Goal: Task Accomplishment & Management: Complete application form

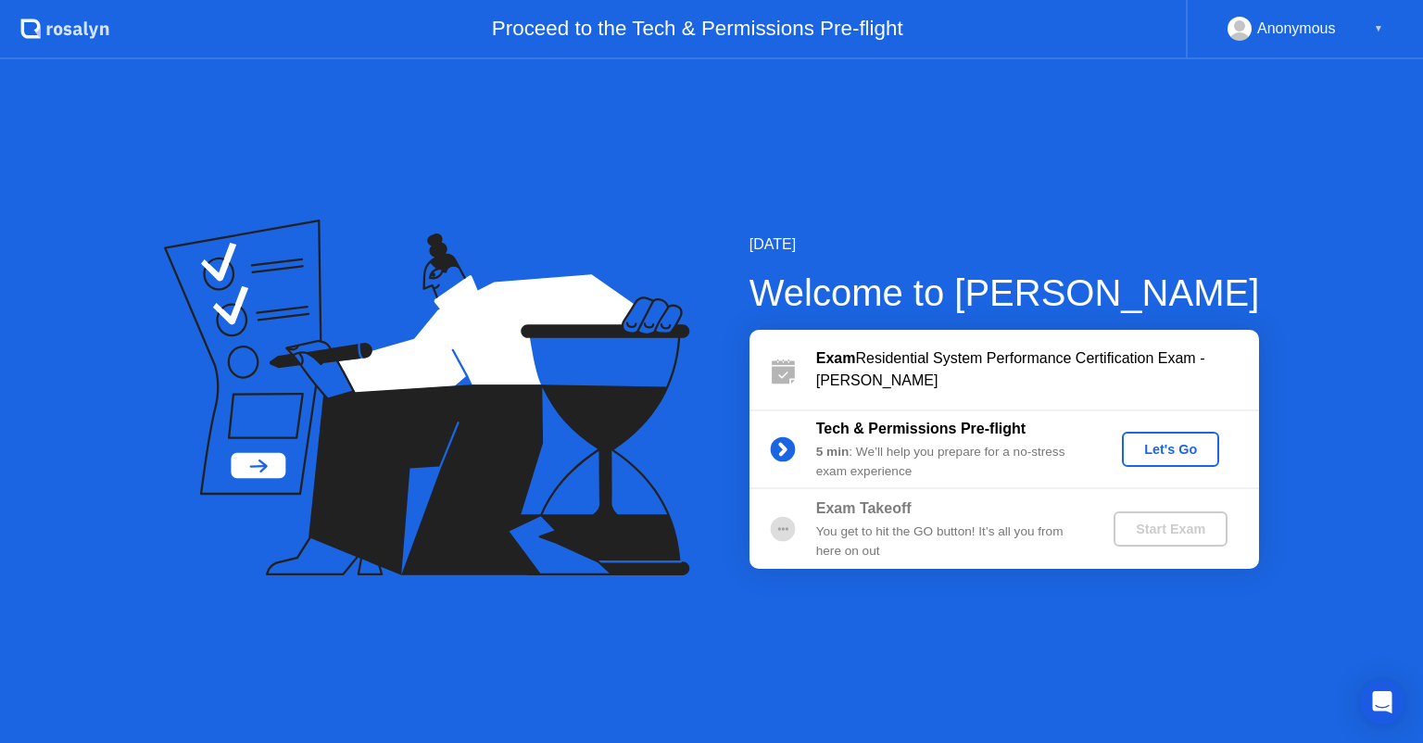
click at [1196, 456] on div "Let's Go" at bounding box center [1171, 449] width 82 height 15
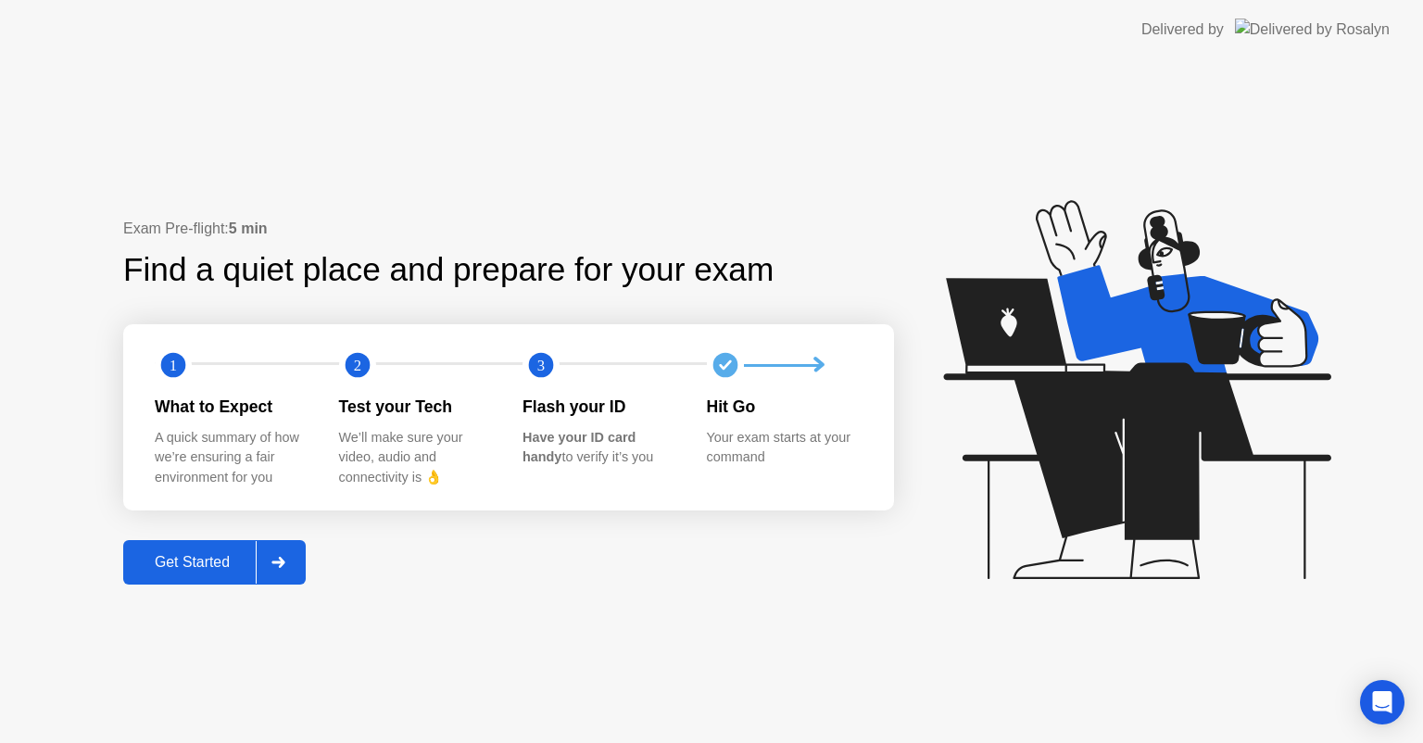
click at [158, 566] on div "Get Started" at bounding box center [192, 562] width 127 height 17
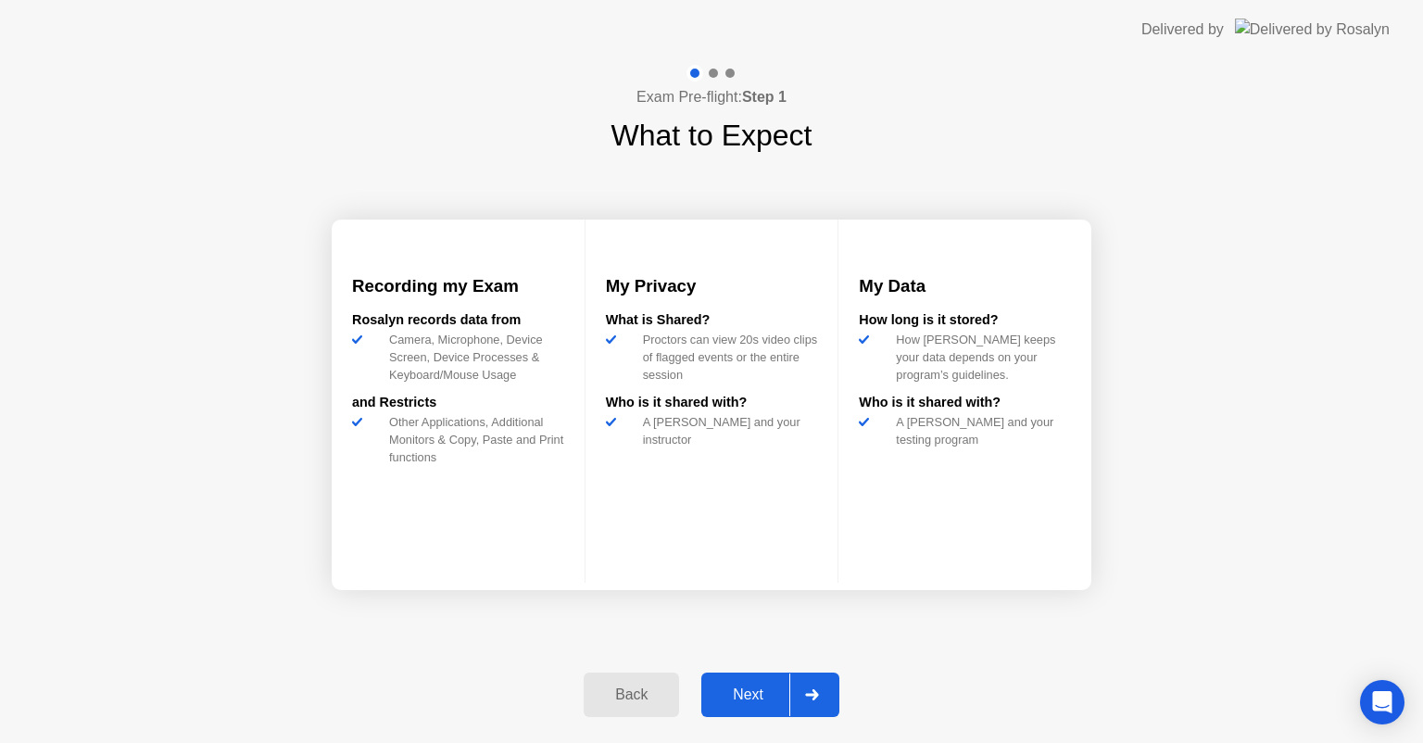
click at [741, 698] on div "Next" at bounding box center [748, 695] width 82 height 17
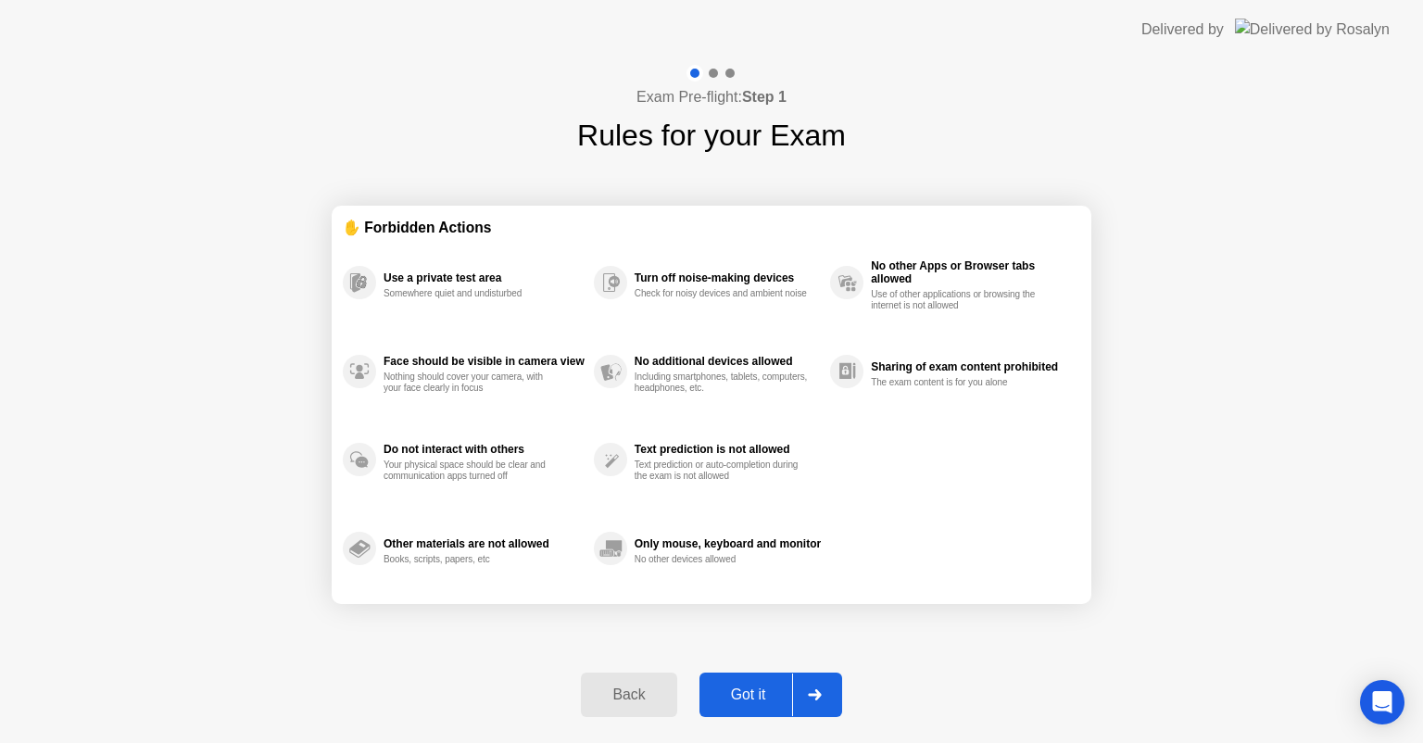
click at [778, 700] on div "Got it" at bounding box center [748, 695] width 87 height 17
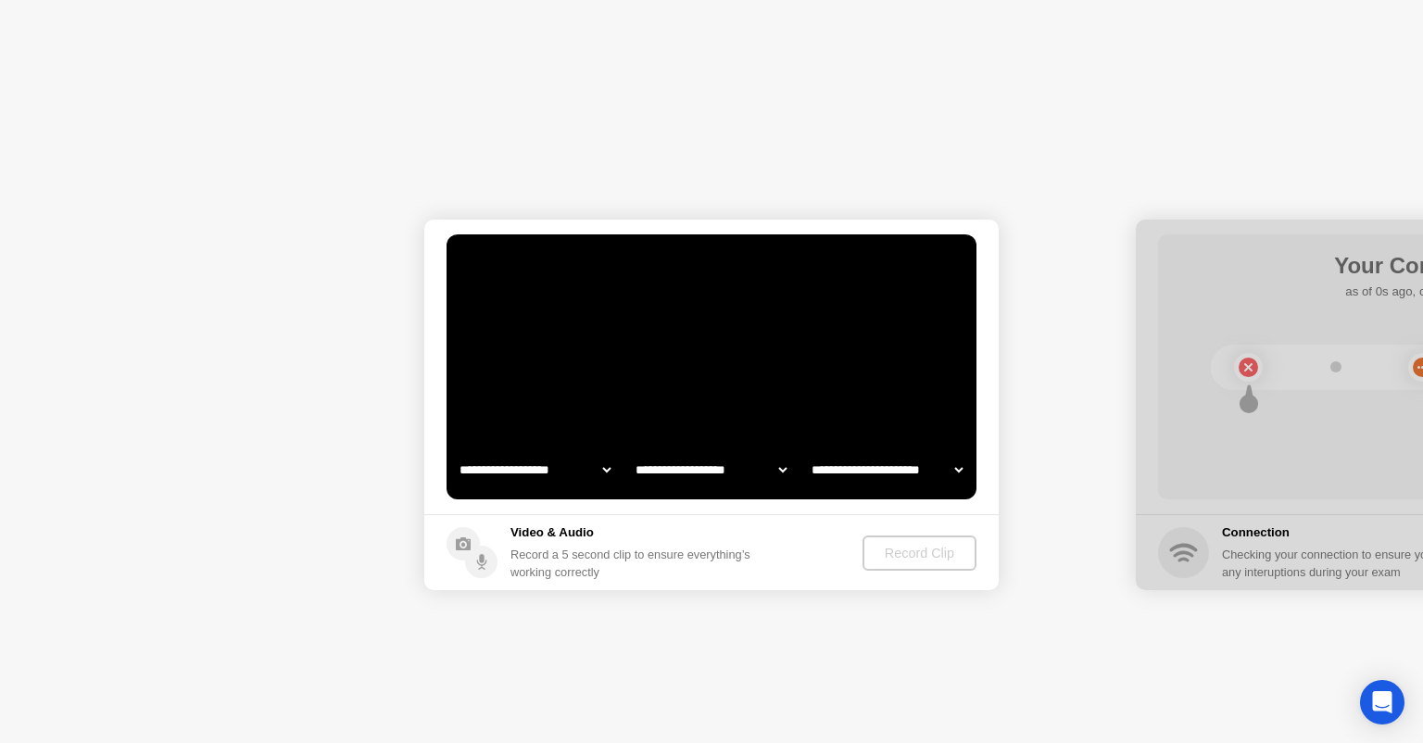
select select "**********"
select select "*******"
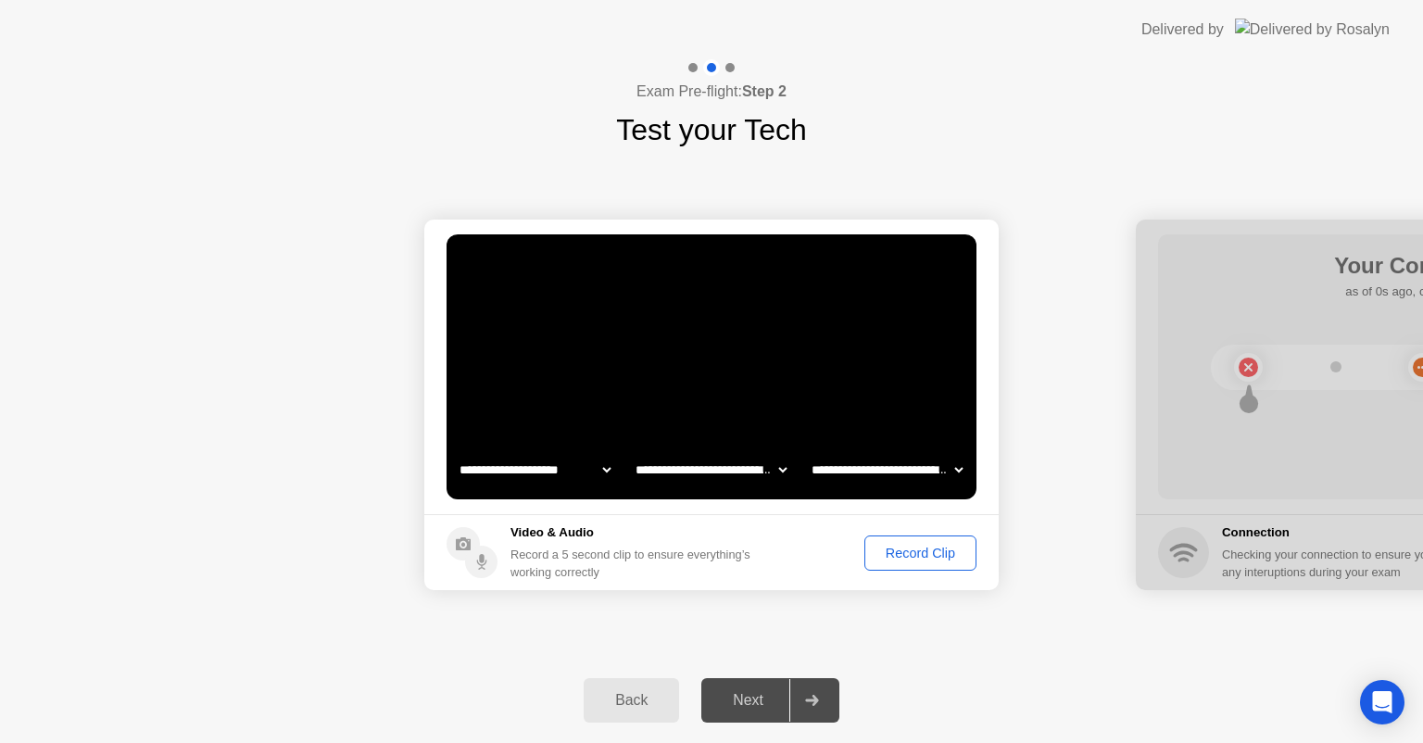
click at [926, 549] on div "Record Clip" at bounding box center [920, 553] width 99 height 15
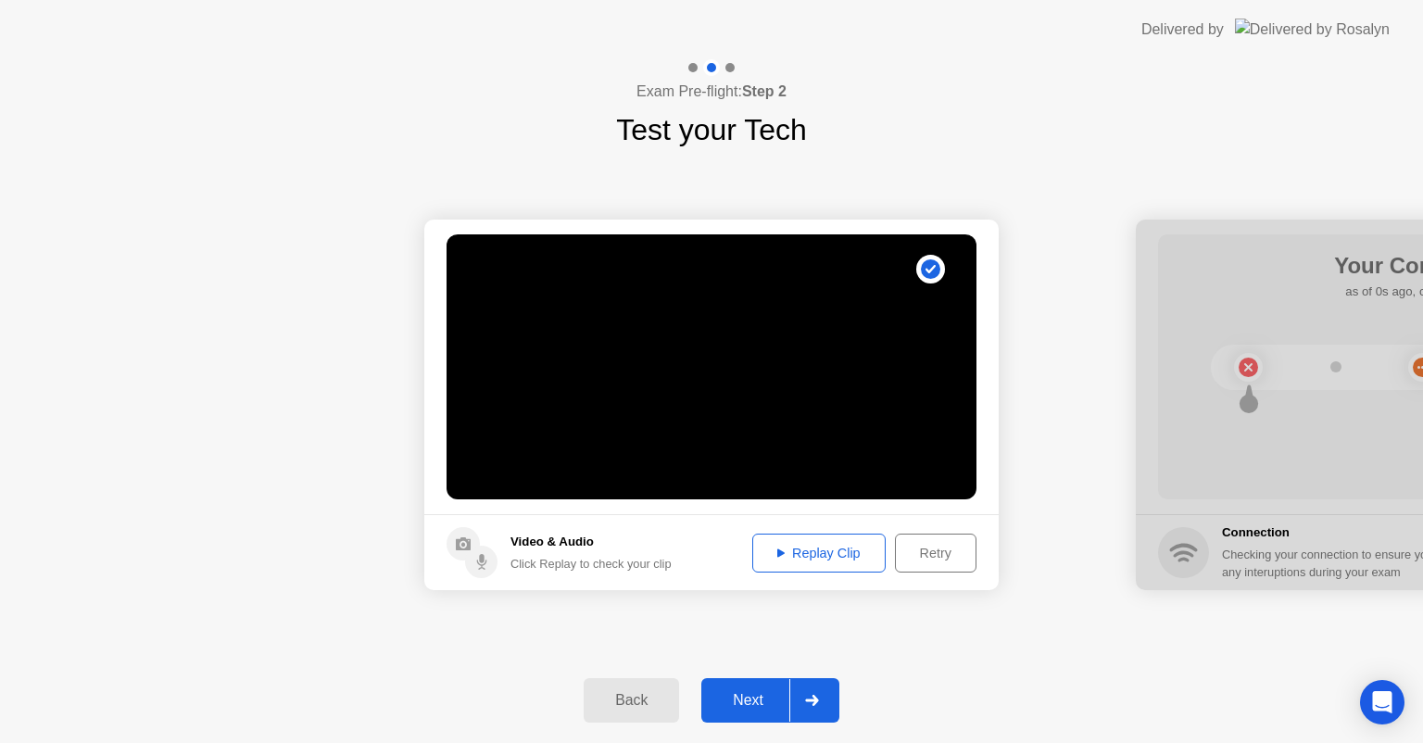
click at [764, 696] on div "Next" at bounding box center [748, 700] width 82 height 17
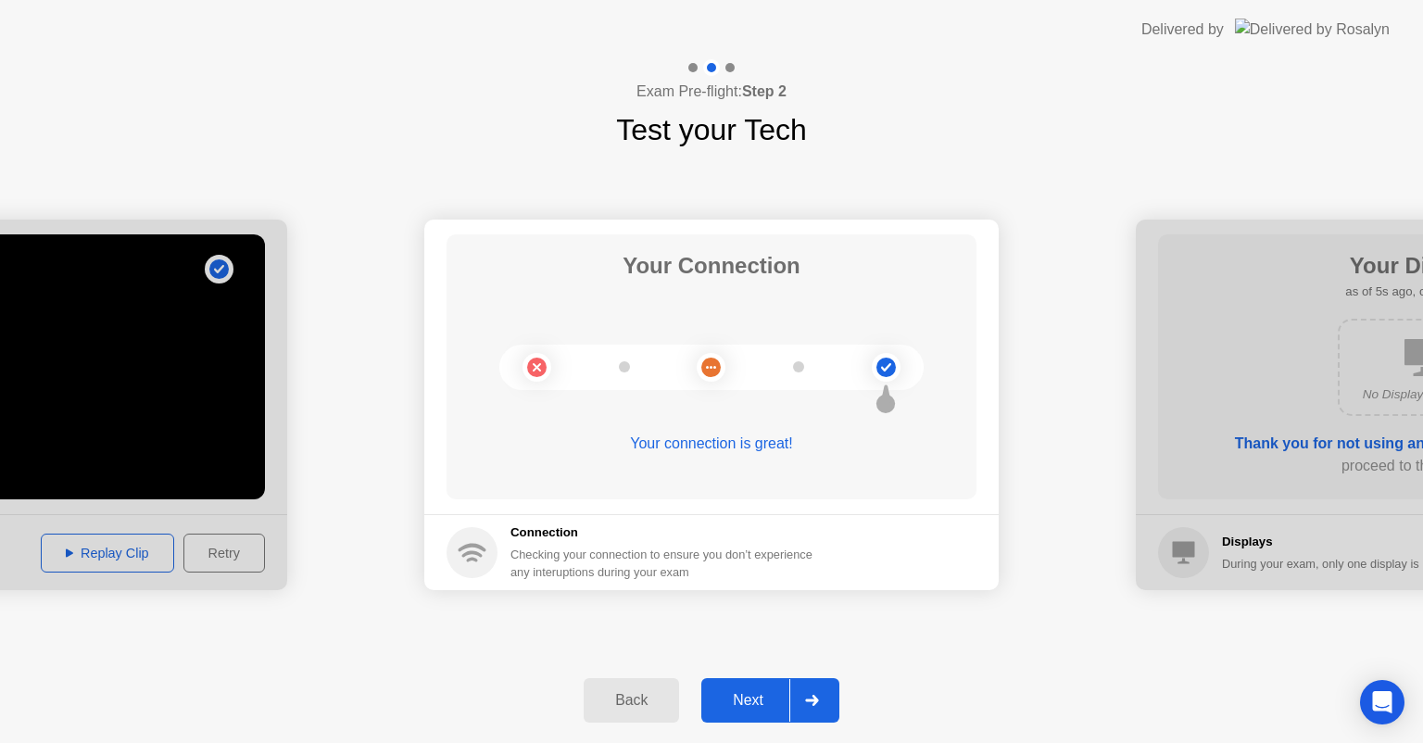
click at [767, 701] on div "Next" at bounding box center [748, 700] width 82 height 17
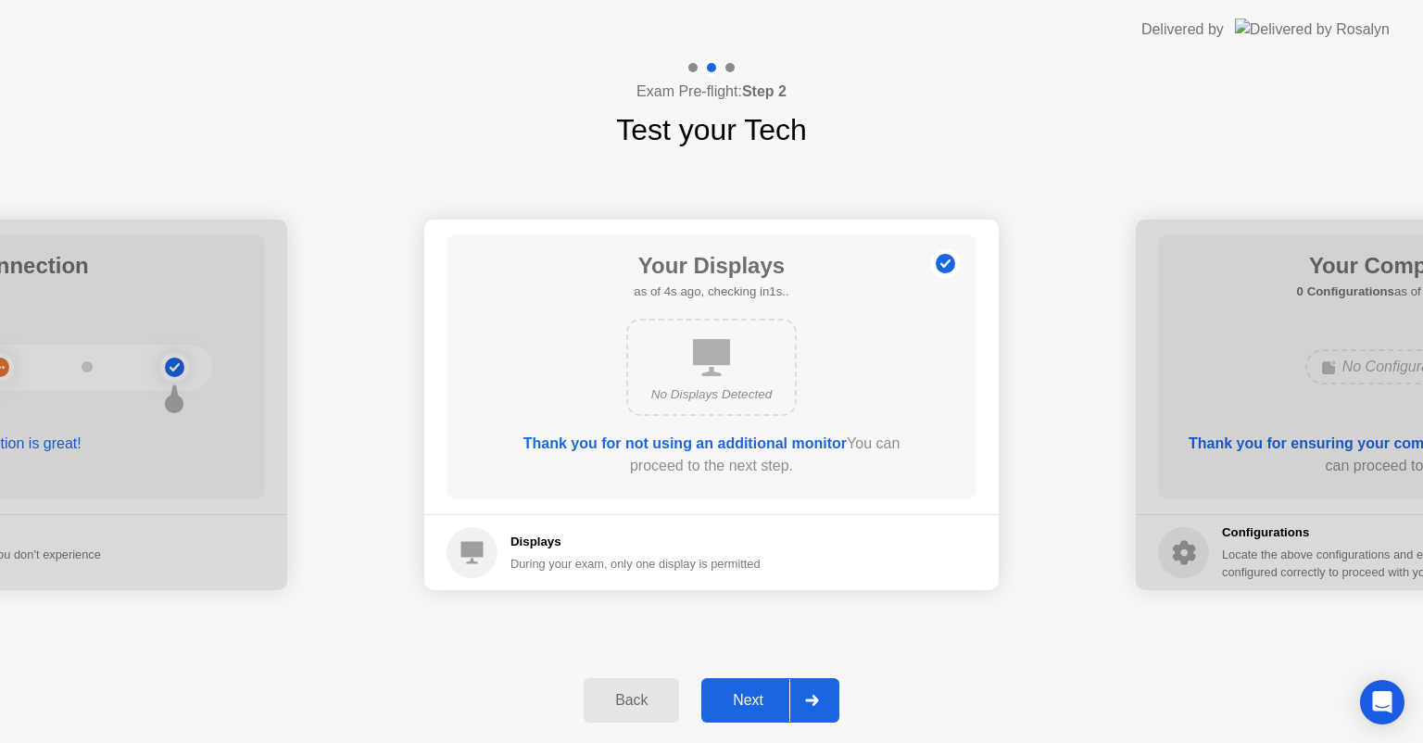
click at [767, 693] on div "Next" at bounding box center [748, 700] width 82 height 17
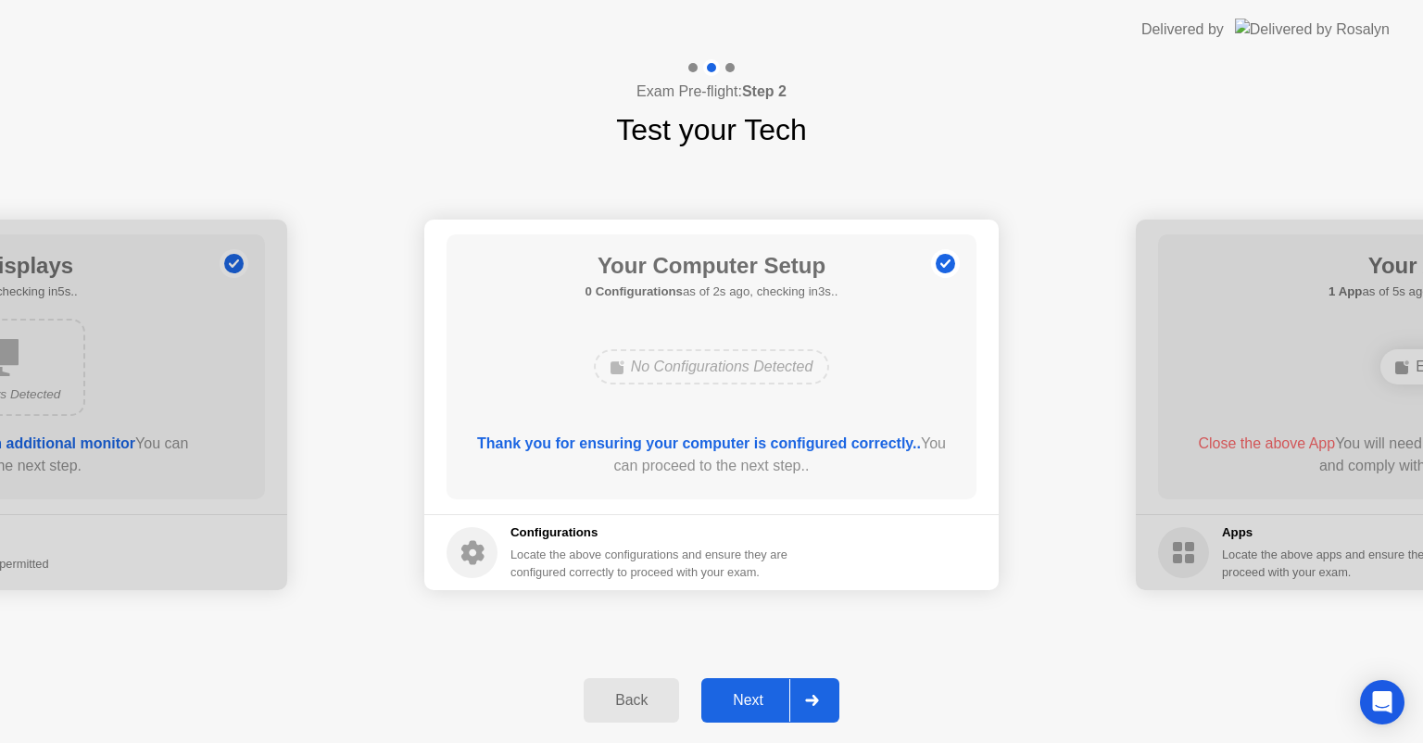
click at [764, 697] on div "Next" at bounding box center [748, 700] width 82 height 17
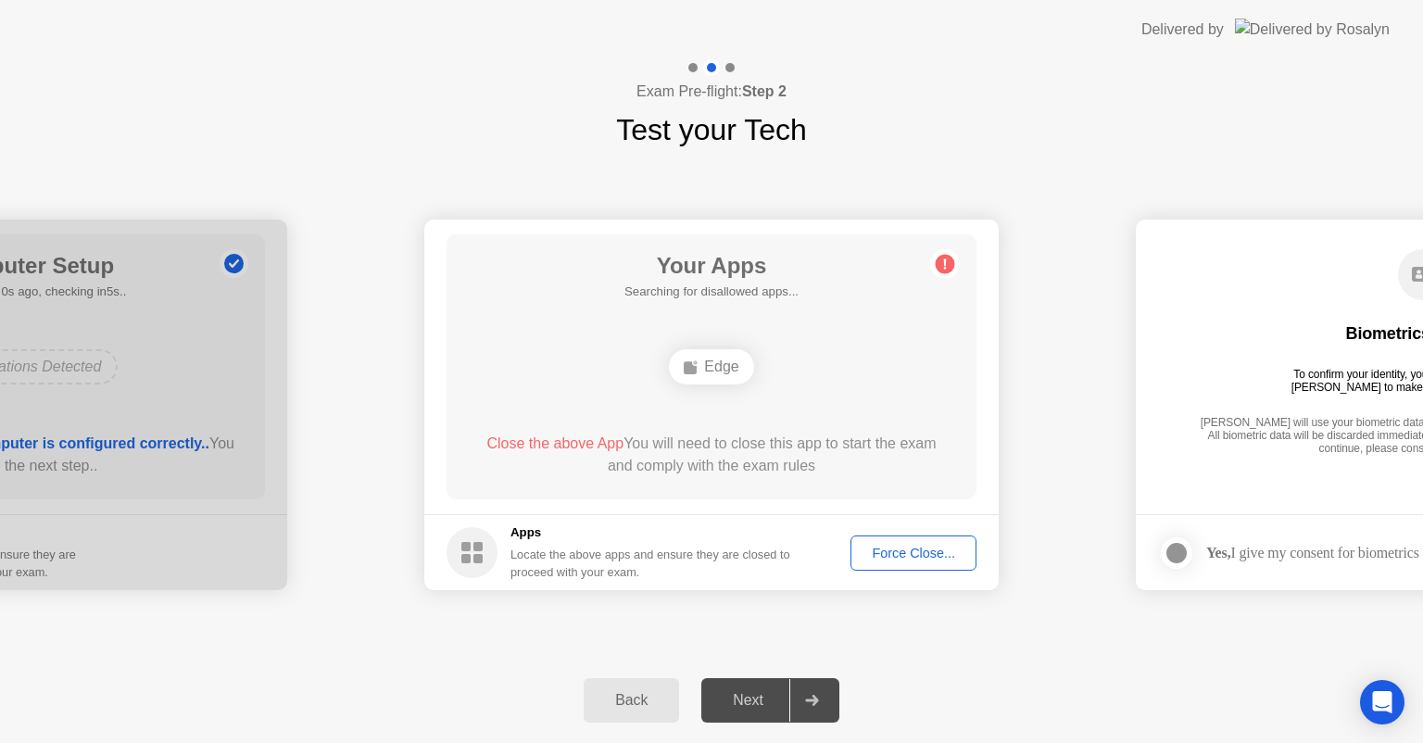
click at [922, 560] on div "Force Close..." at bounding box center [913, 553] width 113 height 15
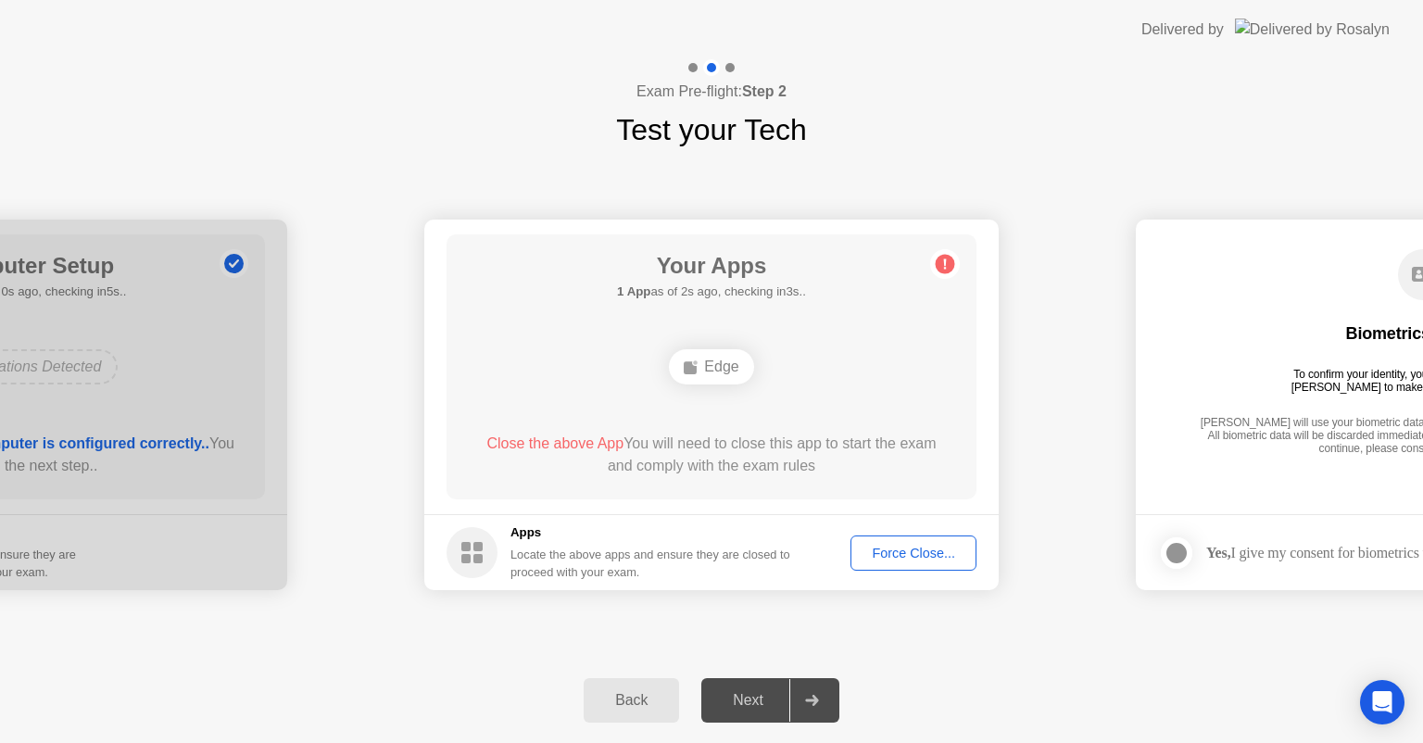
click at [890, 552] on div "Force Close..." at bounding box center [913, 553] width 113 height 15
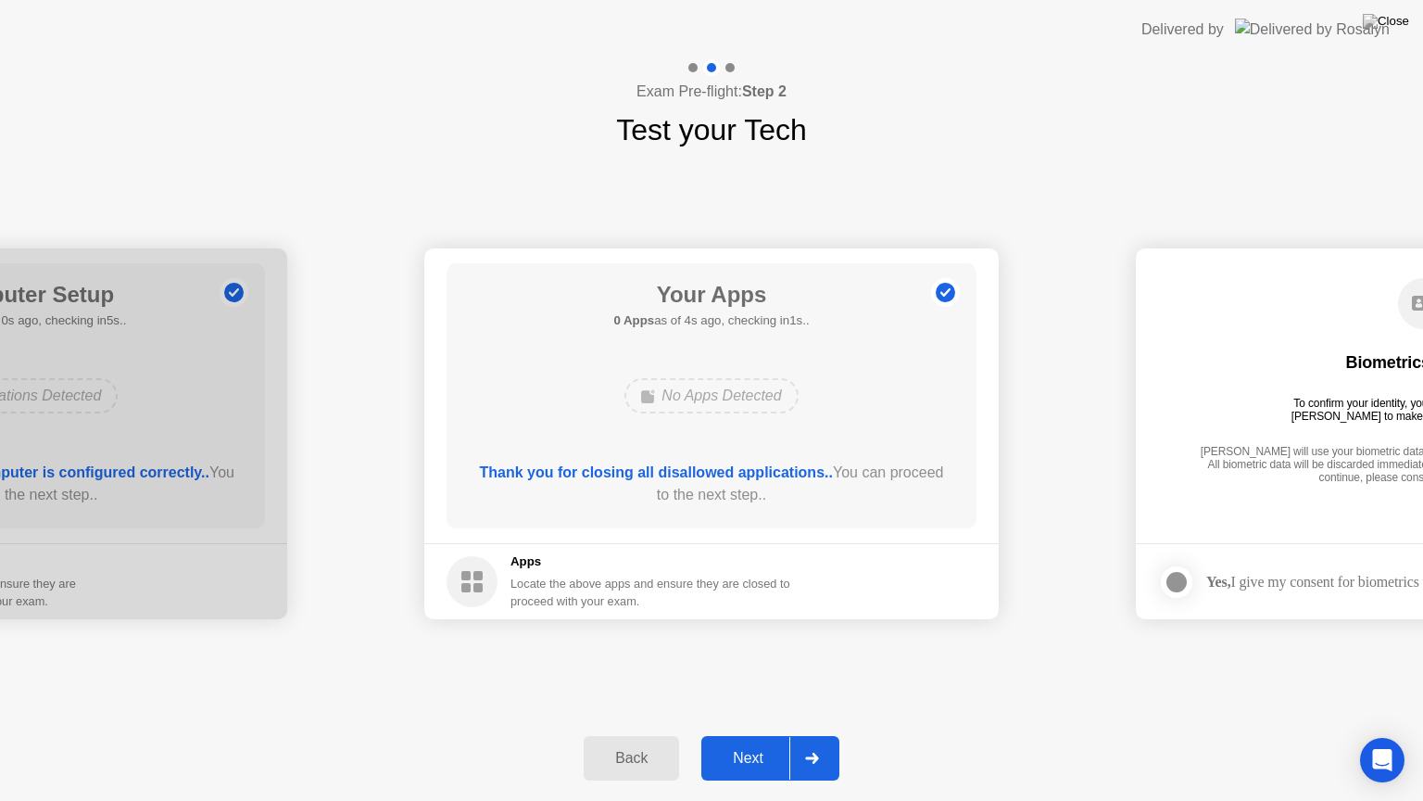
click at [764, 742] on div "Next" at bounding box center [748, 758] width 82 height 17
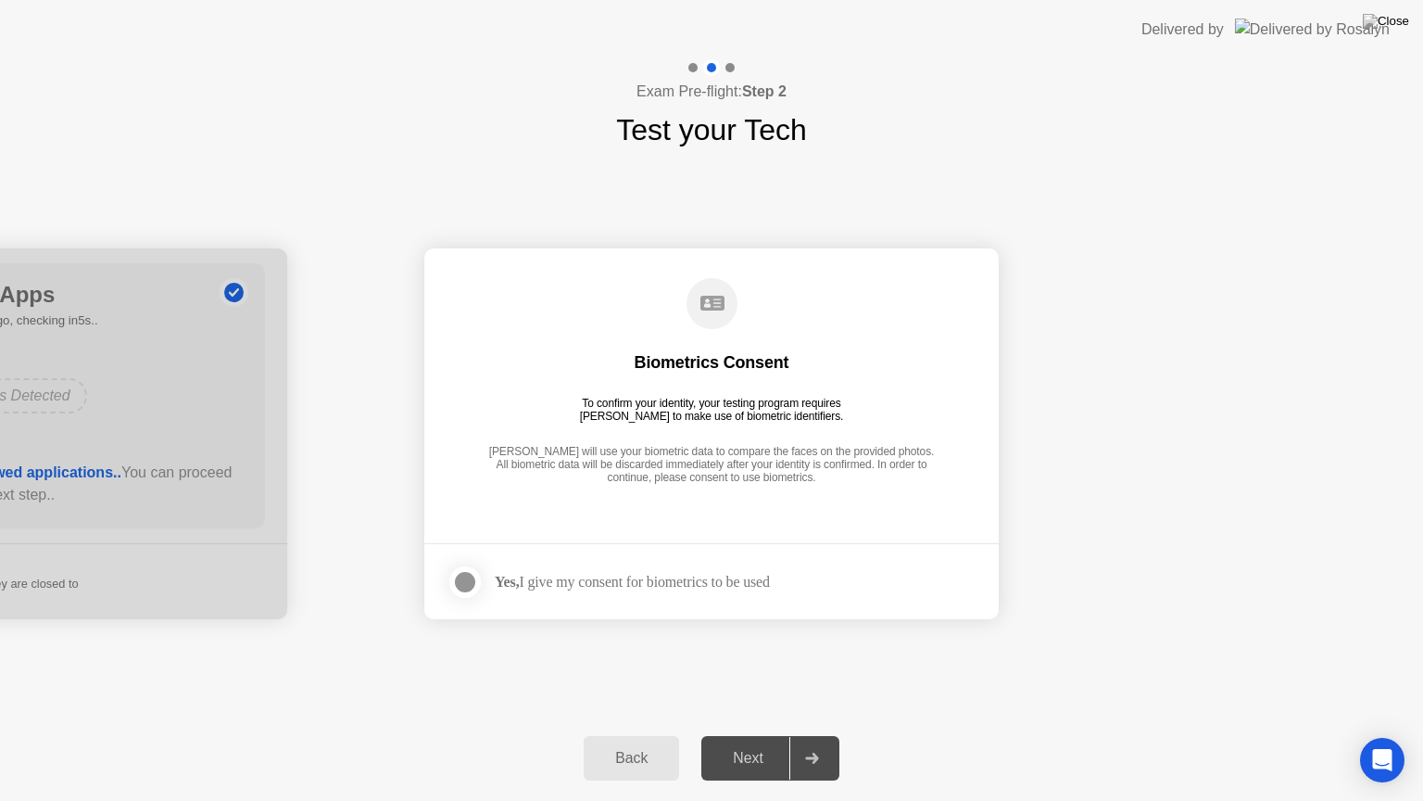
click at [466, 578] on div at bounding box center [465, 582] width 22 height 22
click at [763, 742] on div "Next" at bounding box center [748, 758] width 82 height 17
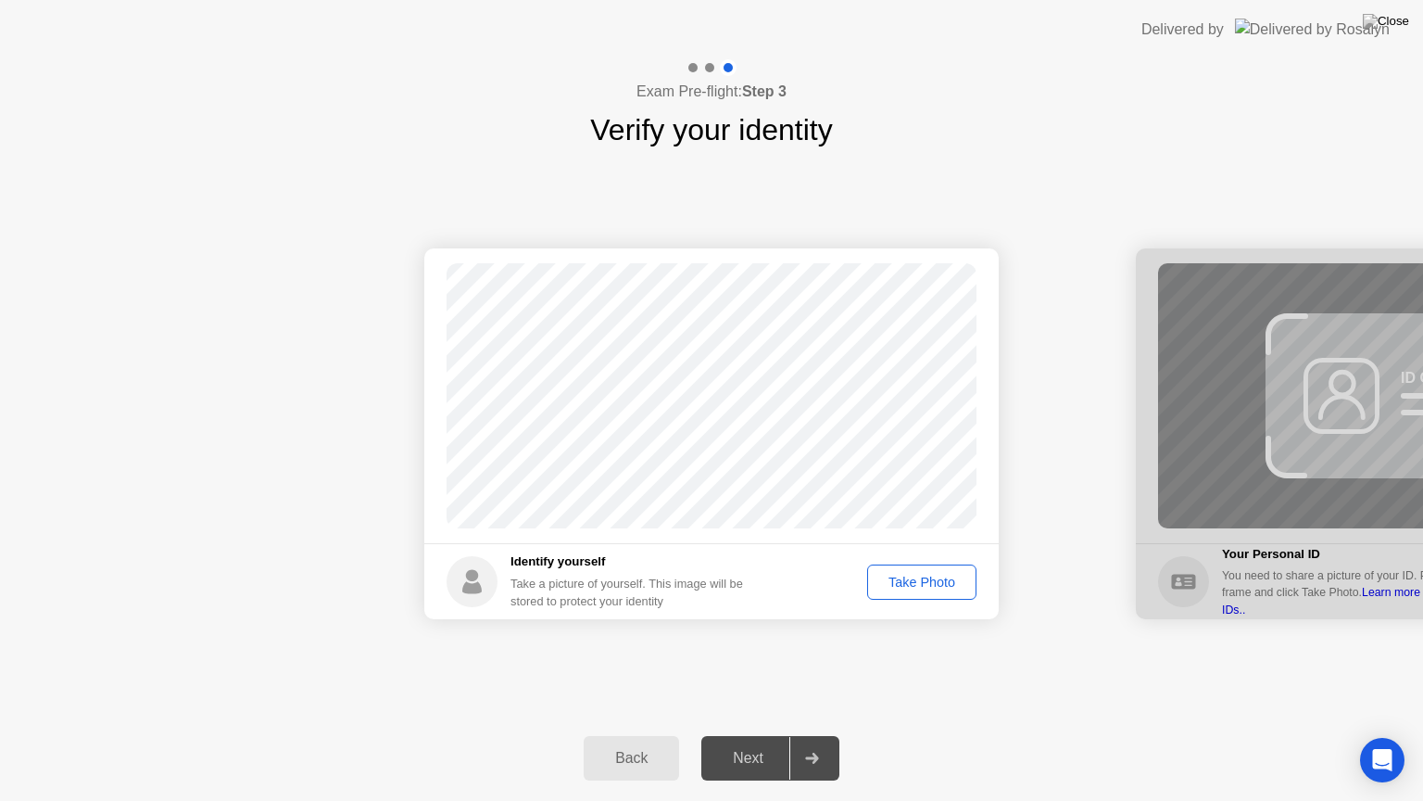
click at [922, 578] on div "Take Photo" at bounding box center [922, 582] width 96 height 15
click at [772, 742] on div "Next" at bounding box center [748, 758] width 82 height 17
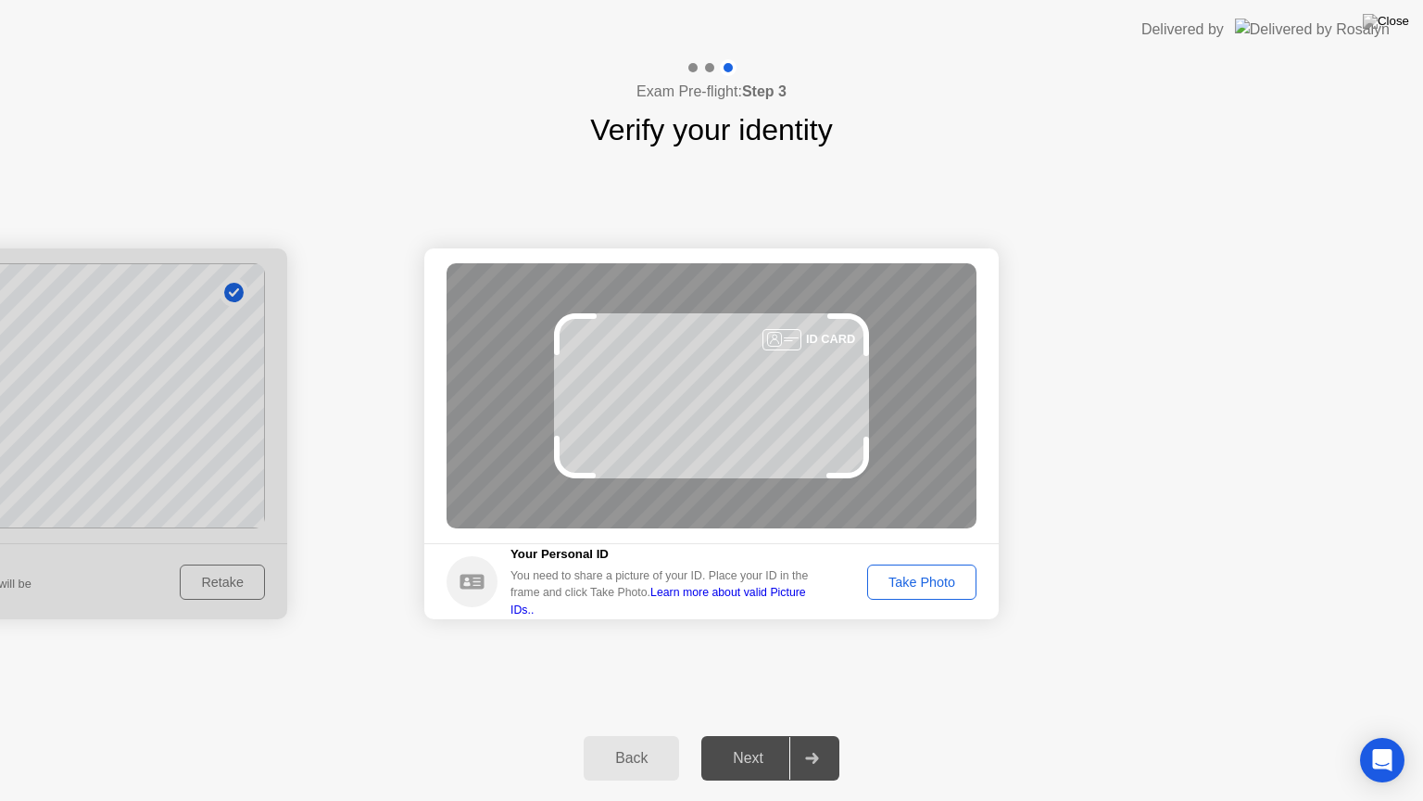
click at [915, 578] on div "Take Photo" at bounding box center [922, 582] width 96 height 15
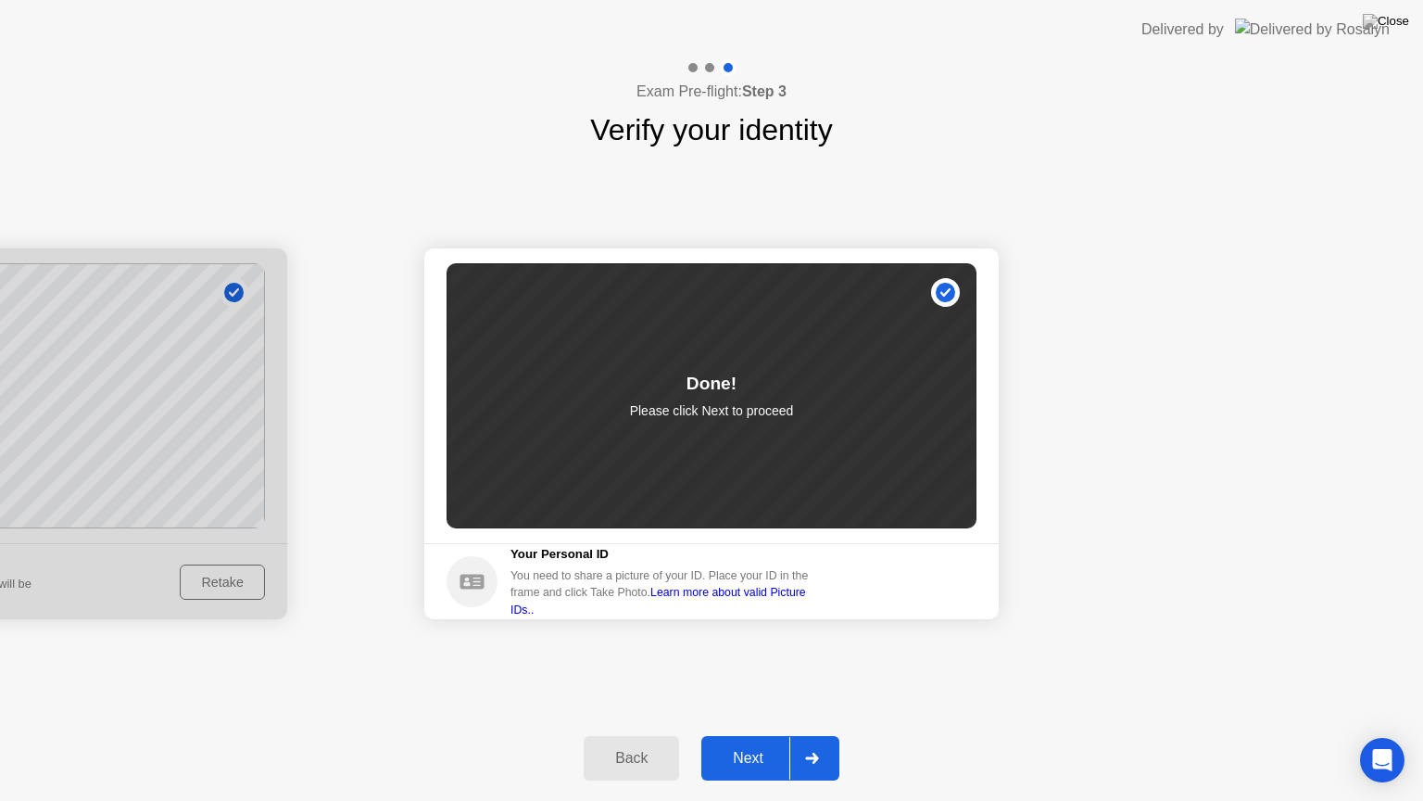
click at [747, 742] on div "Next" at bounding box center [748, 758] width 82 height 17
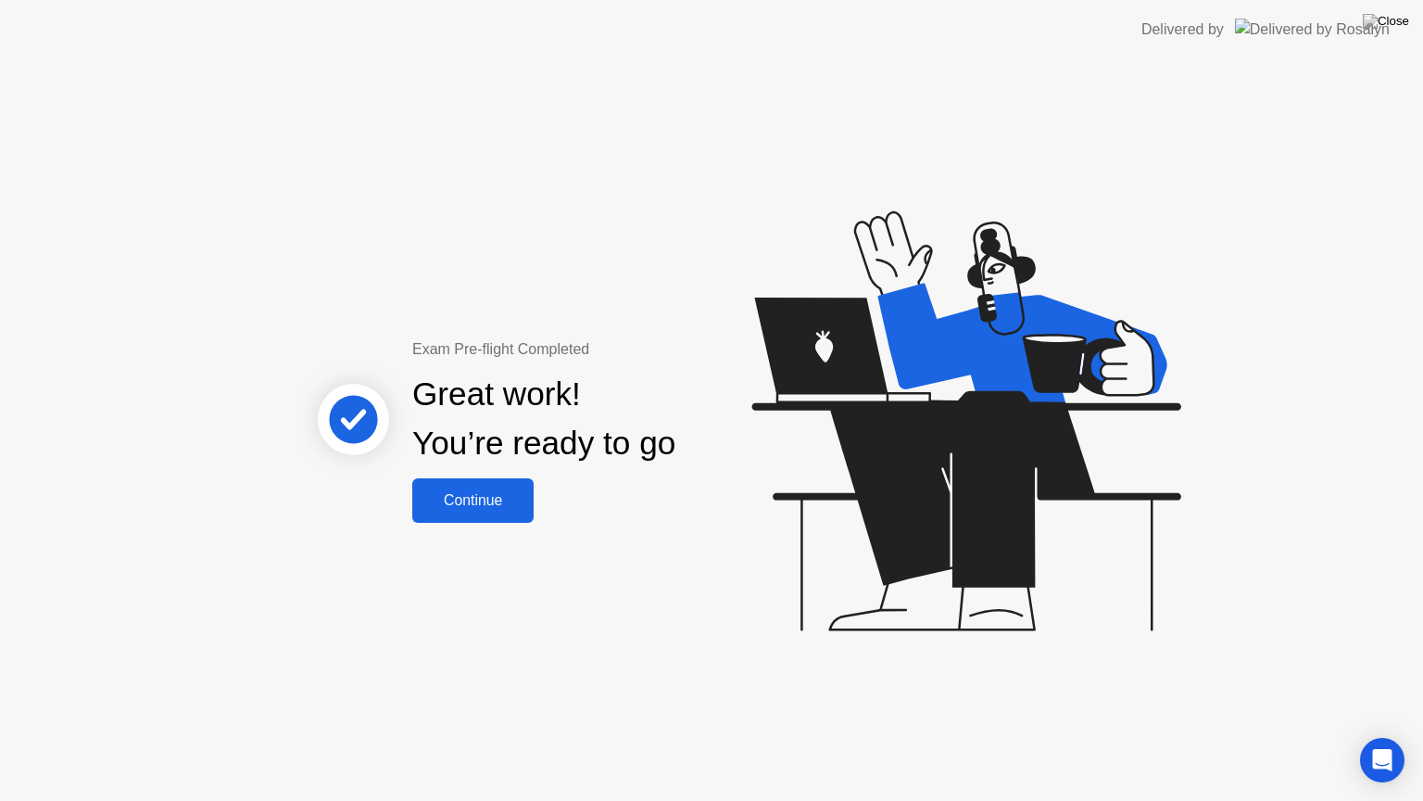
click at [469, 481] on button "Continue" at bounding box center [472, 500] width 121 height 44
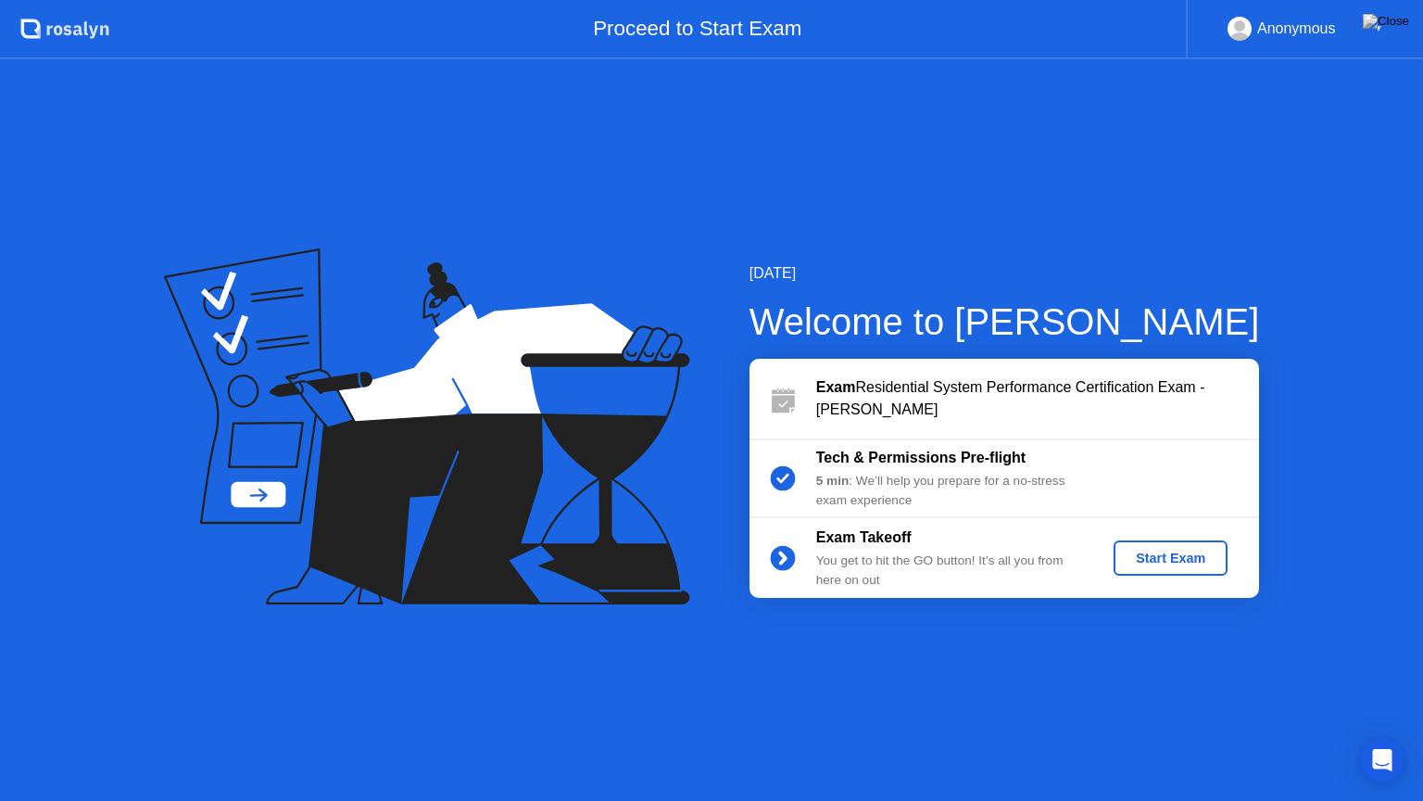
click at [1201, 550] on div "Start Exam" at bounding box center [1170, 557] width 99 height 15
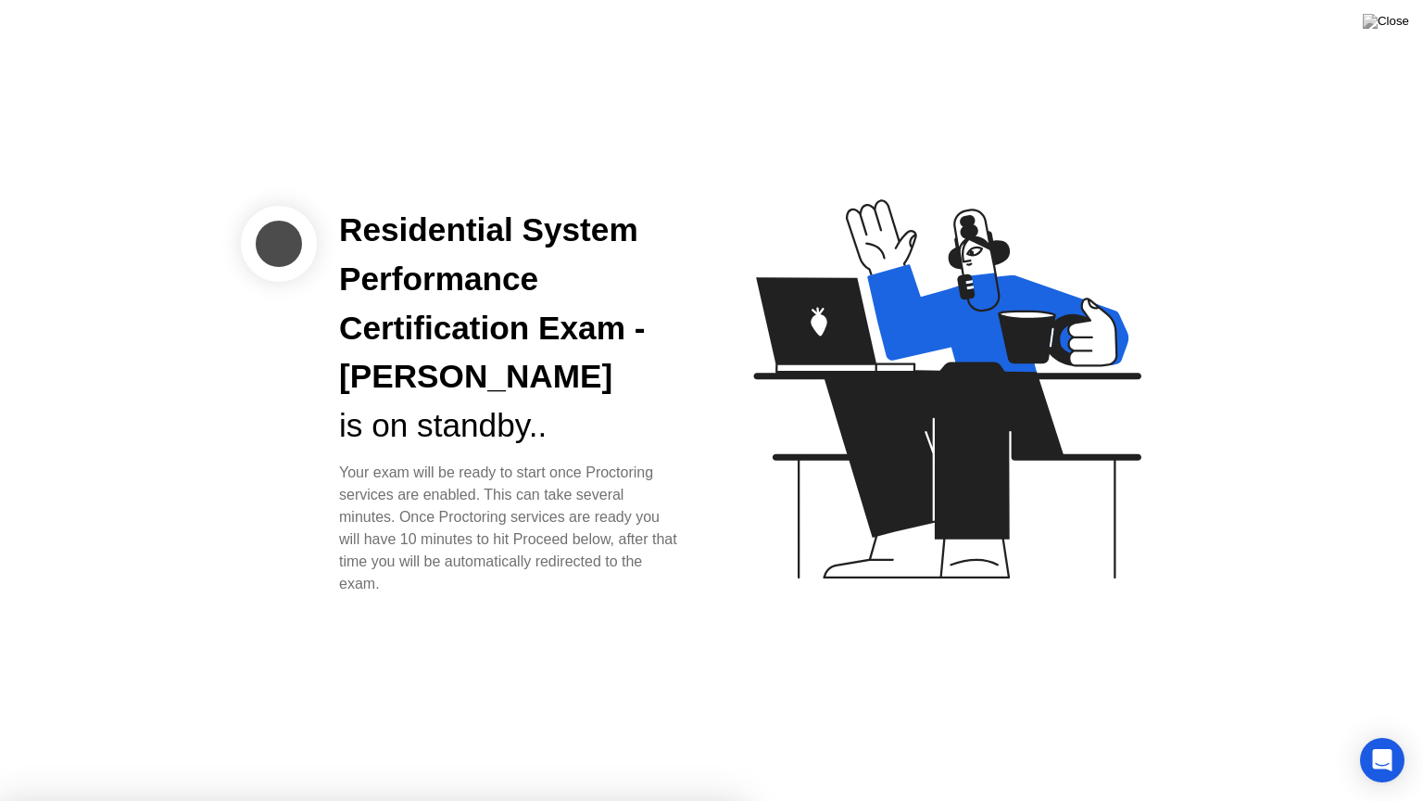
drag, startPoint x: 712, startPoint y: 270, endPoint x: 816, endPoint y: 297, distance: 108.1
click at [1386, 742] on icon "Open Intercom Messenger" at bounding box center [1382, 760] width 24 height 24
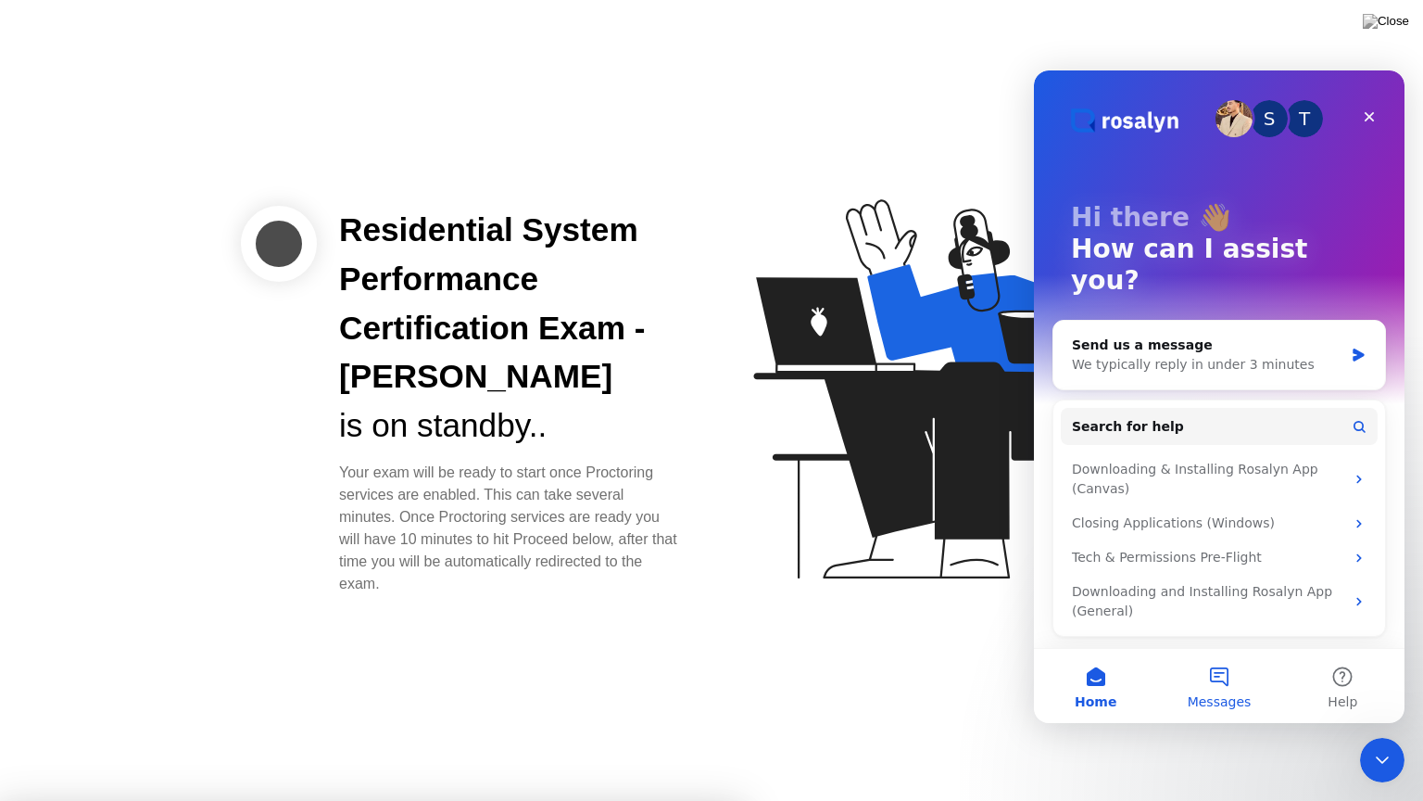
click at [1221, 677] on button "Messages" at bounding box center [1218, 686] width 123 height 74
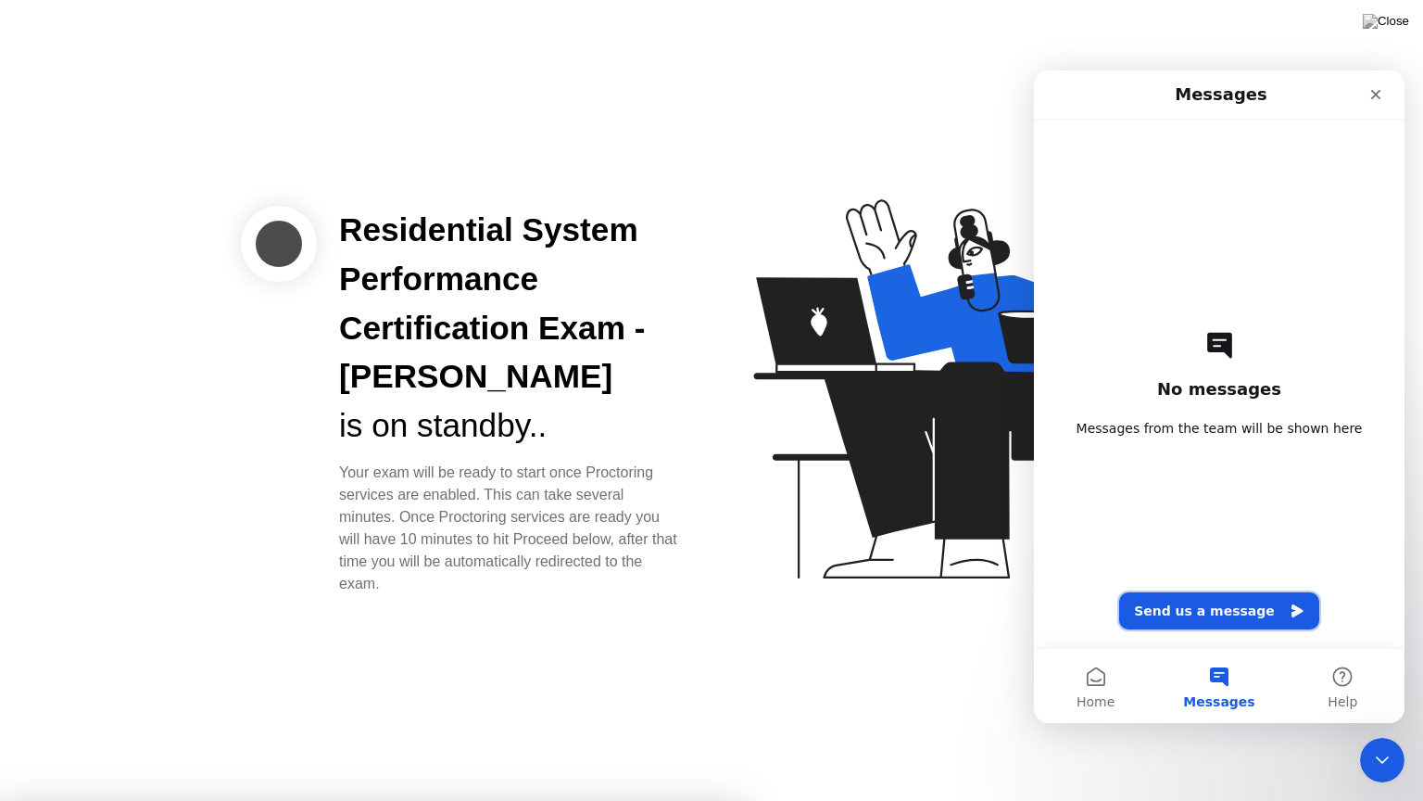
click at [1231, 606] on button "Send us a message" at bounding box center [1219, 610] width 200 height 37
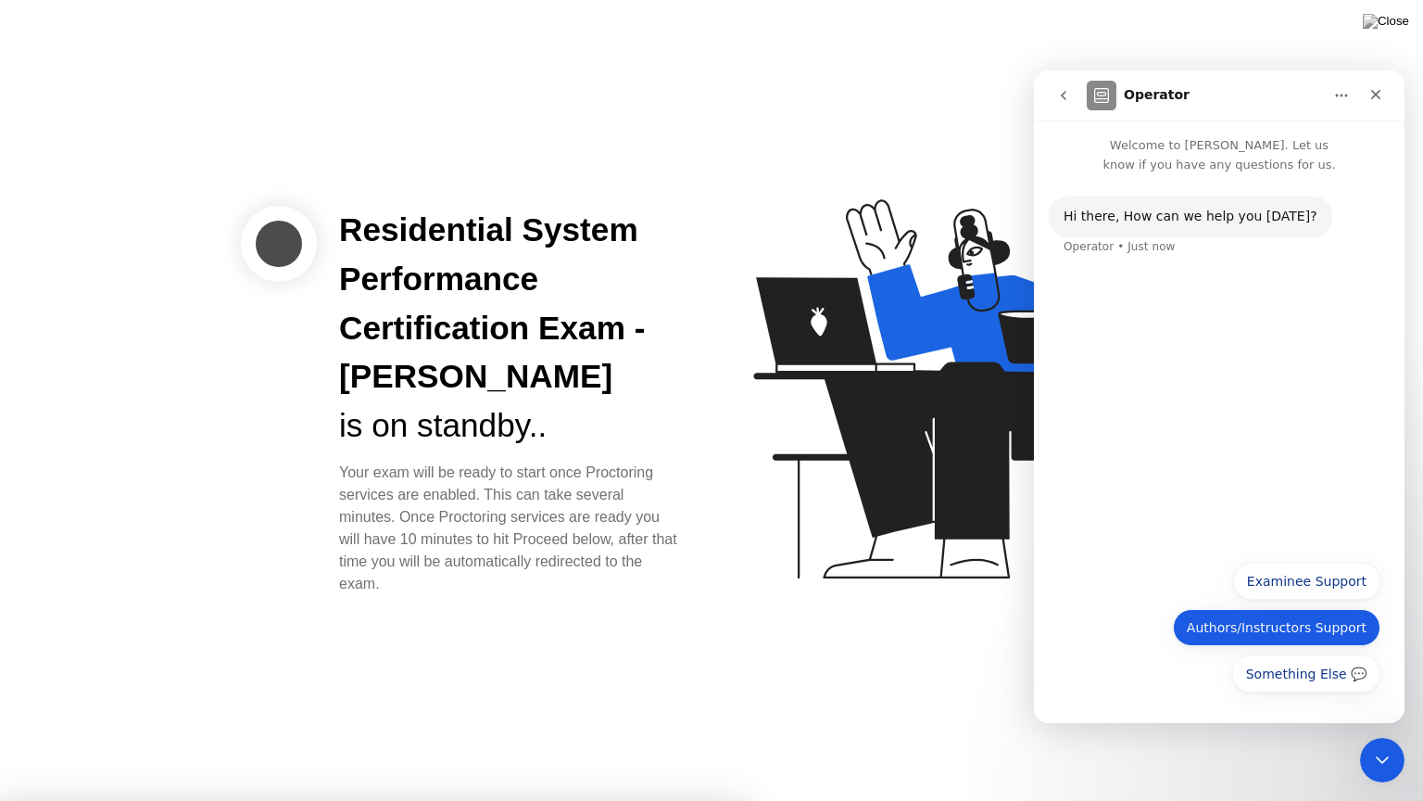
click at [1336, 624] on button "Authors/Instructors Support" at bounding box center [1277, 627] width 208 height 37
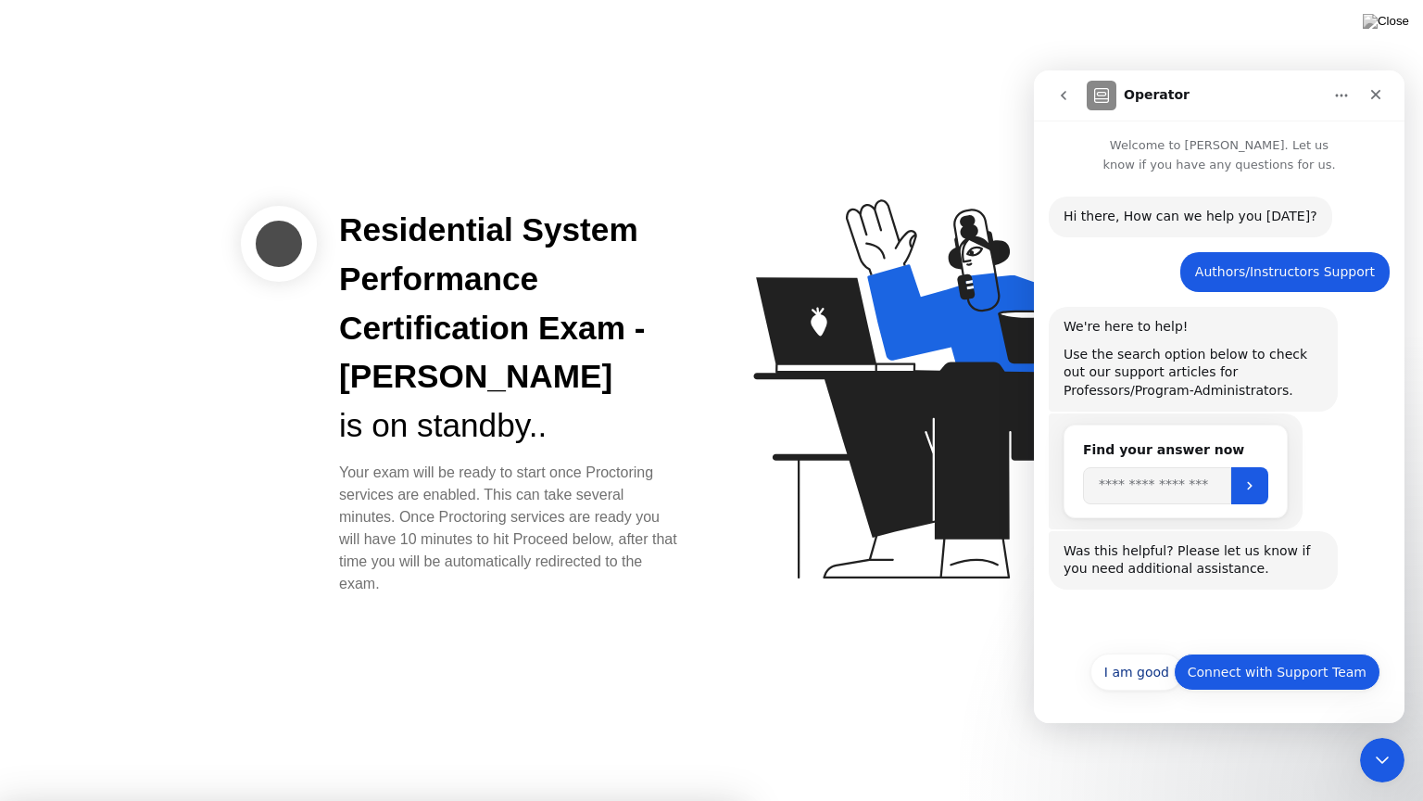
click at [1288, 678] on button "Connect with Support Team" at bounding box center [1277, 671] width 207 height 37
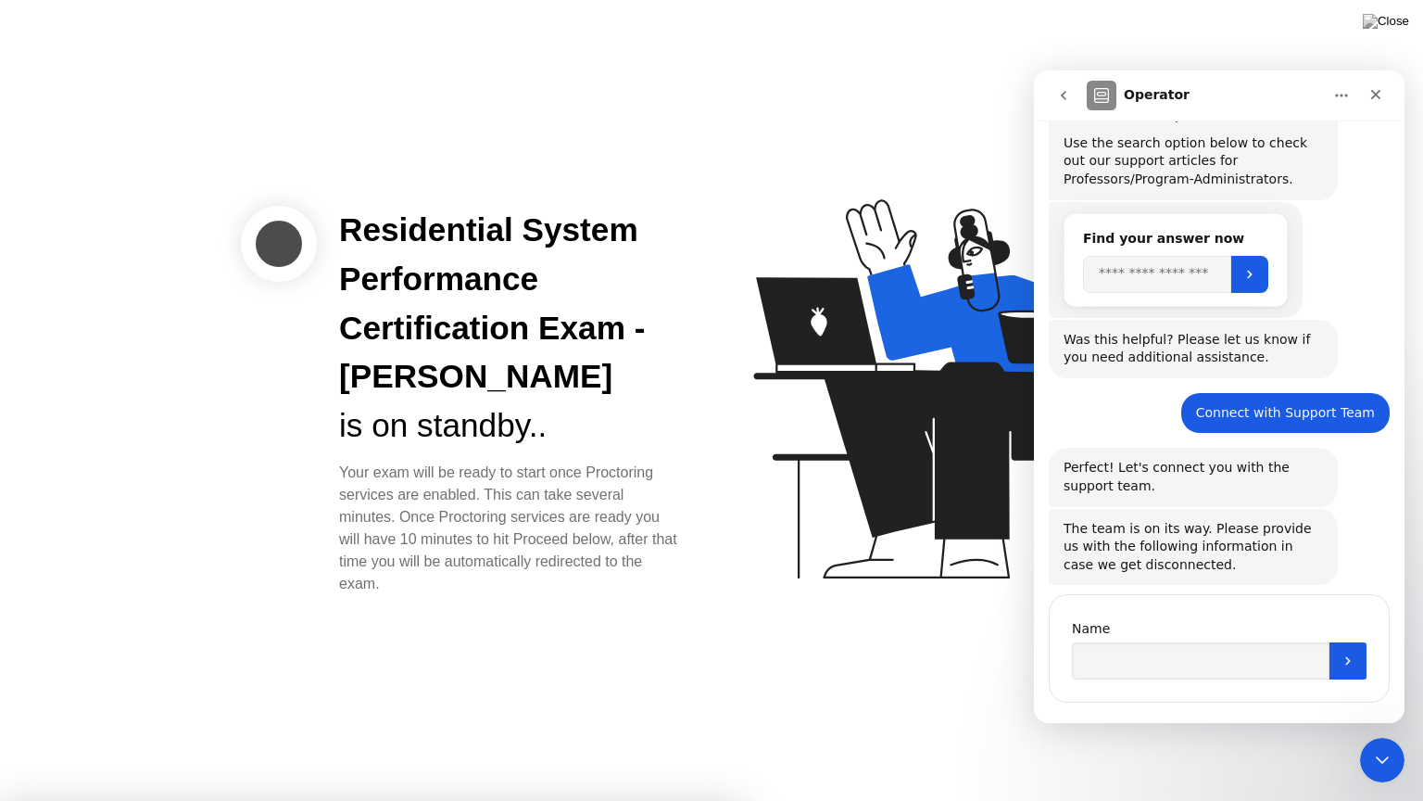
scroll to position [239, 0]
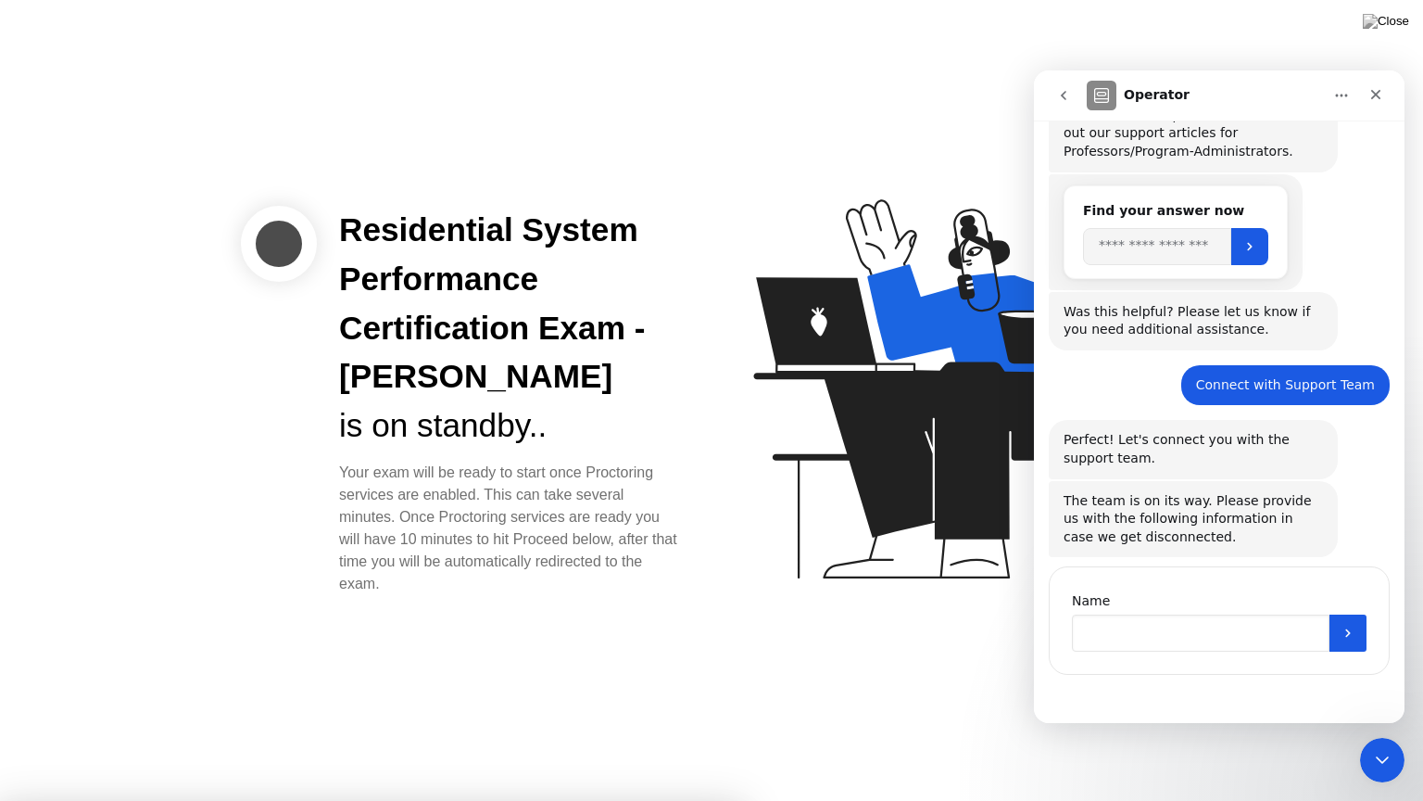
click at [1157, 625] on input "Name" at bounding box center [1201, 632] width 258 height 37
type input "**********"
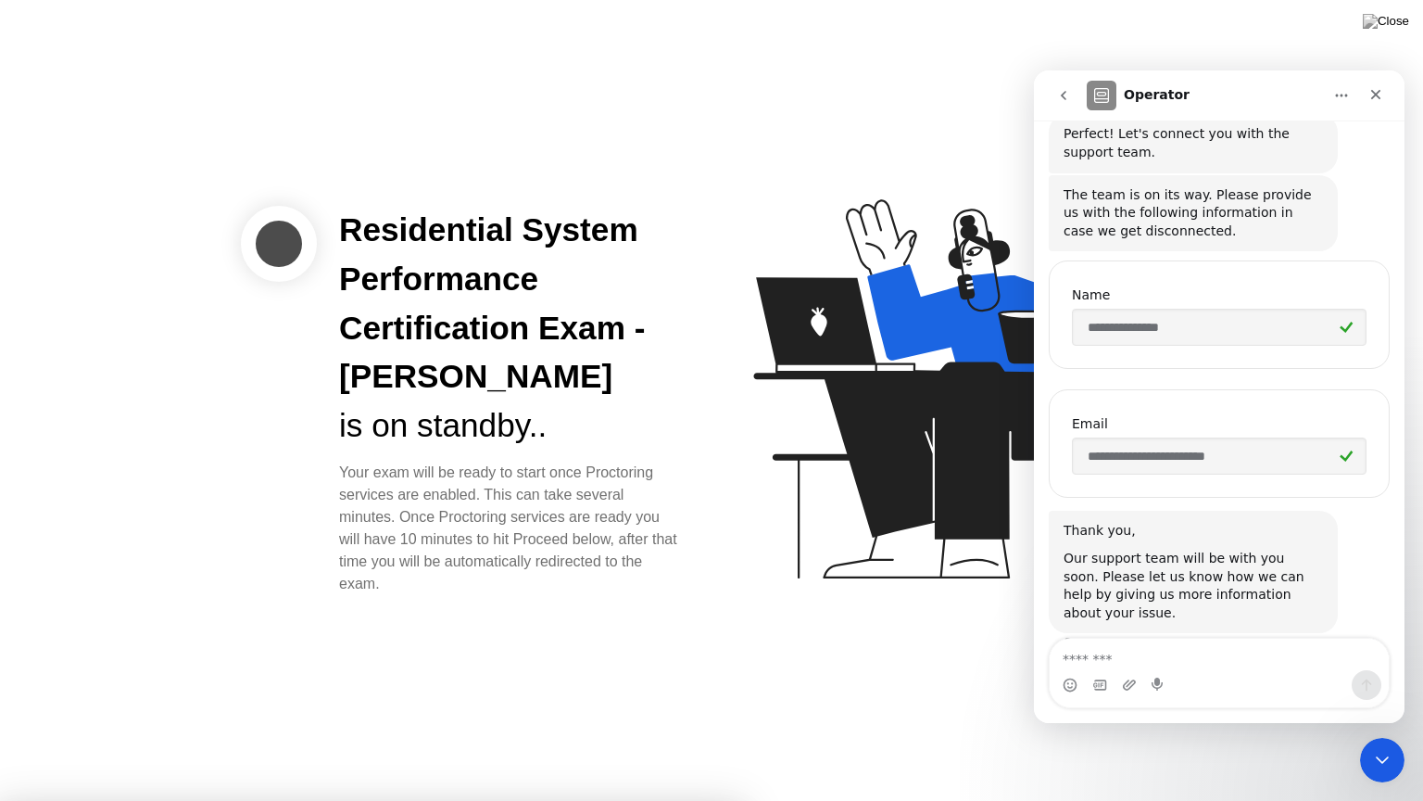
scroll to position [560, 0]
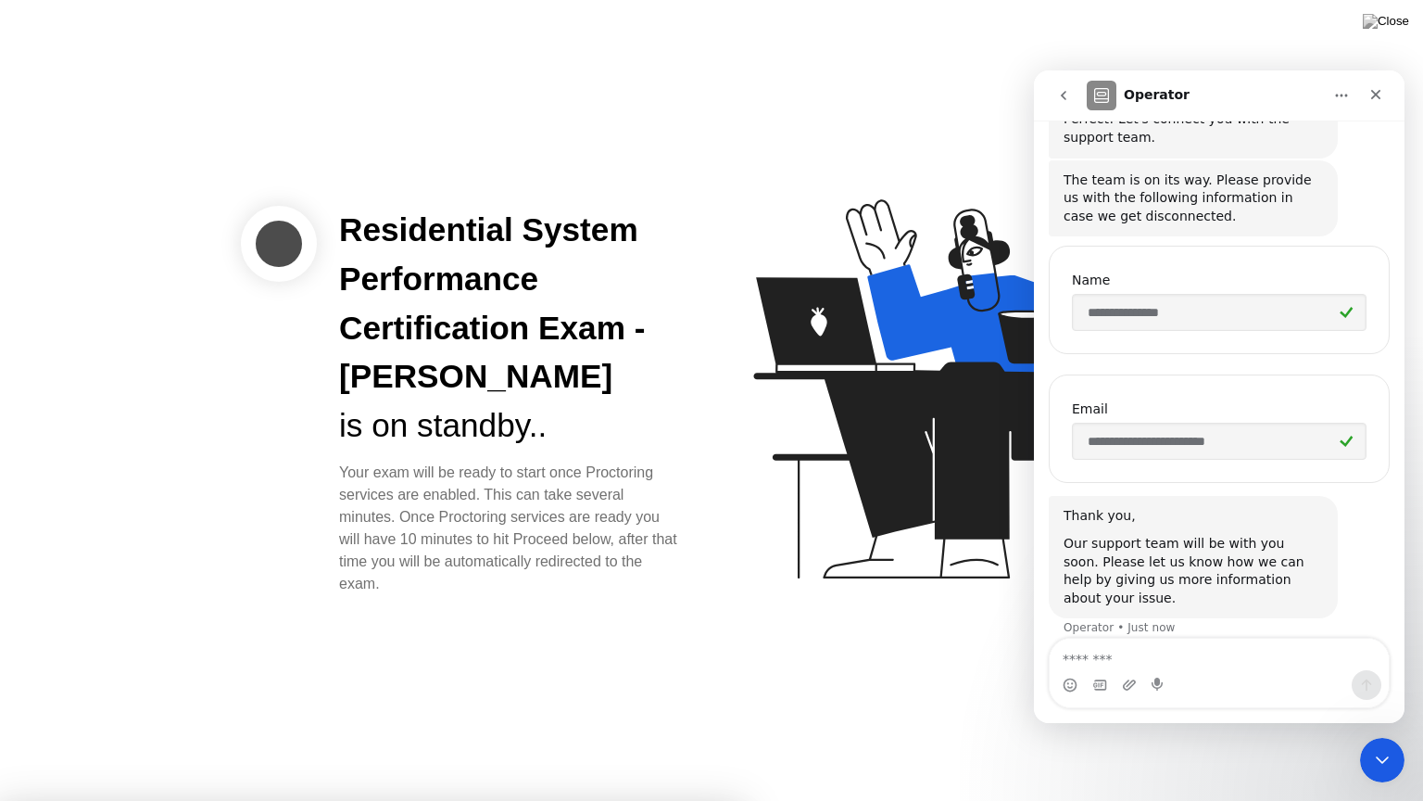
click at [1116, 682] on div "Intercom messenger" at bounding box center [1219, 685] width 339 height 30
click at [1122, 682] on icon "Upload attachment" at bounding box center [1129, 684] width 15 height 15
click at [1133, 688] on icon "Upload attachment" at bounding box center [1129, 684] width 15 height 15
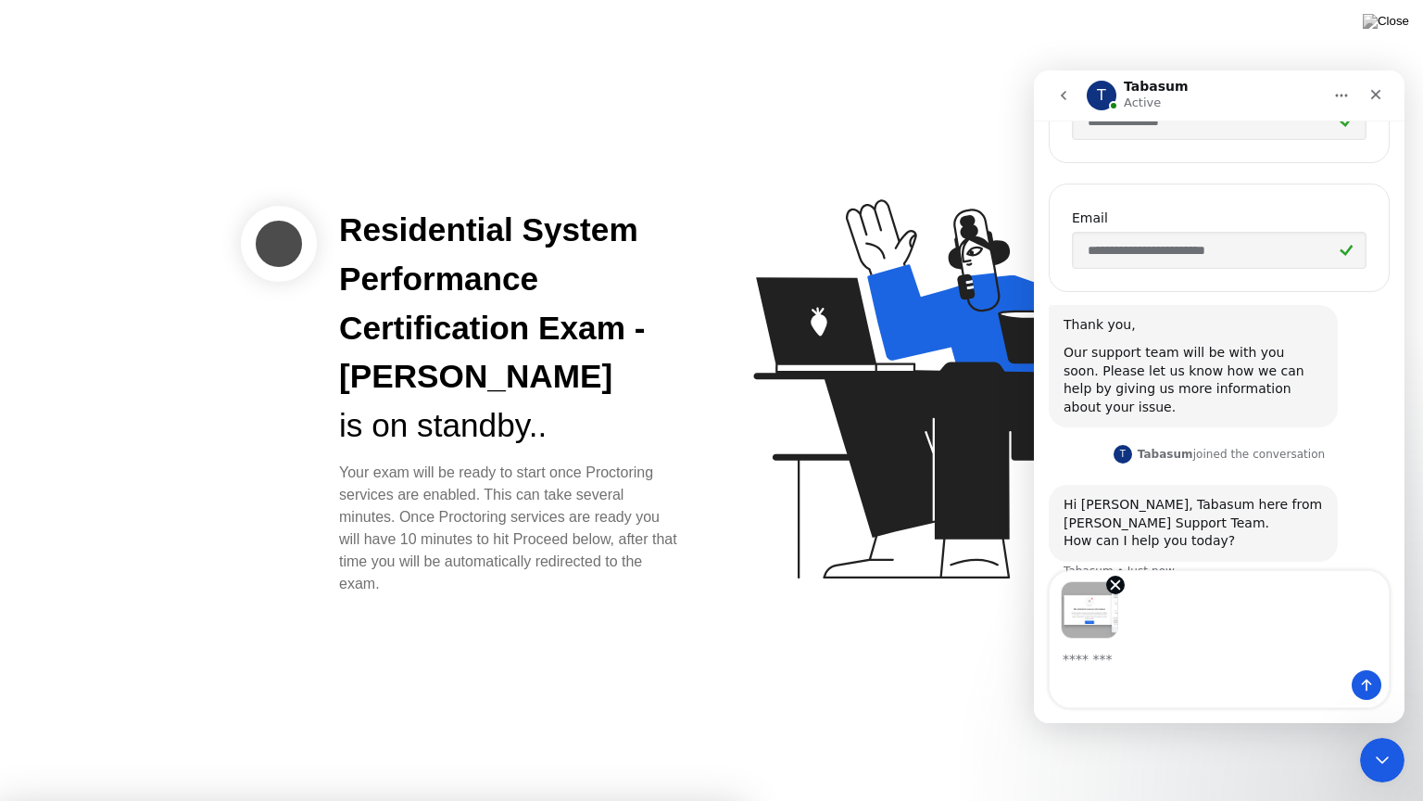
scroll to position [761, 0]
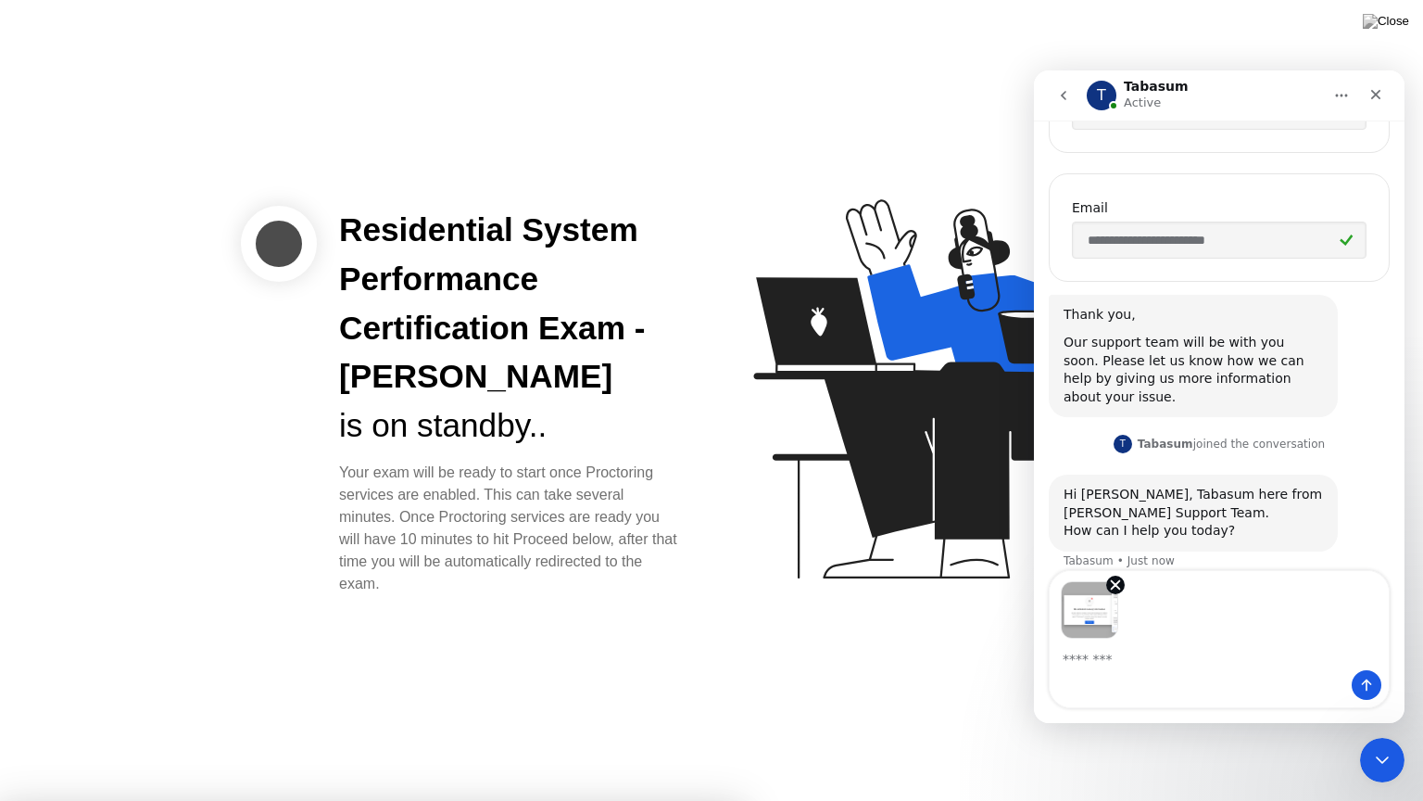
click at [1126, 676] on div "Intercom messenger" at bounding box center [1219, 685] width 339 height 30
click at [1111, 660] on textarea "Message…" at bounding box center [1219, 654] width 339 height 32
type textarea "*"
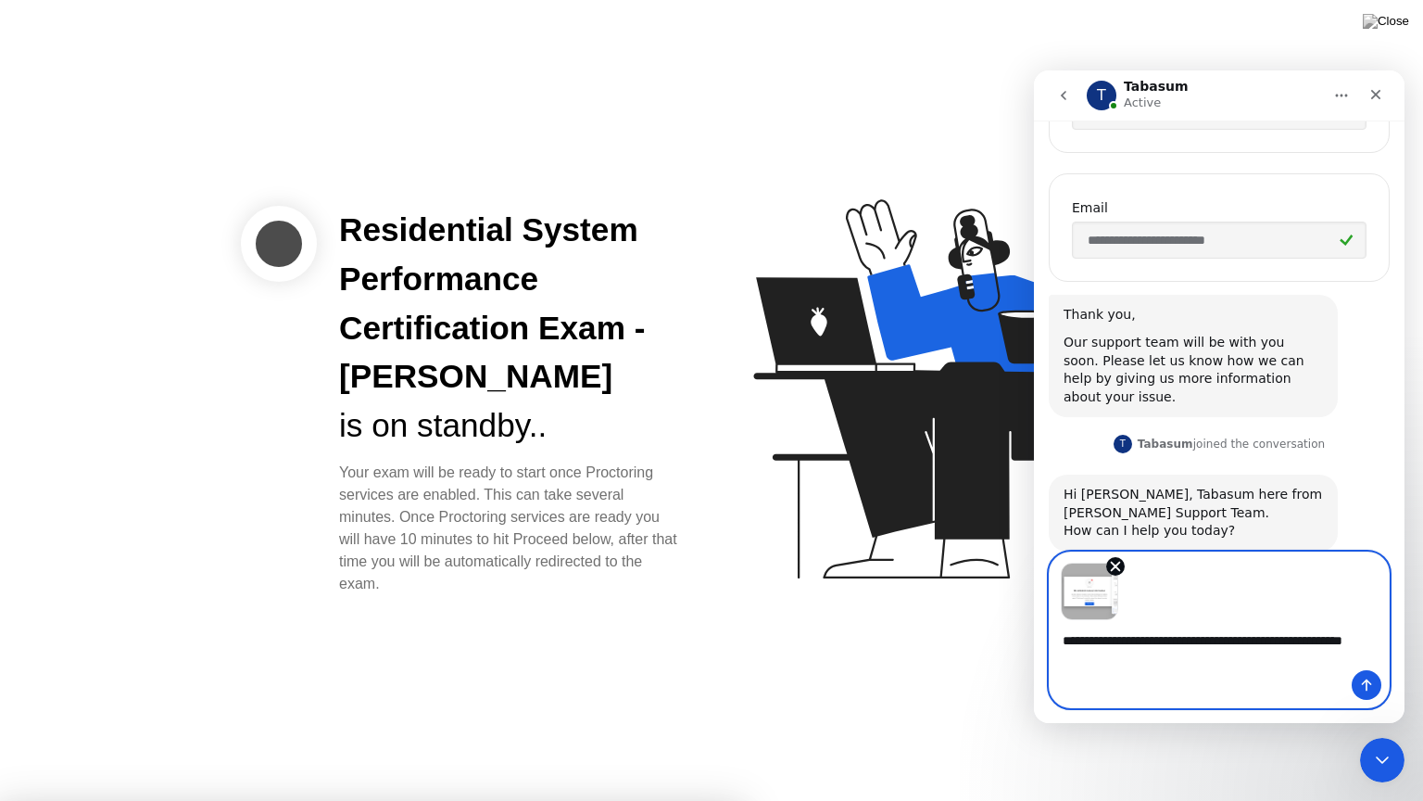
scroll to position [779, 0]
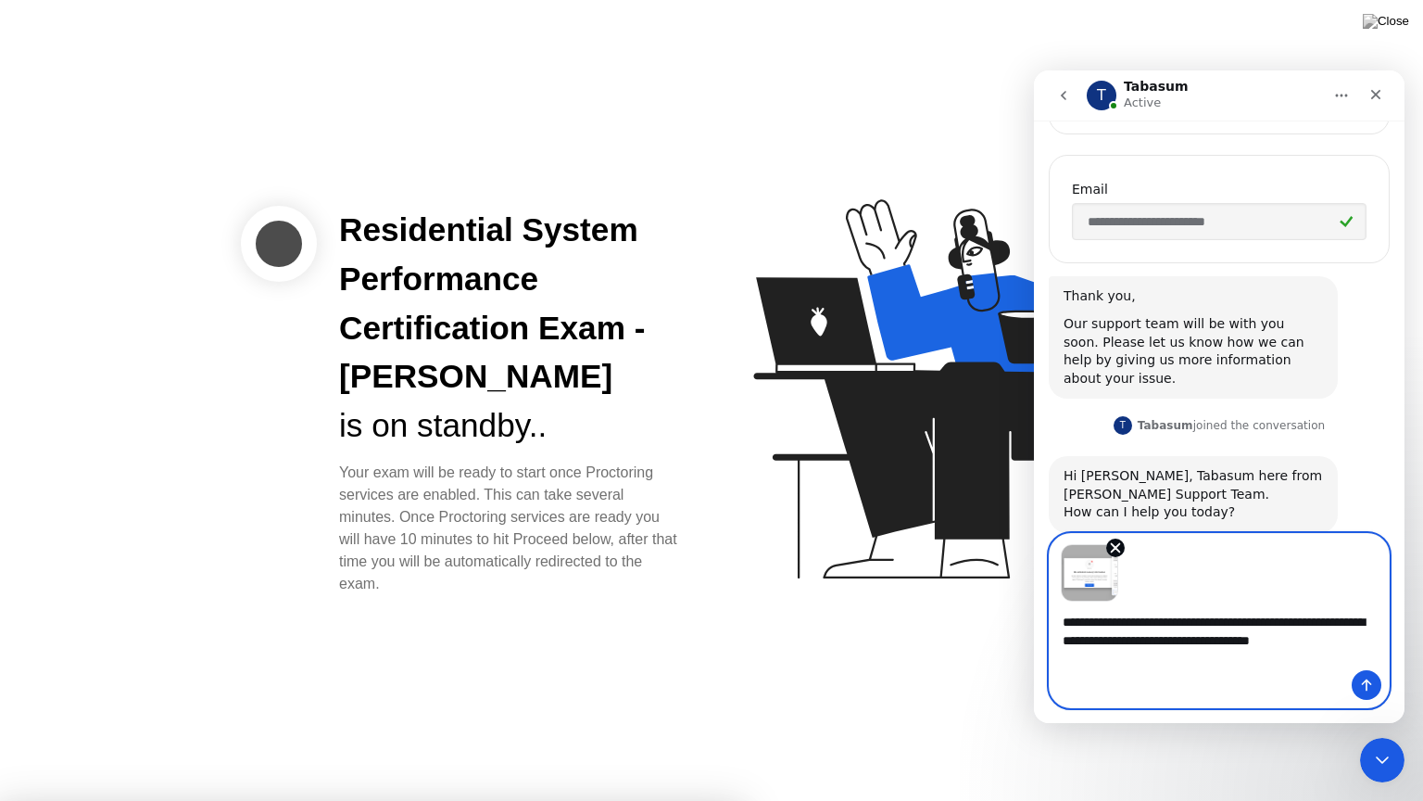
type textarea "**********"
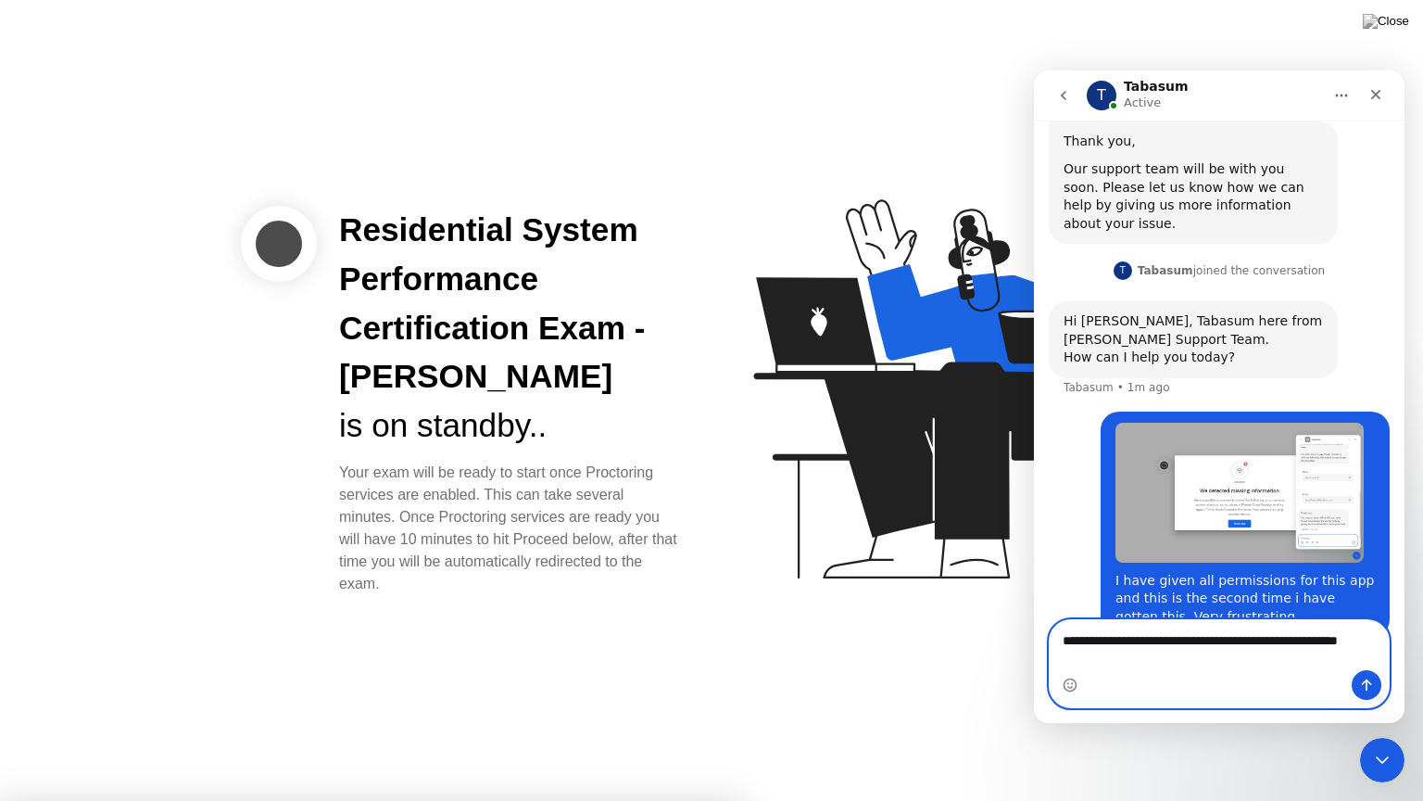
scroll to position [953, 0]
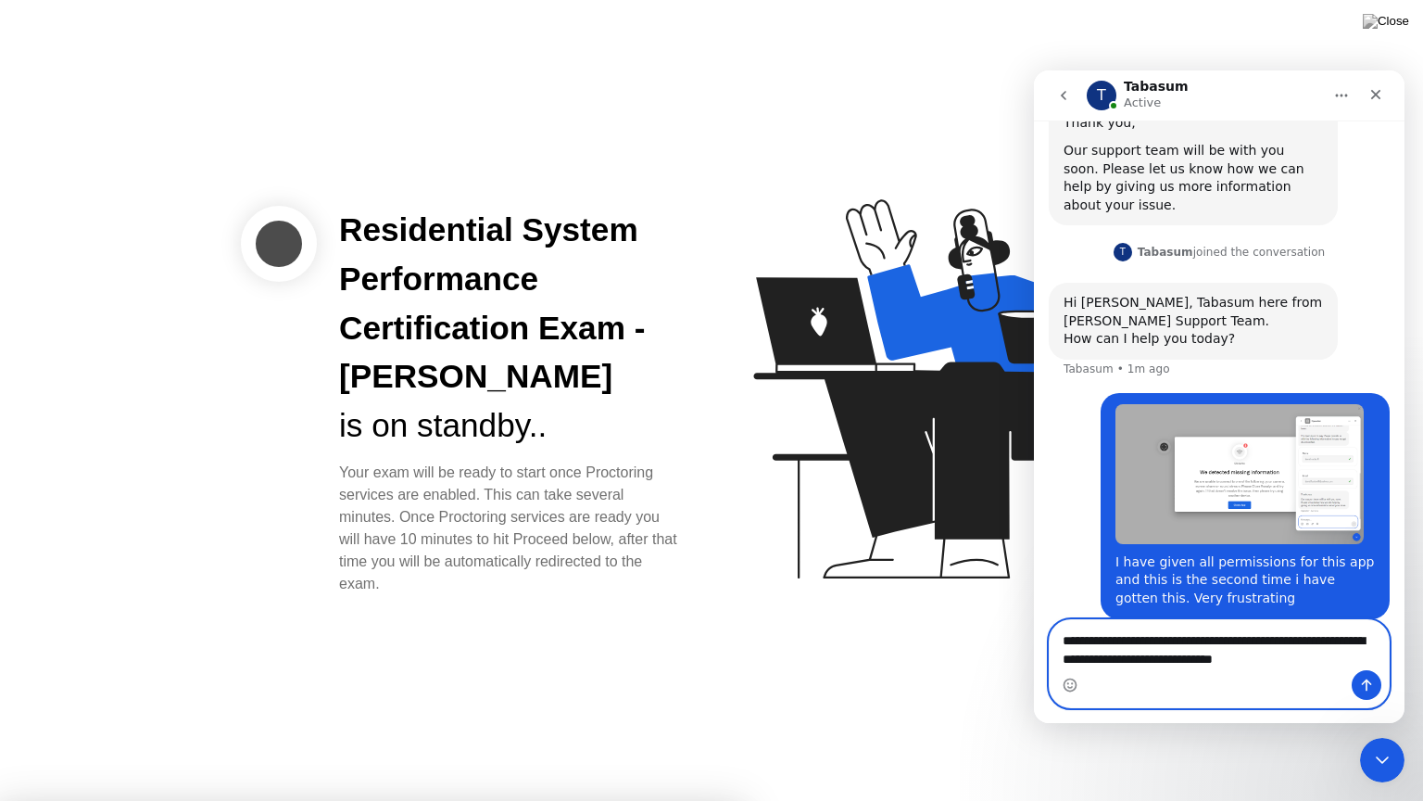
type textarea "**********"
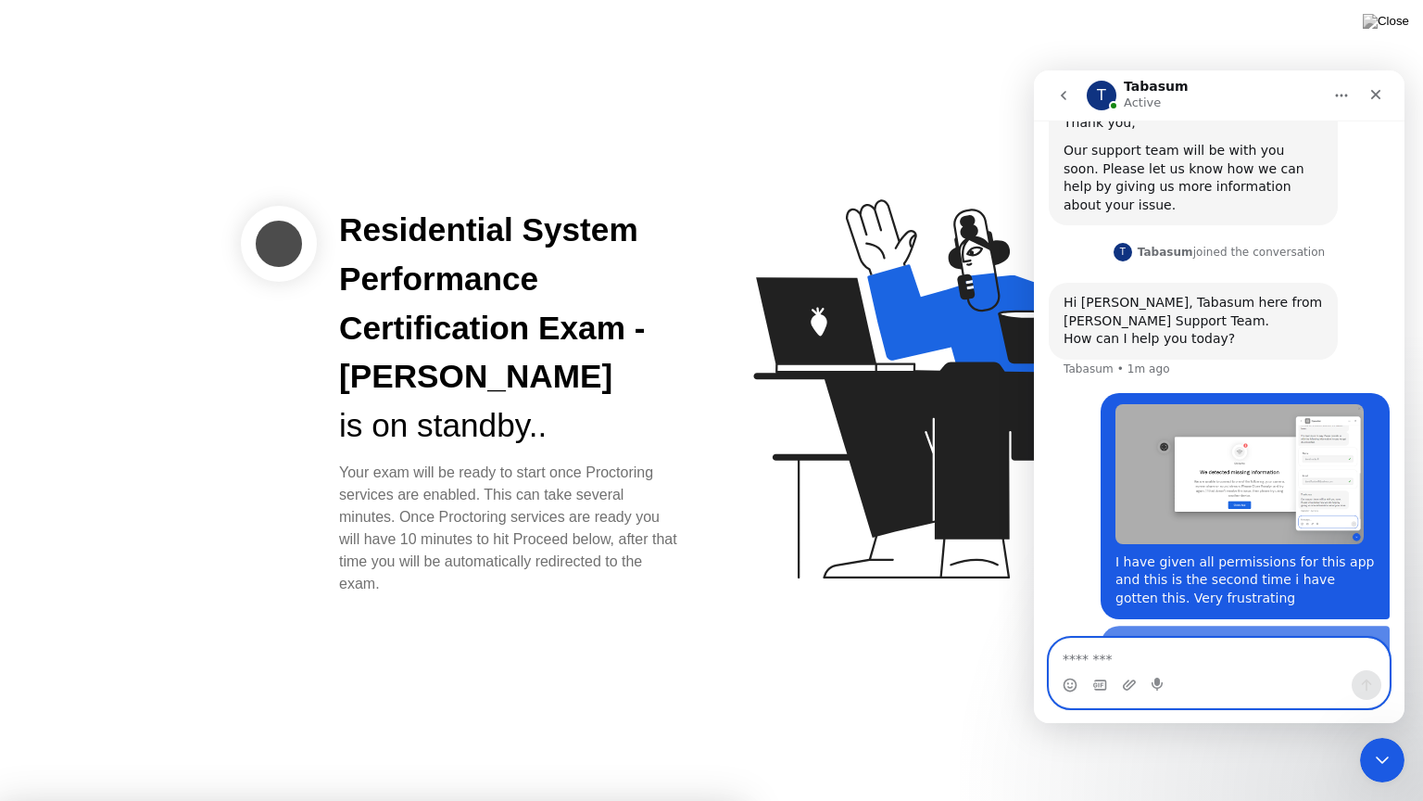
scroll to position [1012, 0]
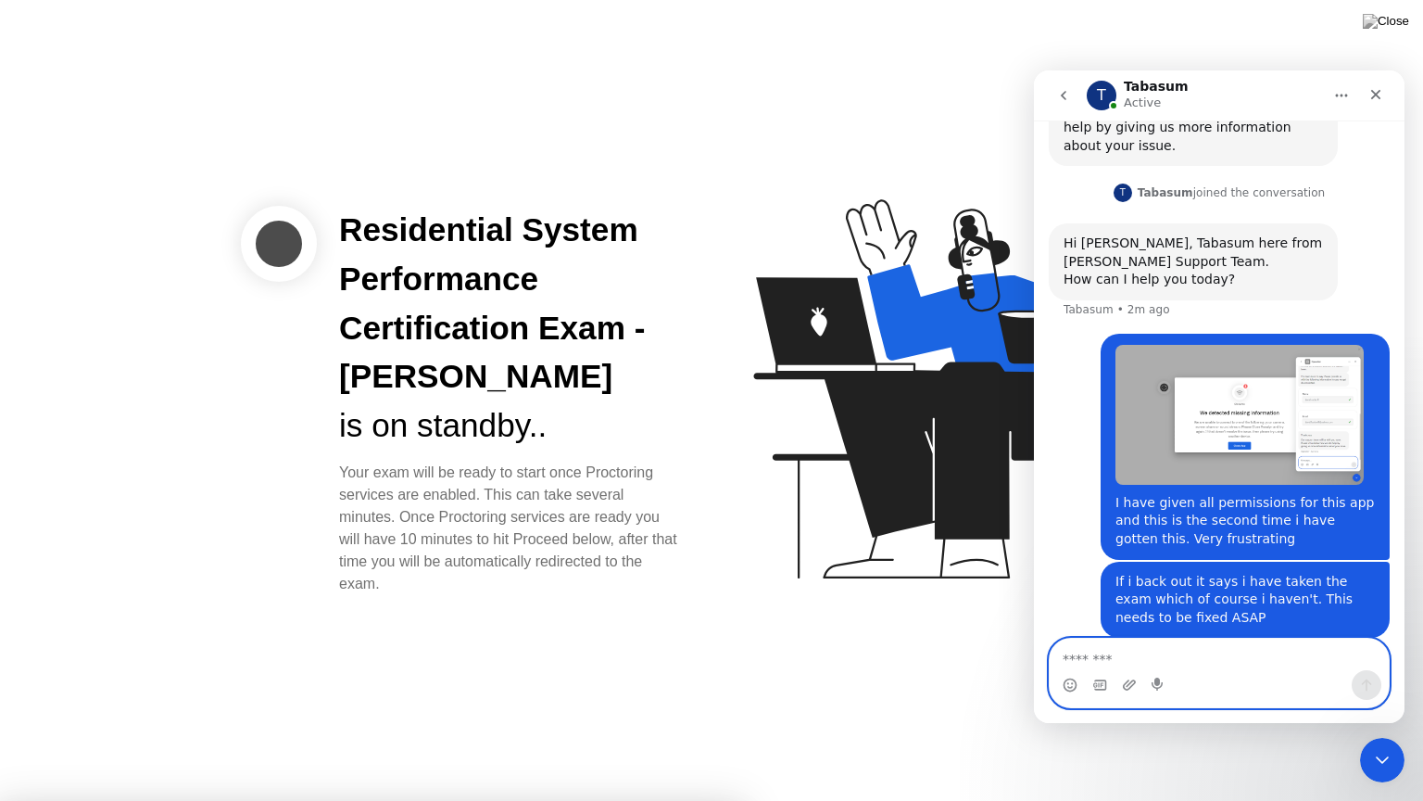
click at [1352, 92] on button "Home" at bounding box center [1341, 95] width 35 height 35
click at [1168, 101] on div "Tabasum Active" at bounding box center [1156, 96] width 65 height 32
click at [1137, 650] on textarea "Message…" at bounding box center [1219, 654] width 339 height 32
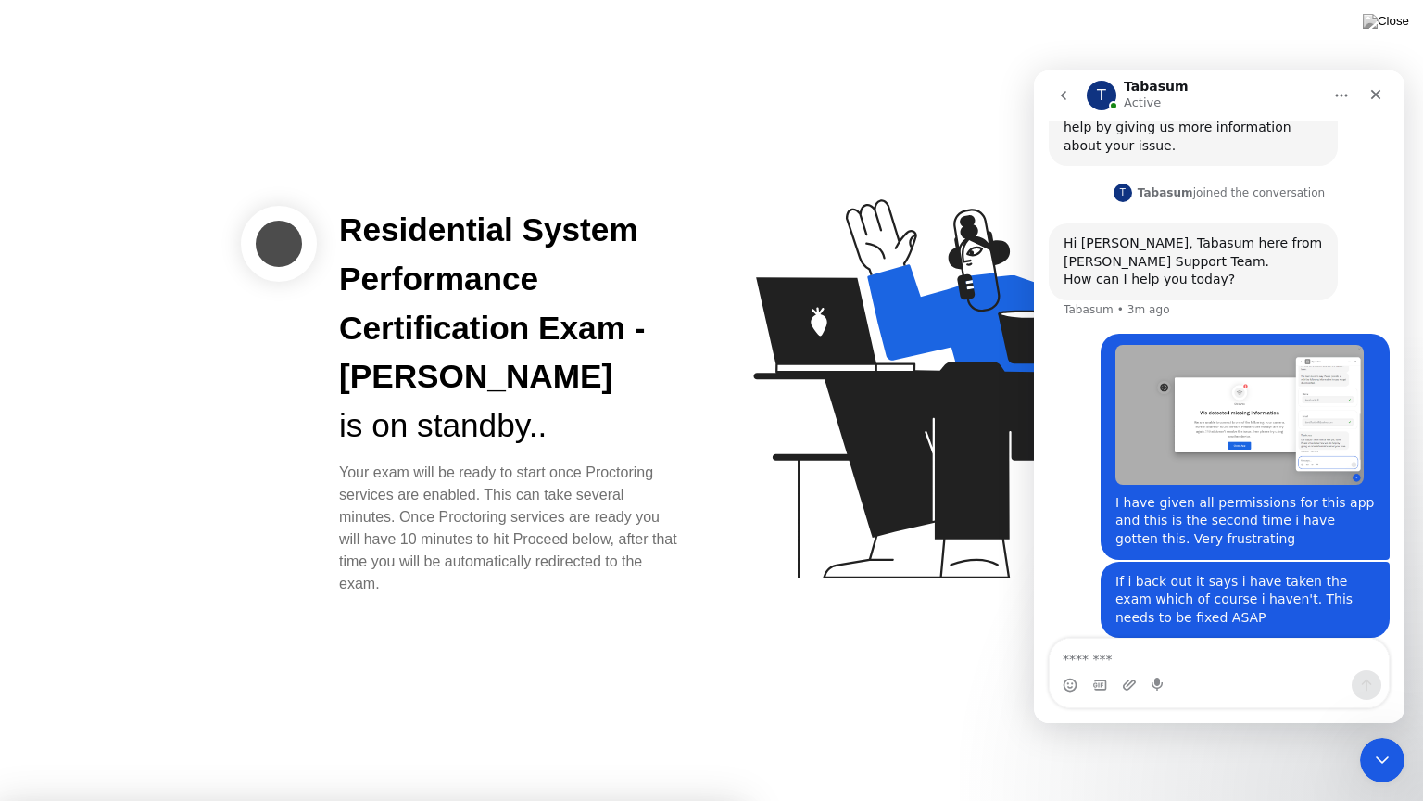
click at [269, 742] on div at bounding box center [711, 801] width 1423 height 0
click at [1383, 742] on icon "Close Intercom Messenger" at bounding box center [1380, 757] width 22 height 22
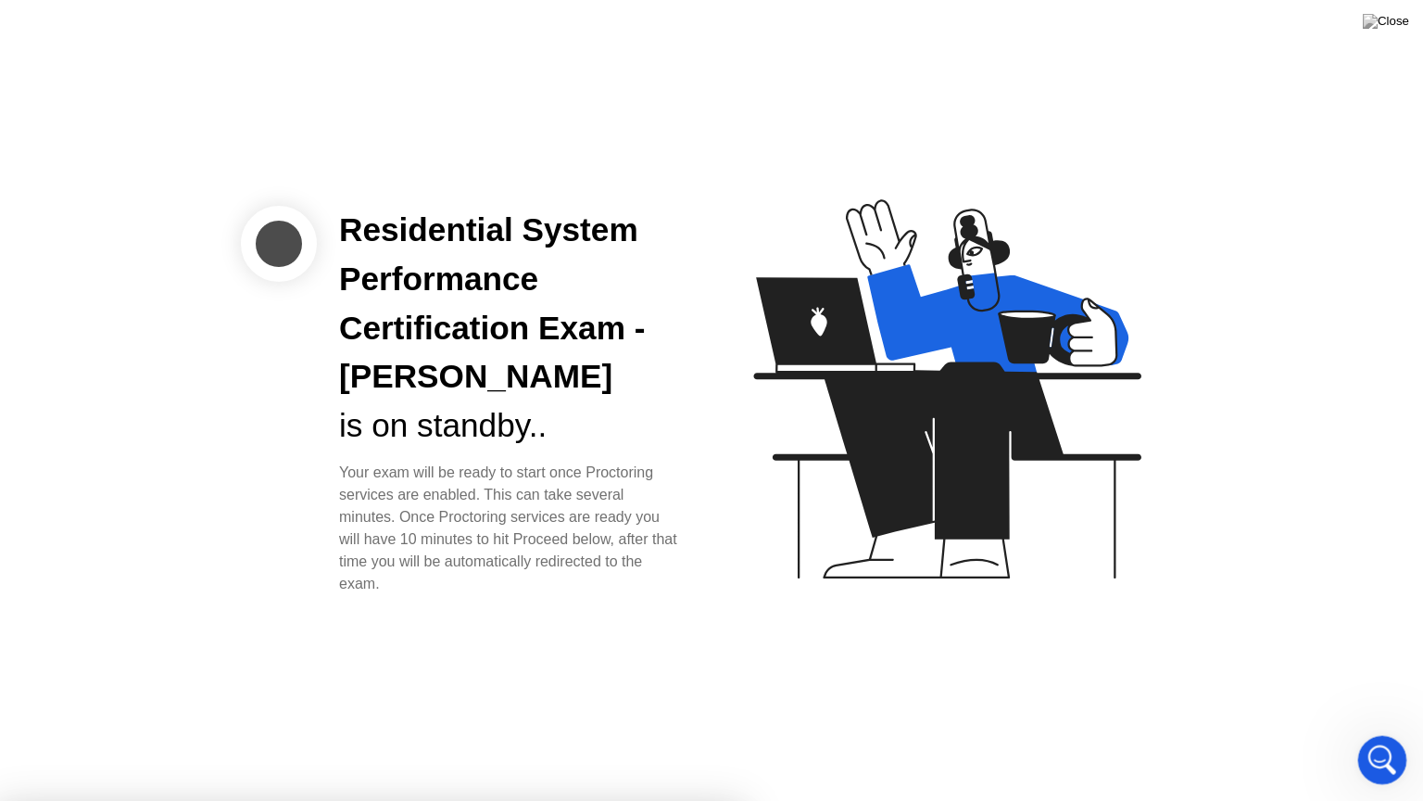
click at [1382, 742] on icon "Open Intercom Messenger" at bounding box center [1380, 757] width 31 height 31
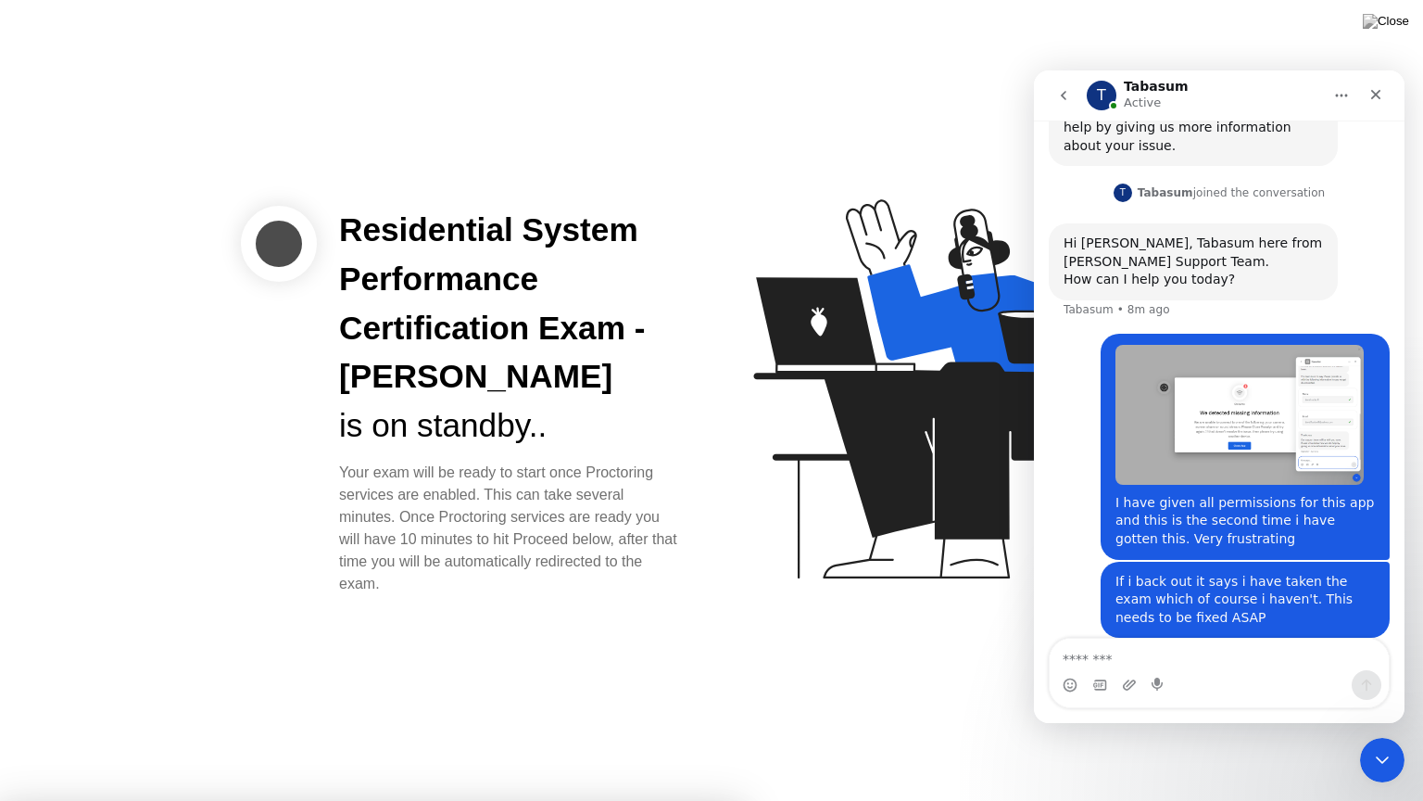
click at [1166, 658] on textarea "Message…" at bounding box center [1219, 654] width 339 height 32
type textarea "*****"
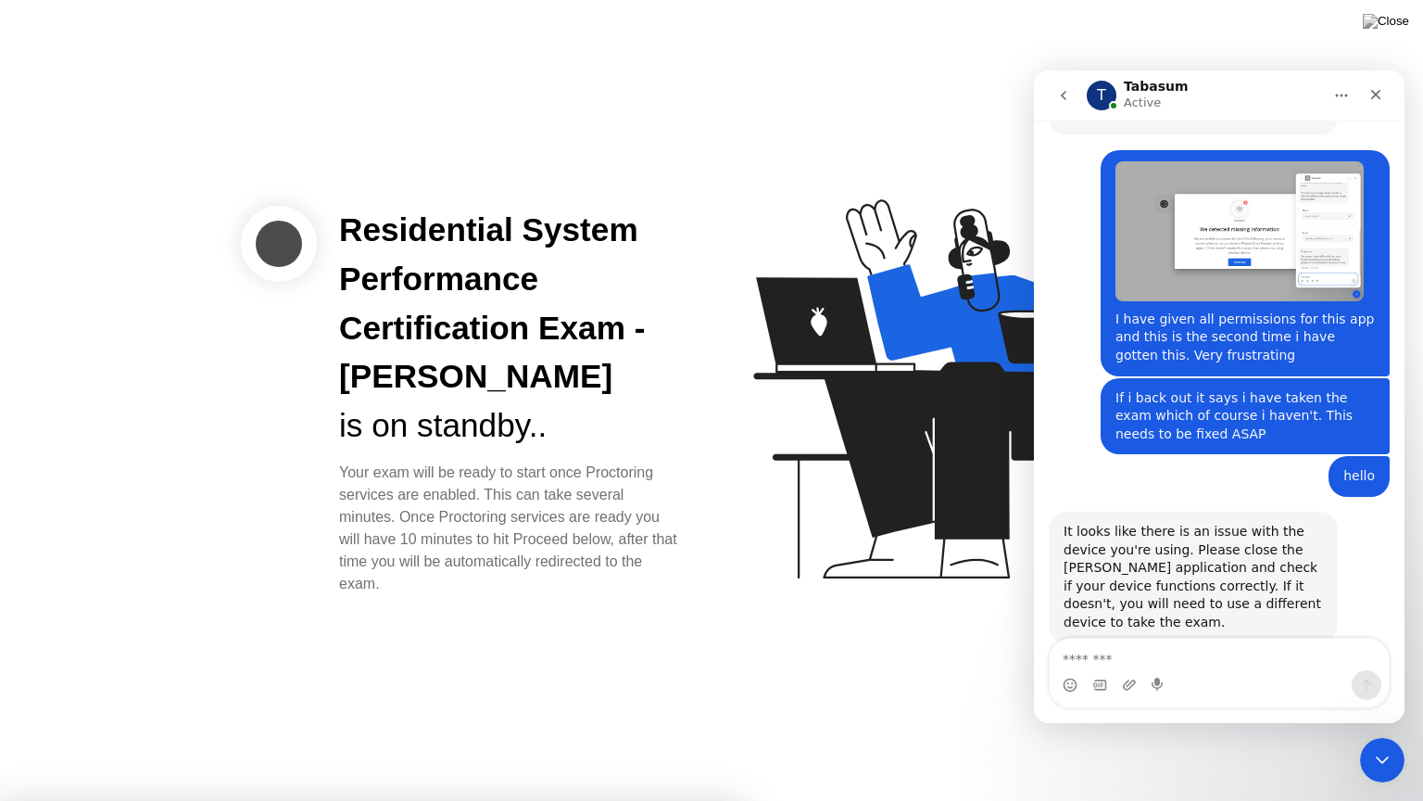
scroll to position [1182, 0]
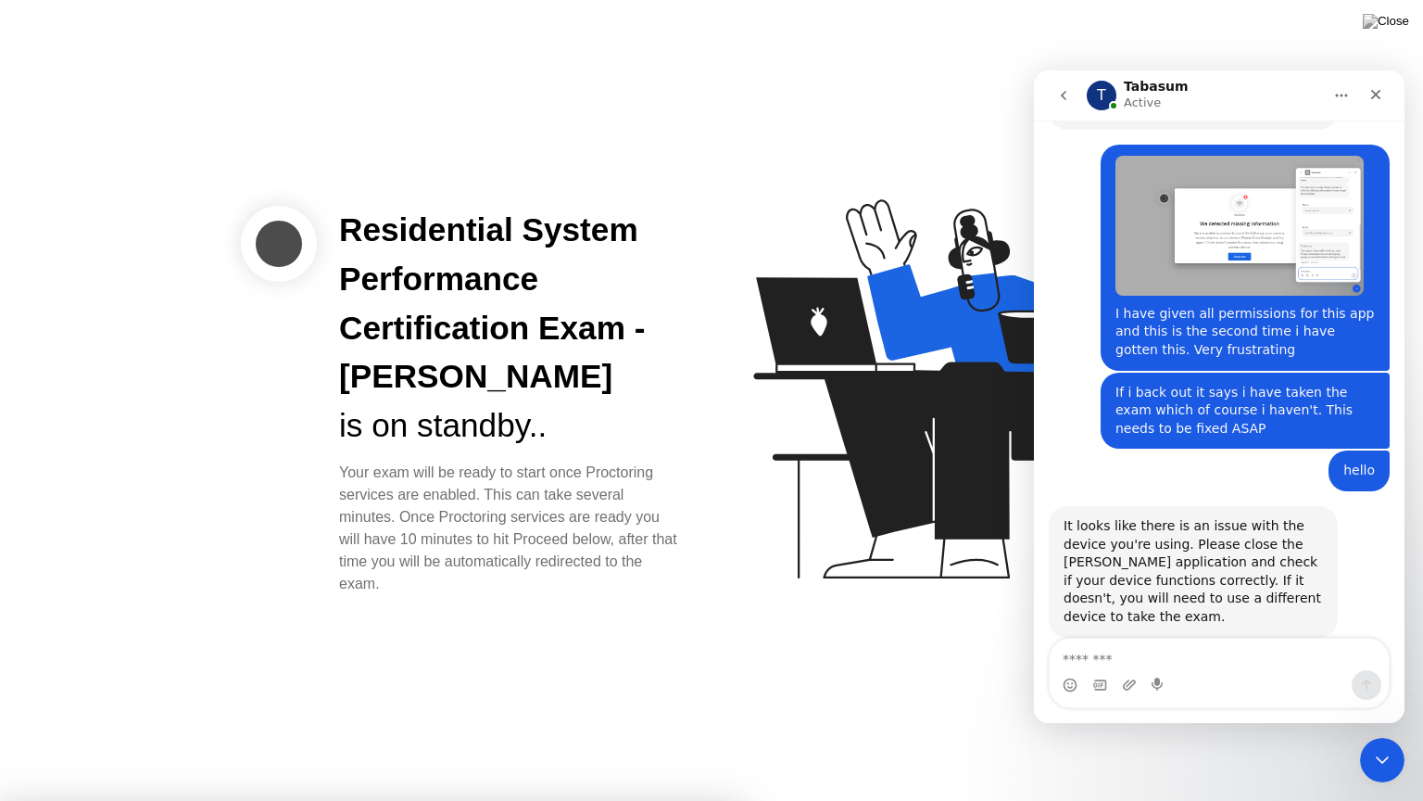
click at [1110, 658] on textarea "Message…" at bounding box center [1219, 654] width 339 height 32
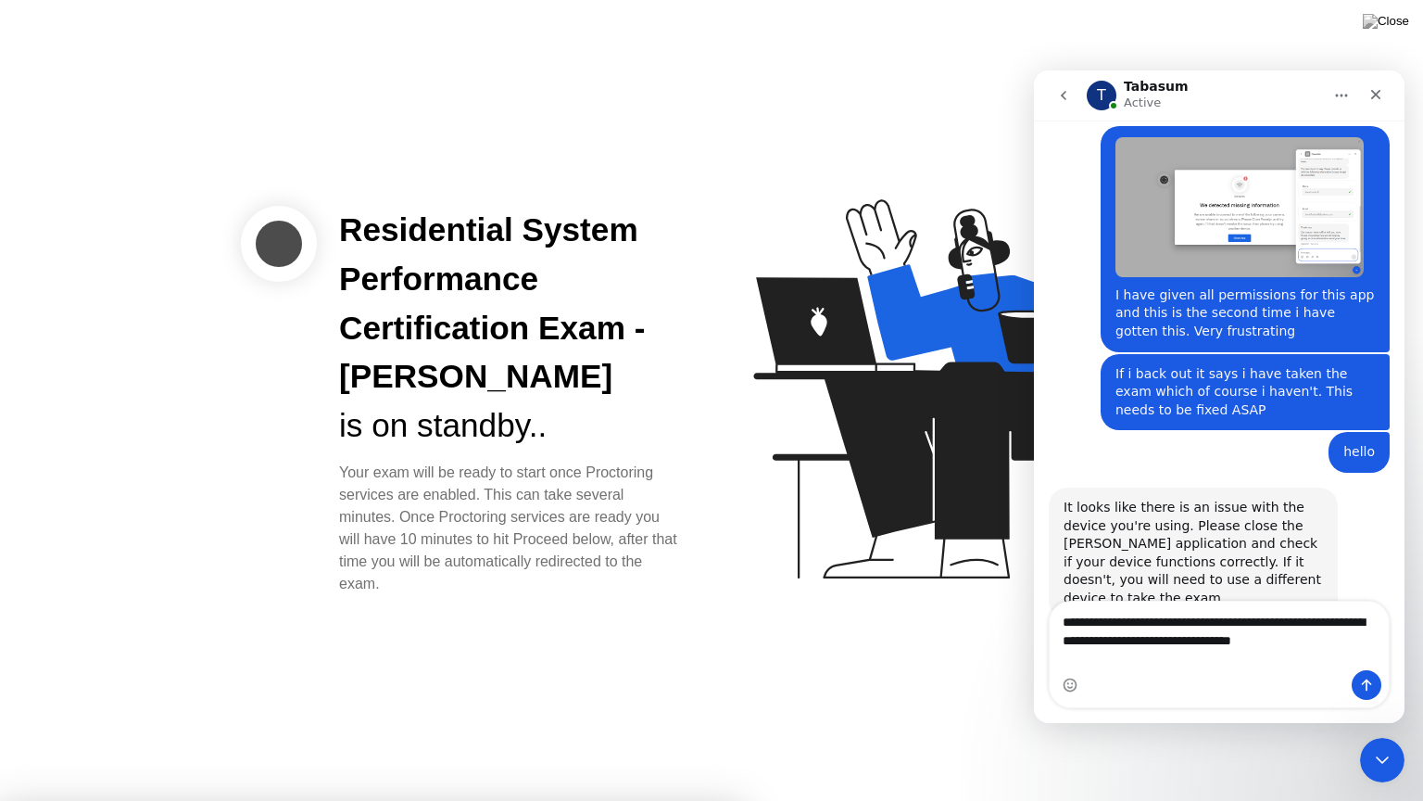
type textarea "**********"
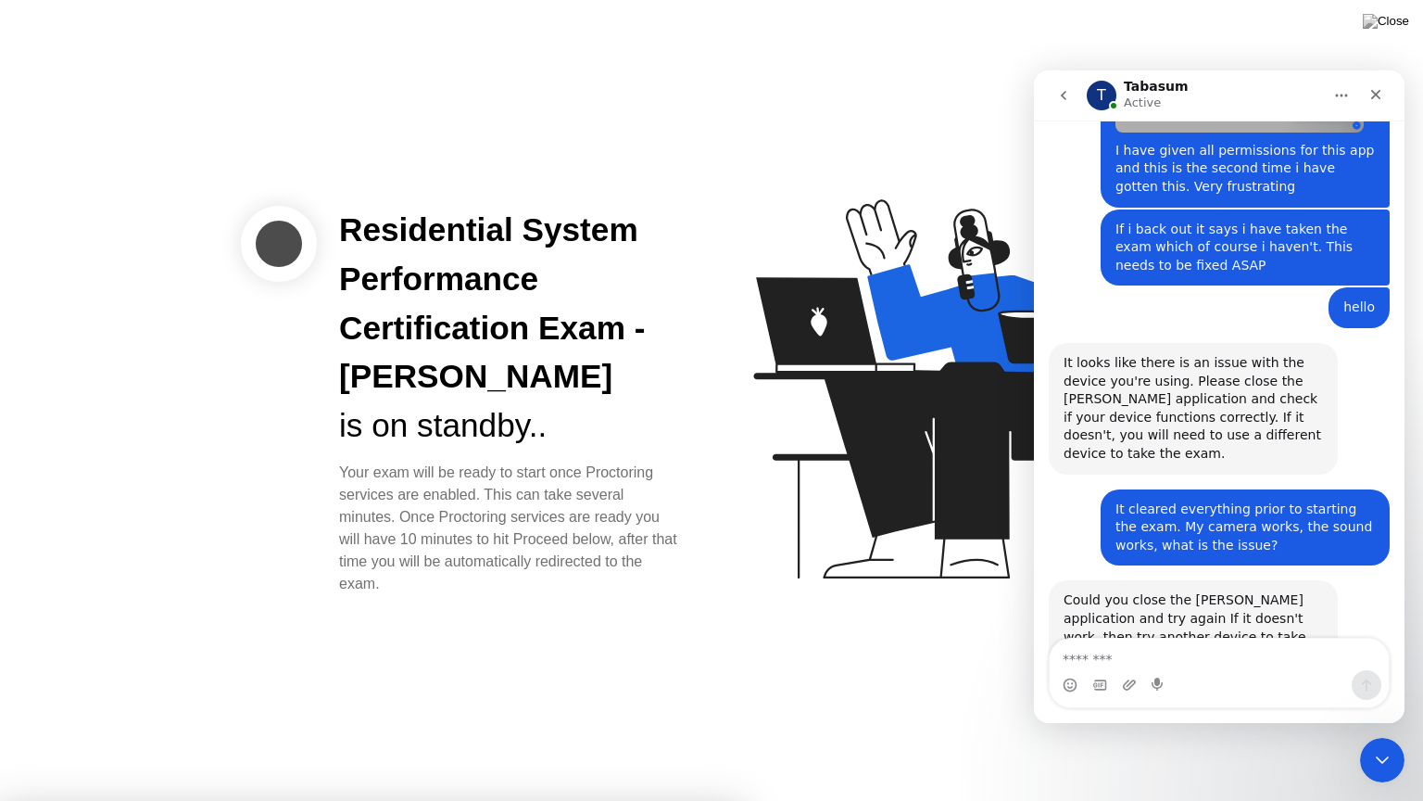
scroll to position [1365, 0]
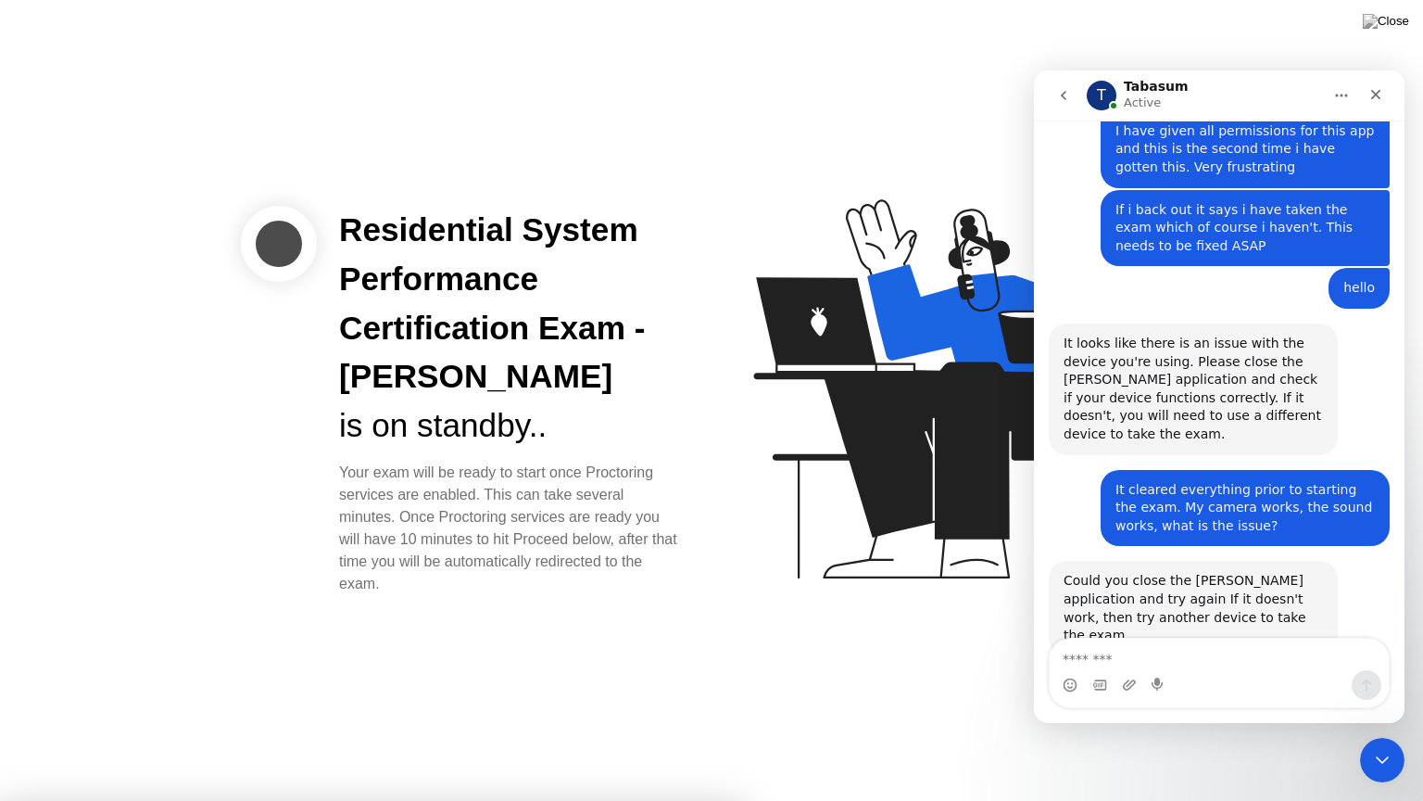
click at [1249, 649] on textarea "Message…" at bounding box center [1219, 654] width 339 height 32
type textarea "**********"
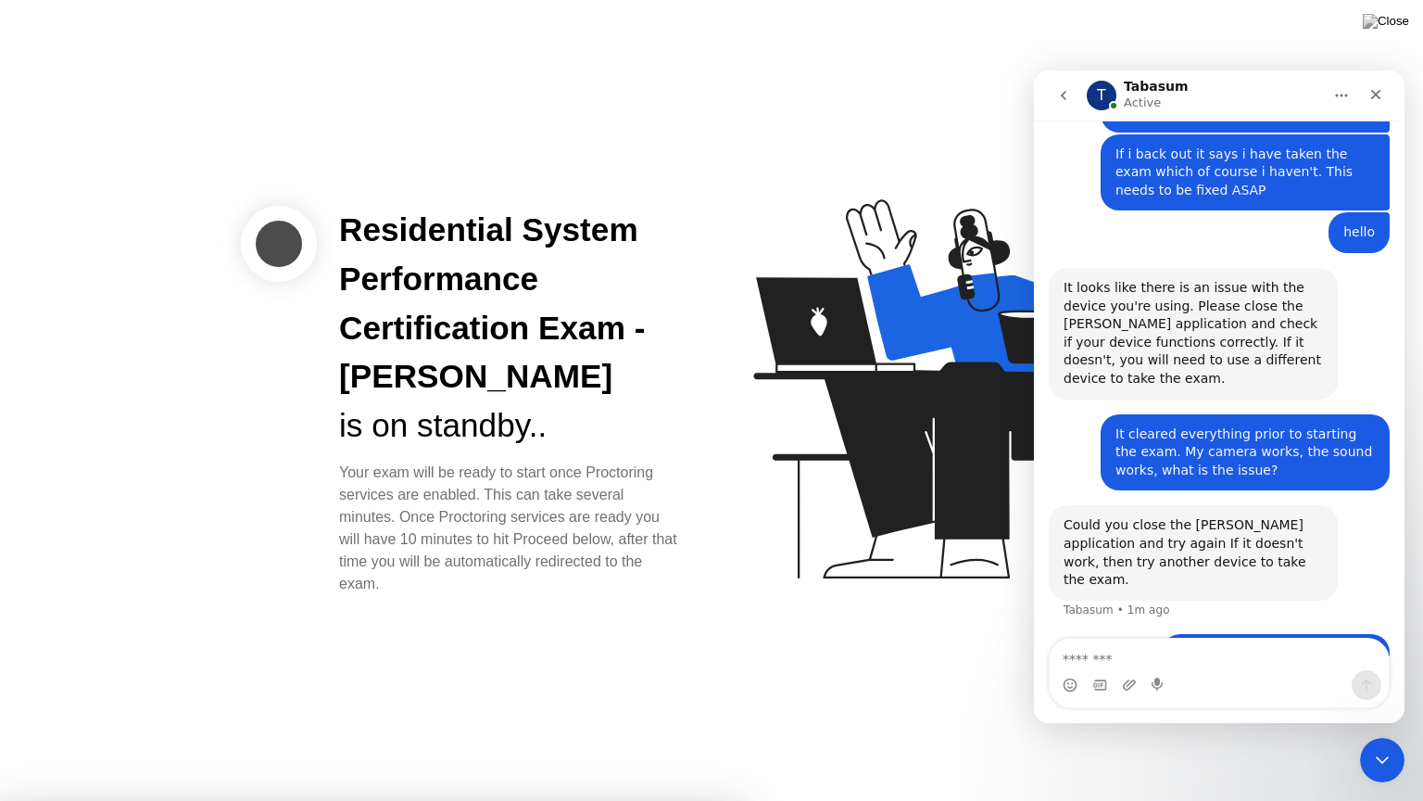
scroll to position [1492, 0]
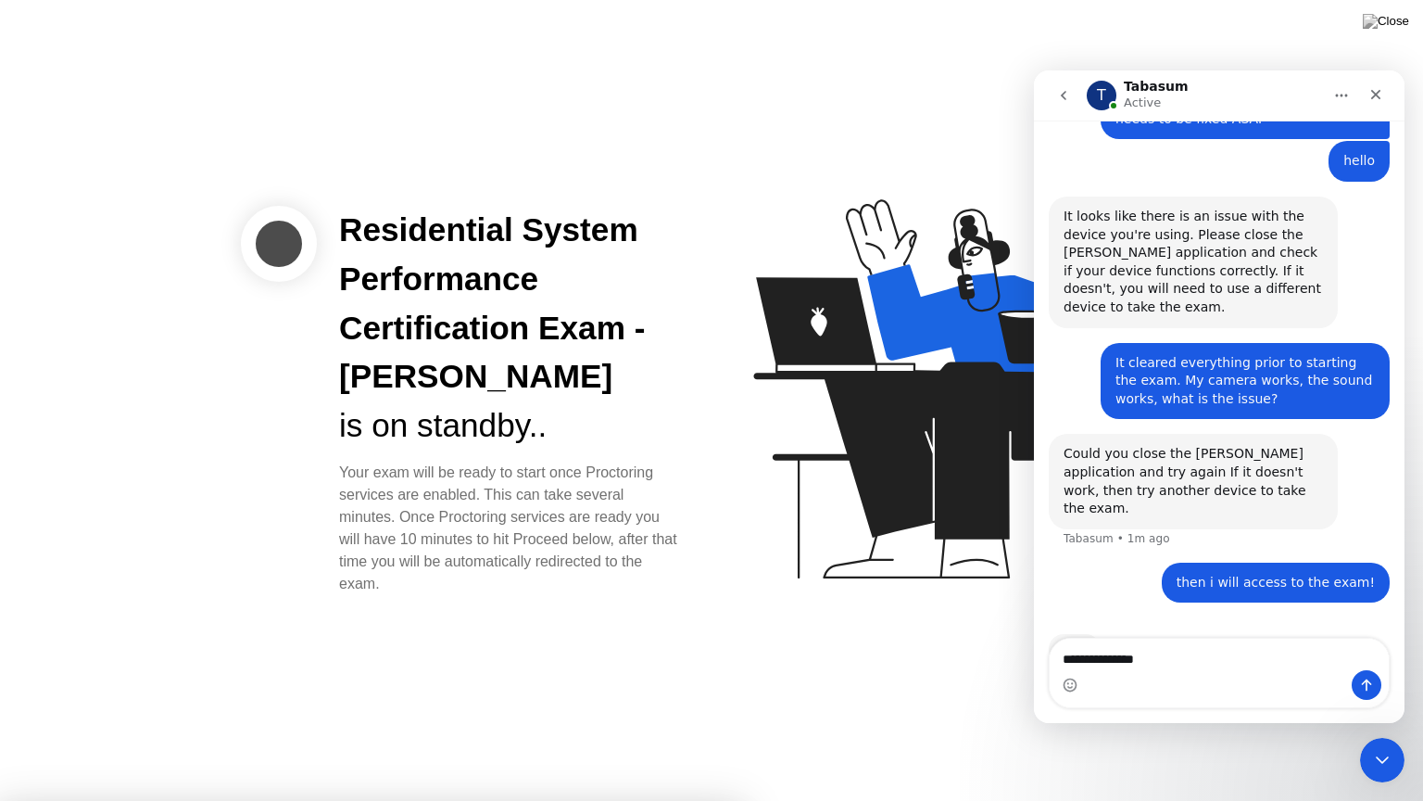
type textarea "**********"
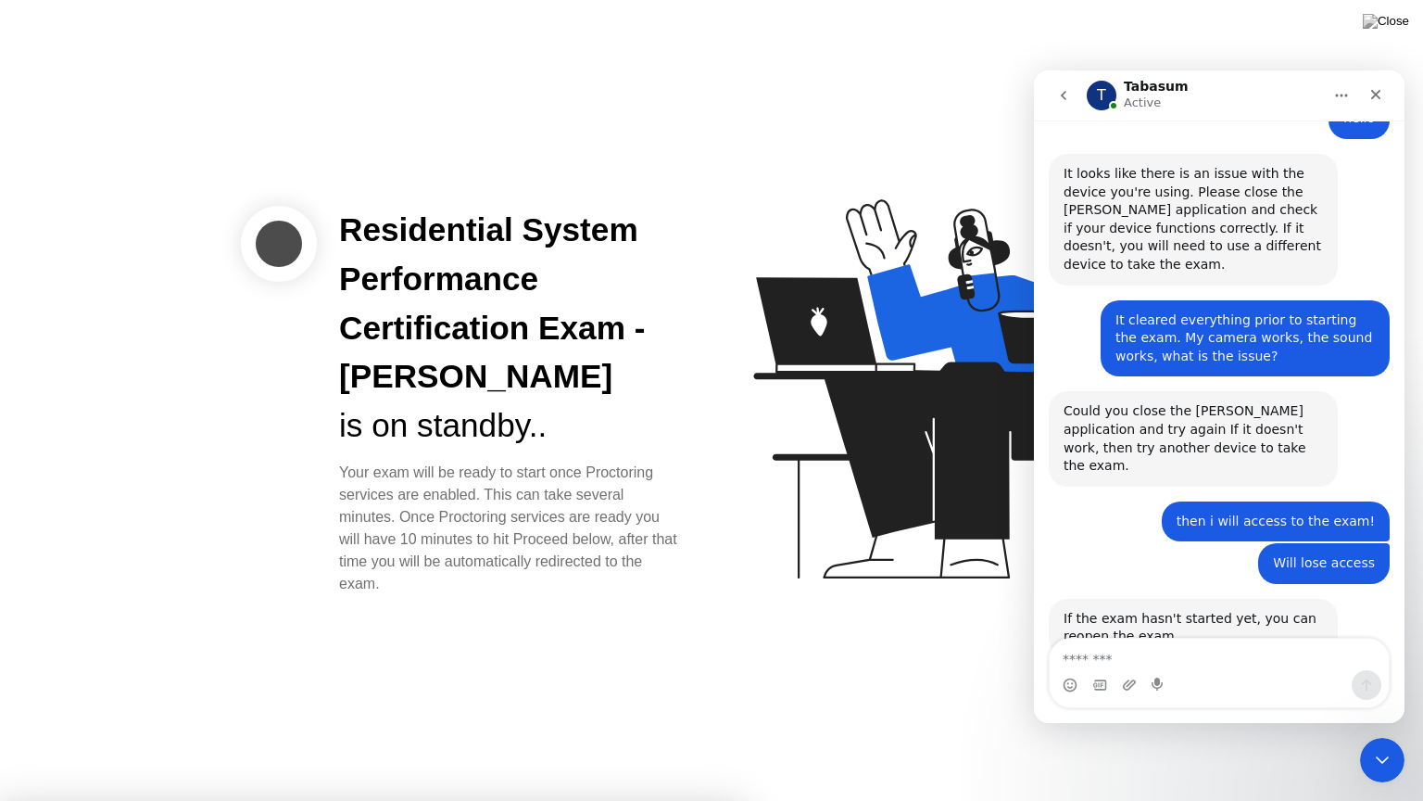
scroll to position [1536, 0]
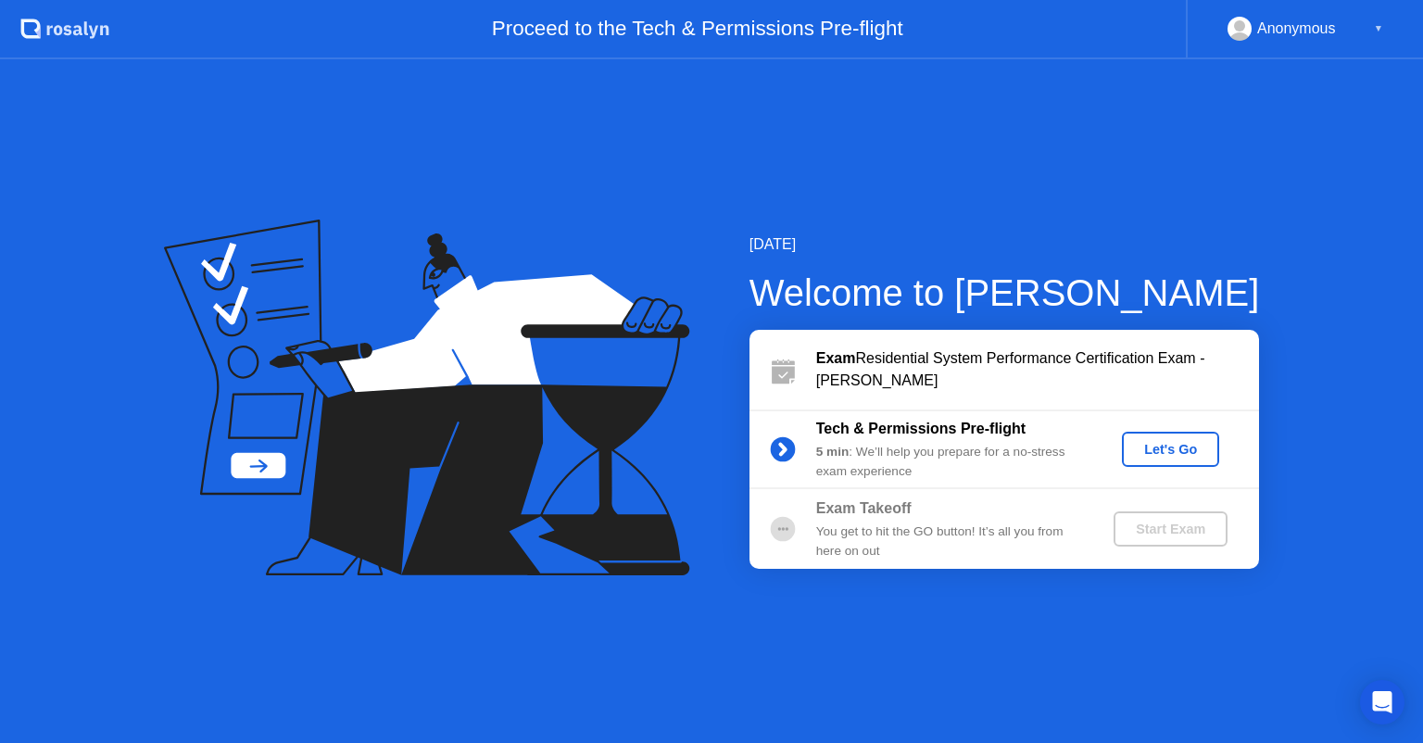
click at [1169, 445] on div "Let's Go" at bounding box center [1171, 449] width 82 height 15
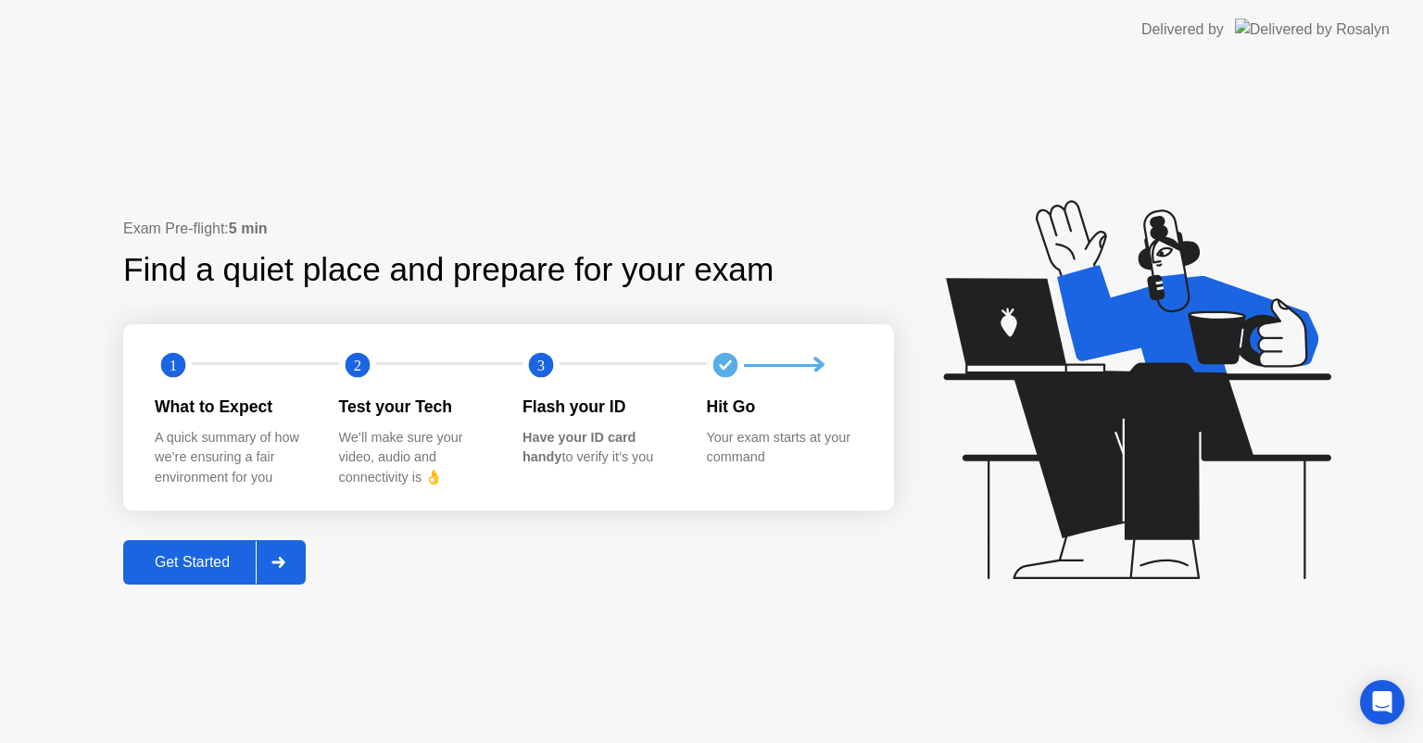
click at [190, 560] on div "Get Started" at bounding box center [192, 562] width 127 height 17
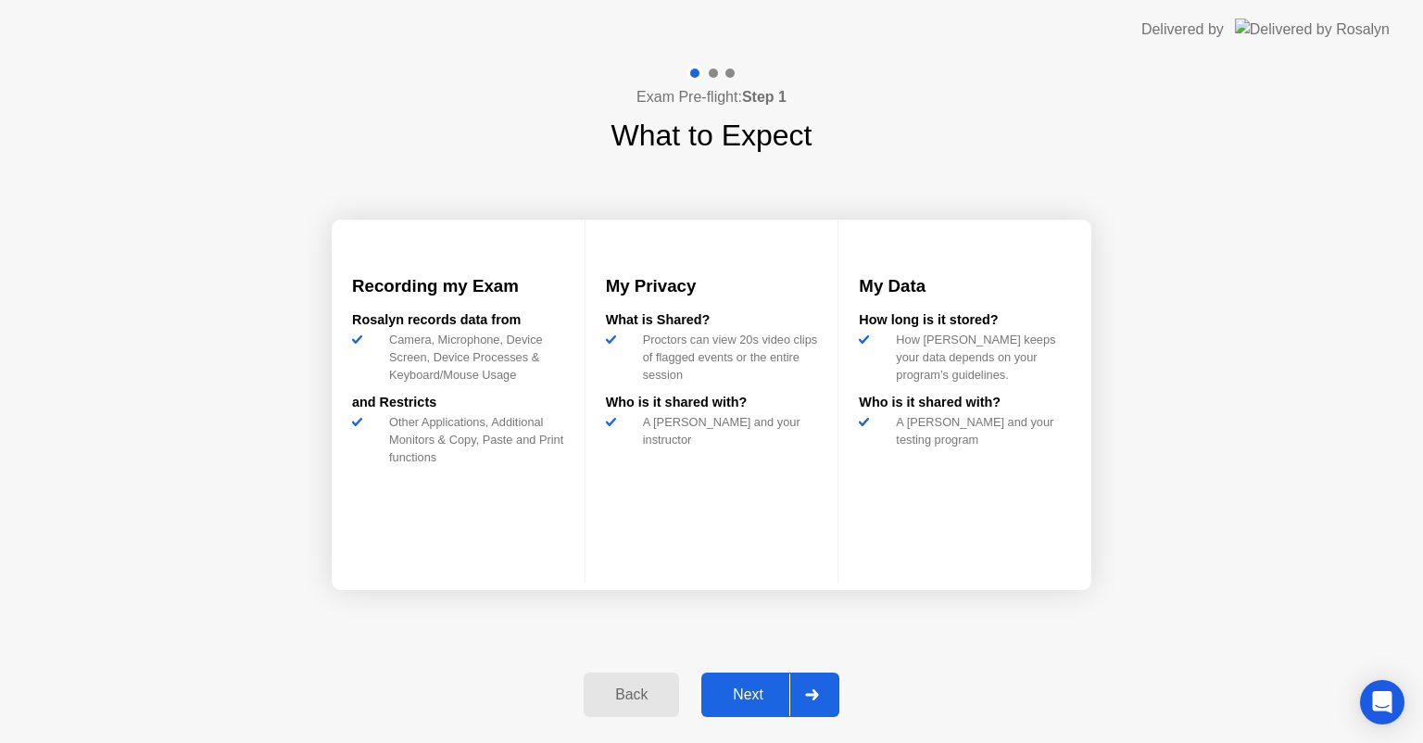
click at [763, 688] on div "Next" at bounding box center [748, 695] width 82 height 17
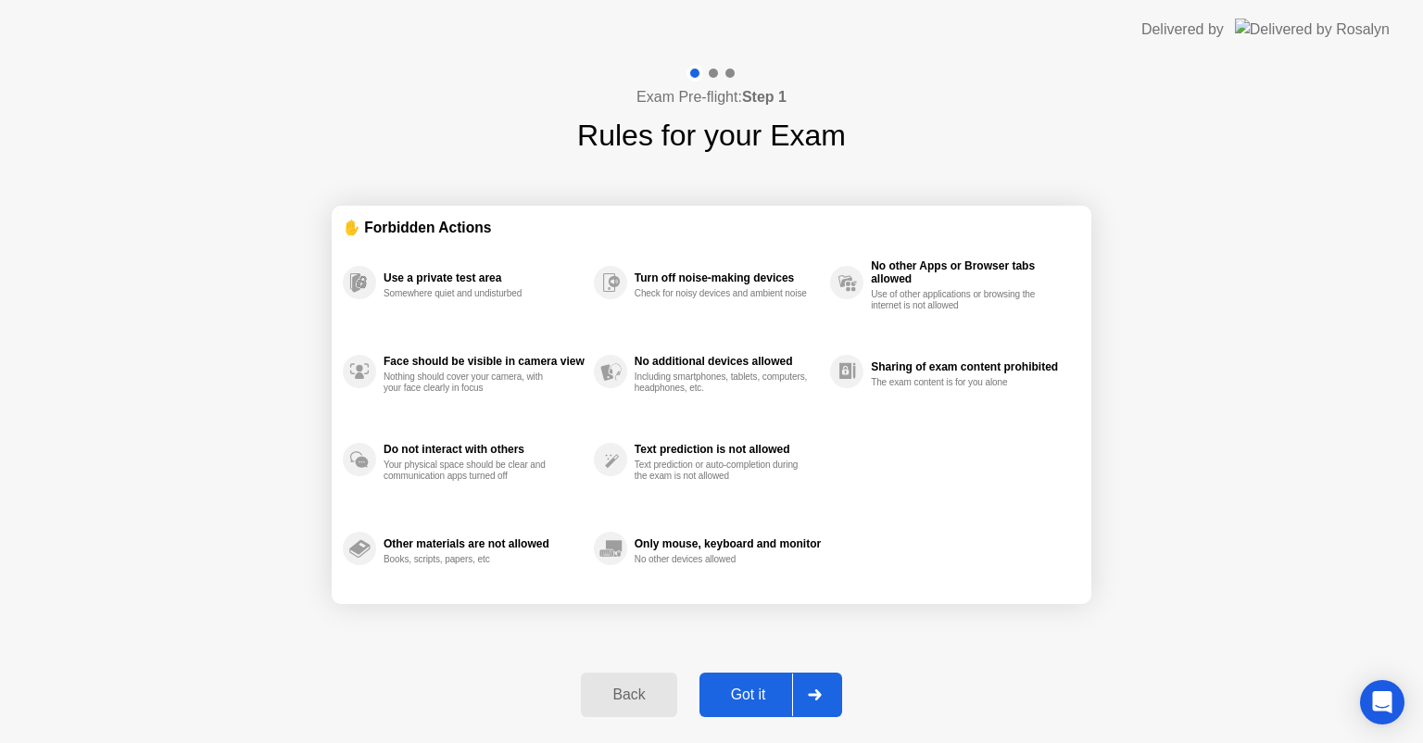
click at [761, 689] on div "Got it" at bounding box center [748, 695] width 87 height 17
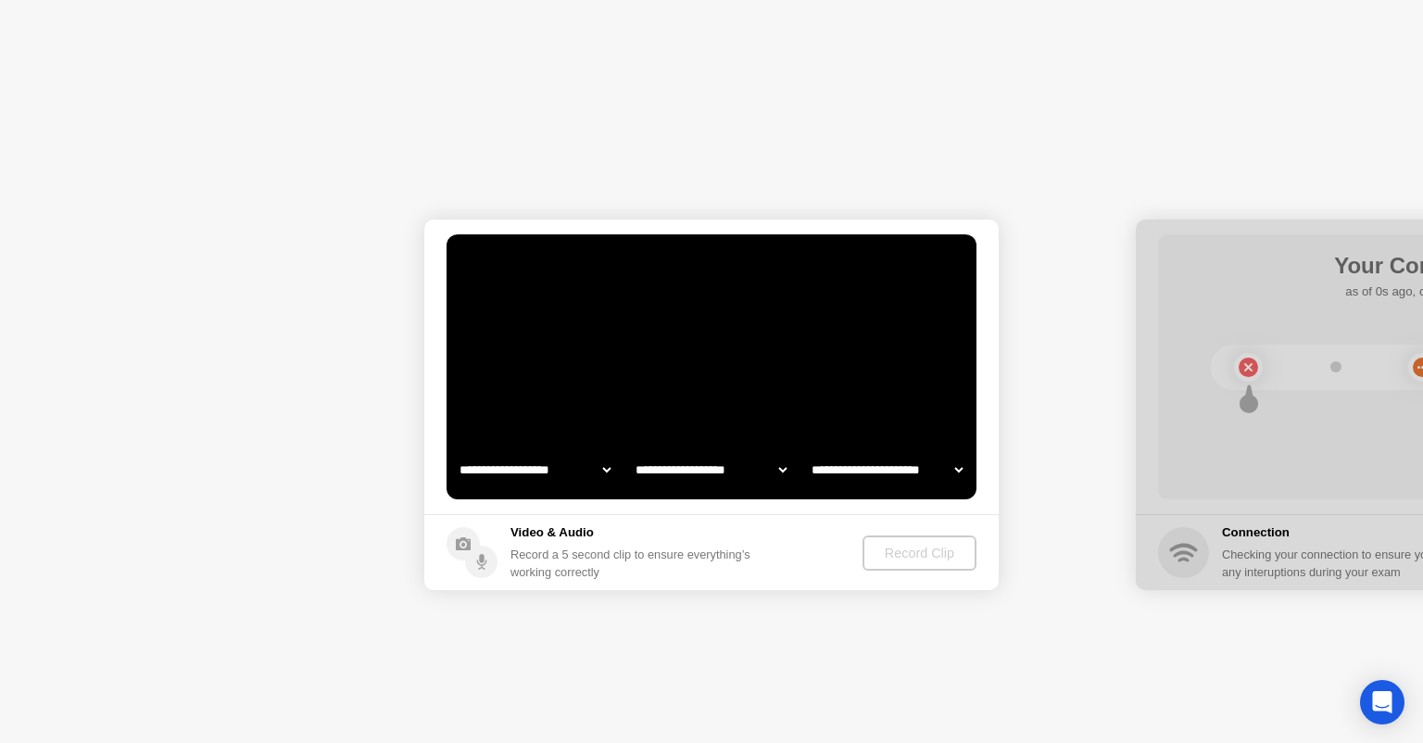
select select "**********"
select select "*******"
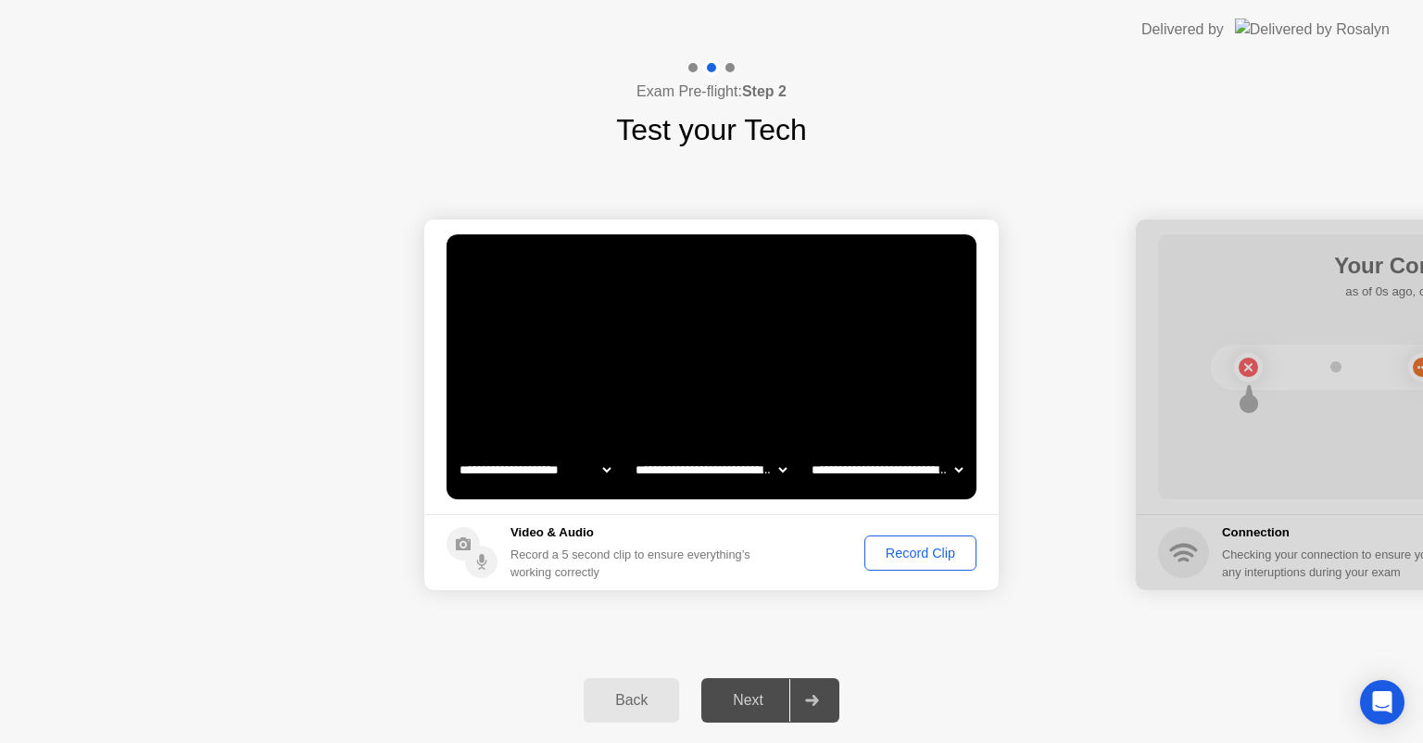
drag, startPoint x: 890, startPoint y: 552, endPoint x: 909, endPoint y: 556, distance: 19.8
click at [909, 556] on div "Record Clip" at bounding box center [920, 553] width 99 height 15
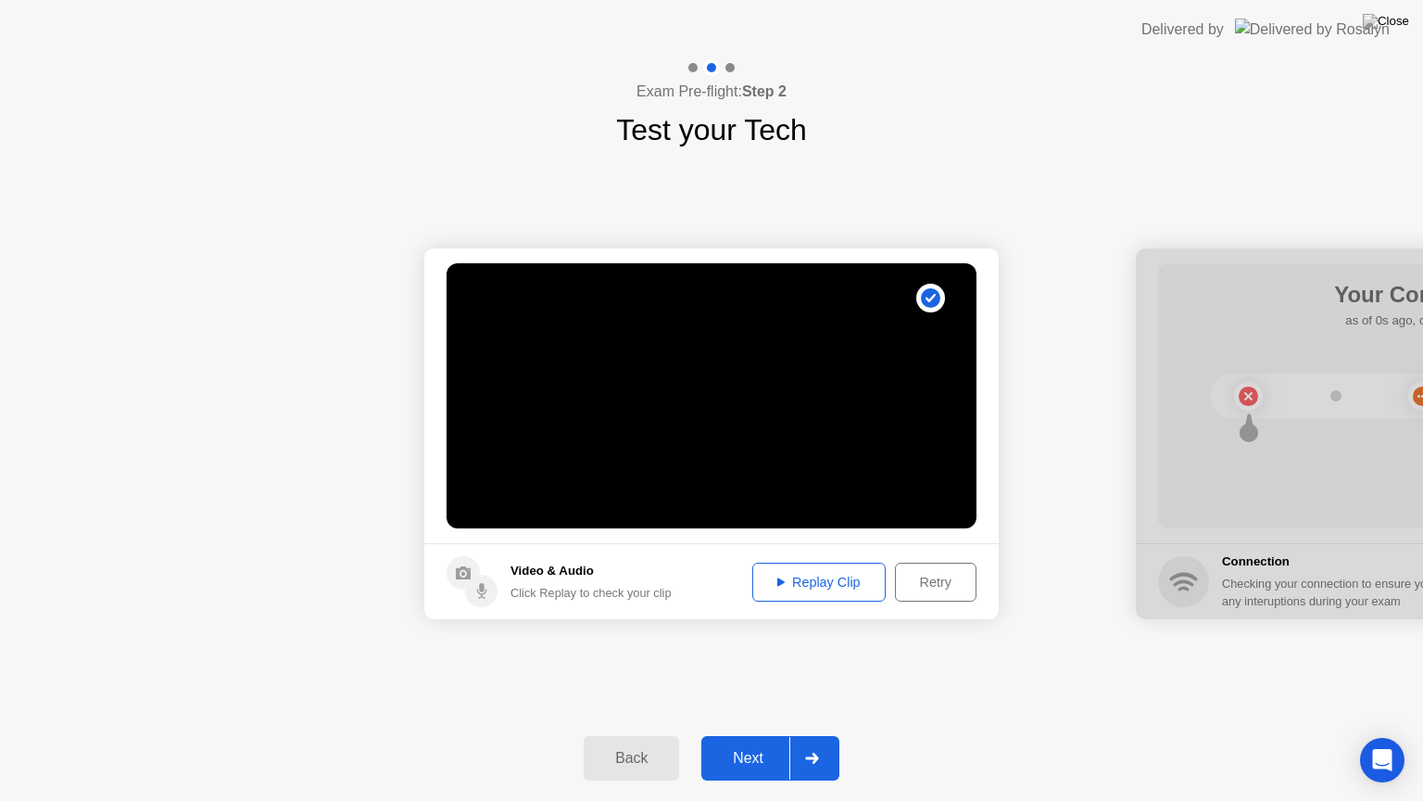
click at [808, 583] on div "Replay Clip" at bounding box center [819, 582] width 120 height 15
click at [752, 742] on div "Next" at bounding box center [748, 758] width 82 height 17
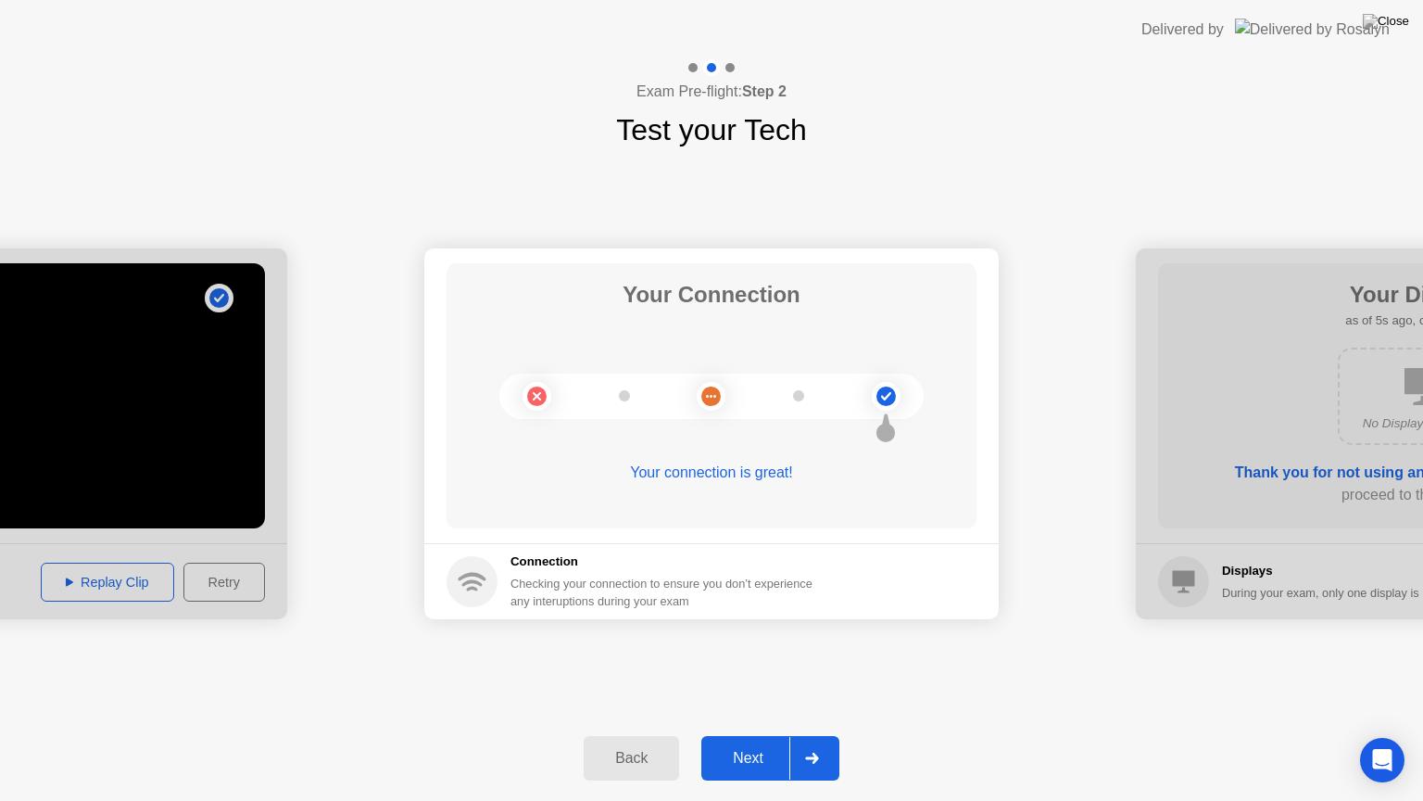
click at [751, 742] on button "Next" at bounding box center [770, 758] width 138 height 44
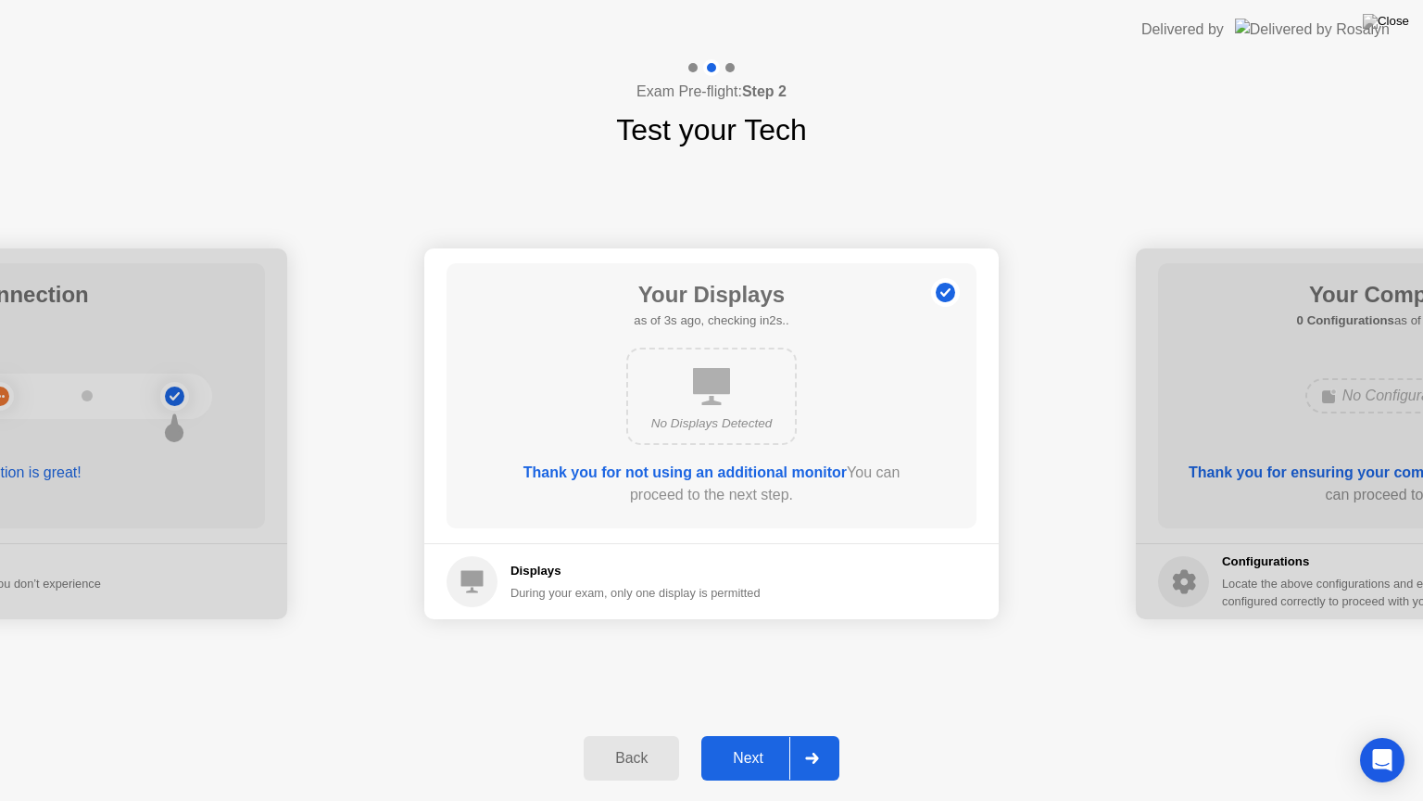
click at [771, 742] on div "Next" at bounding box center [748, 758] width 82 height 17
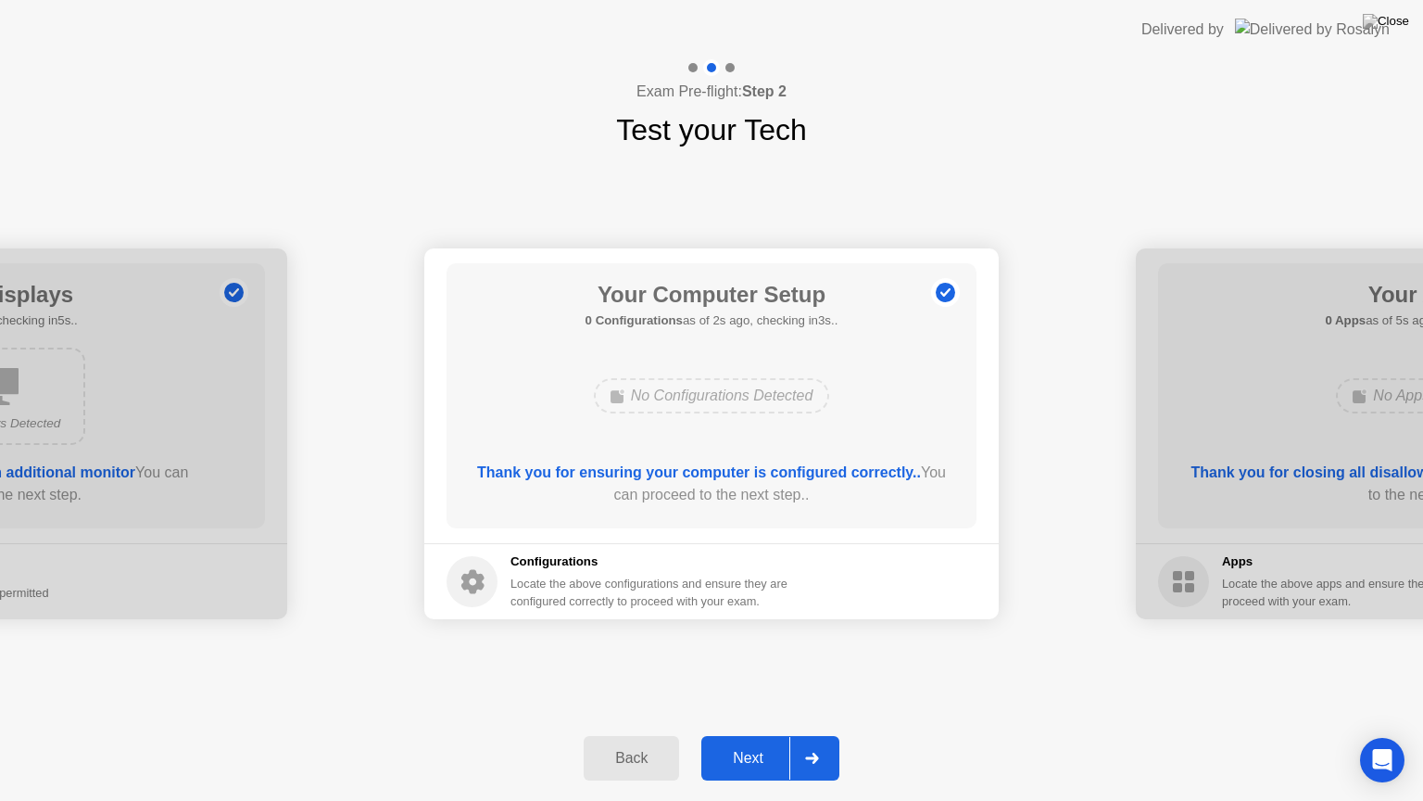
click at [771, 742] on div "Next" at bounding box center [748, 758] width 82 height 17
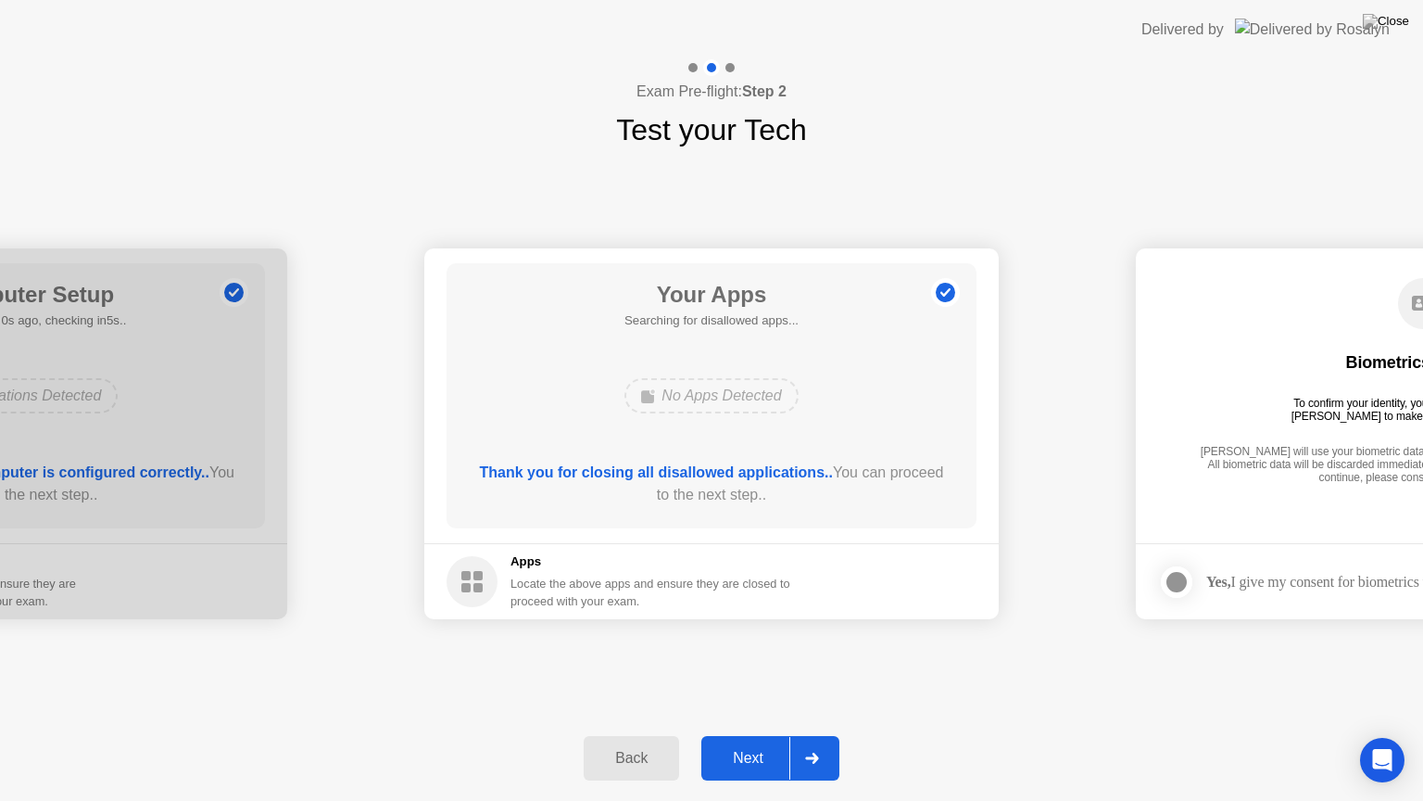
click at [768, 742] on button "Next" at bounding box center [770, 758] width 138 height 44
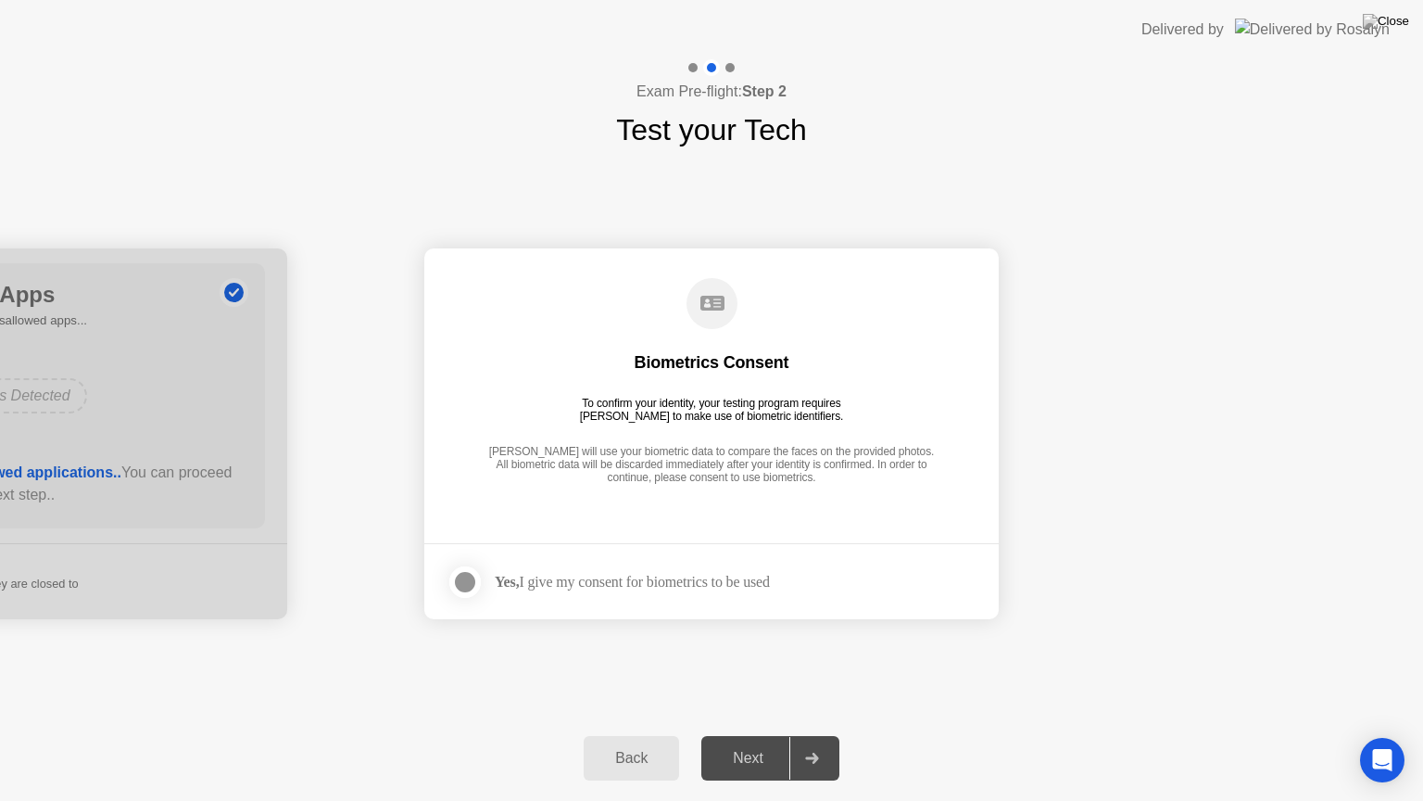
click at [463, 578] on div at bounding box center [465, 582] width 22 height 22
click at [761, 742] on button "Next" at bounding box center [770, 758] width 138 height 44
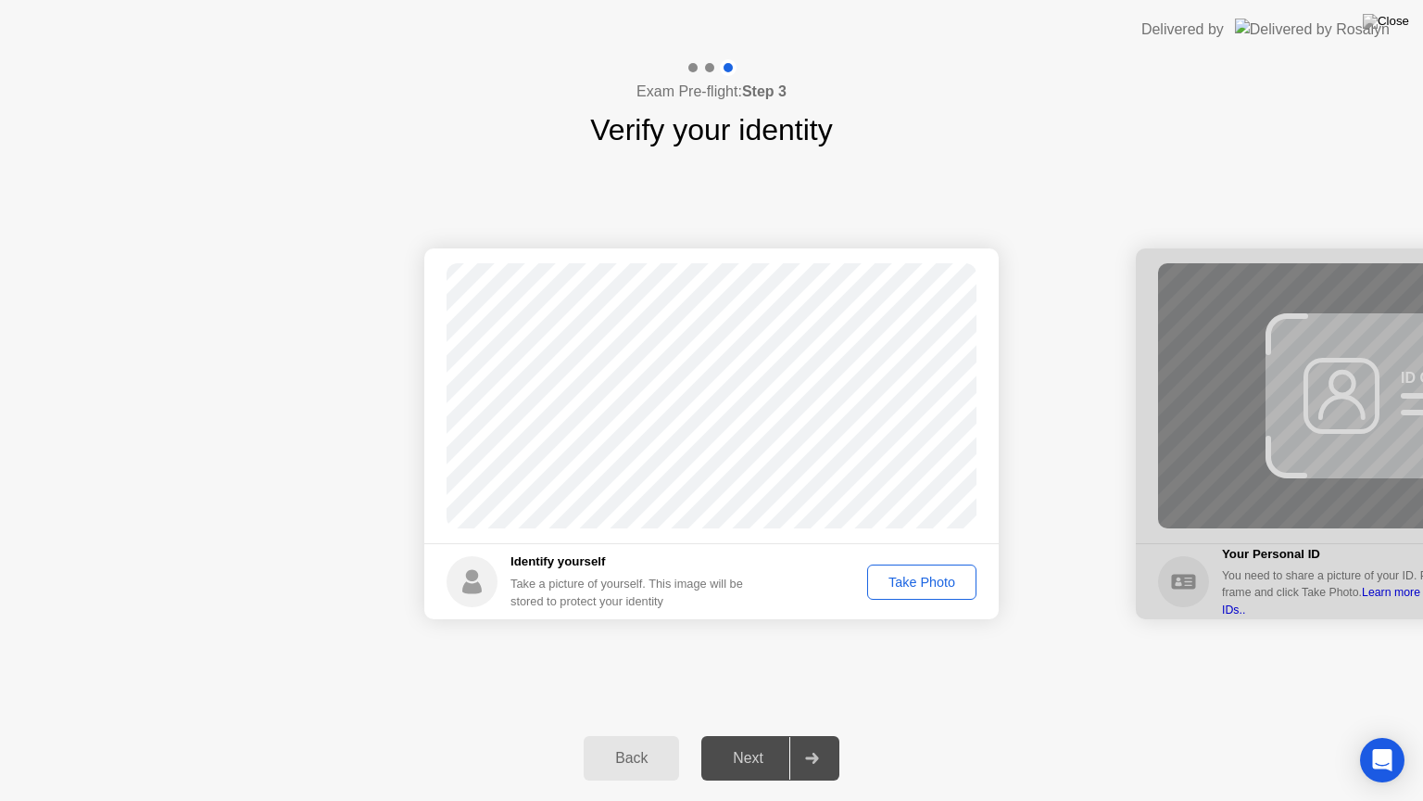
click at [922, 586] on div "Take Photo" at bounding box center [922, 582] width 96 height 15
click at [764, 742] on div "Next" at bounding box center [748, 758] width 82 height 17
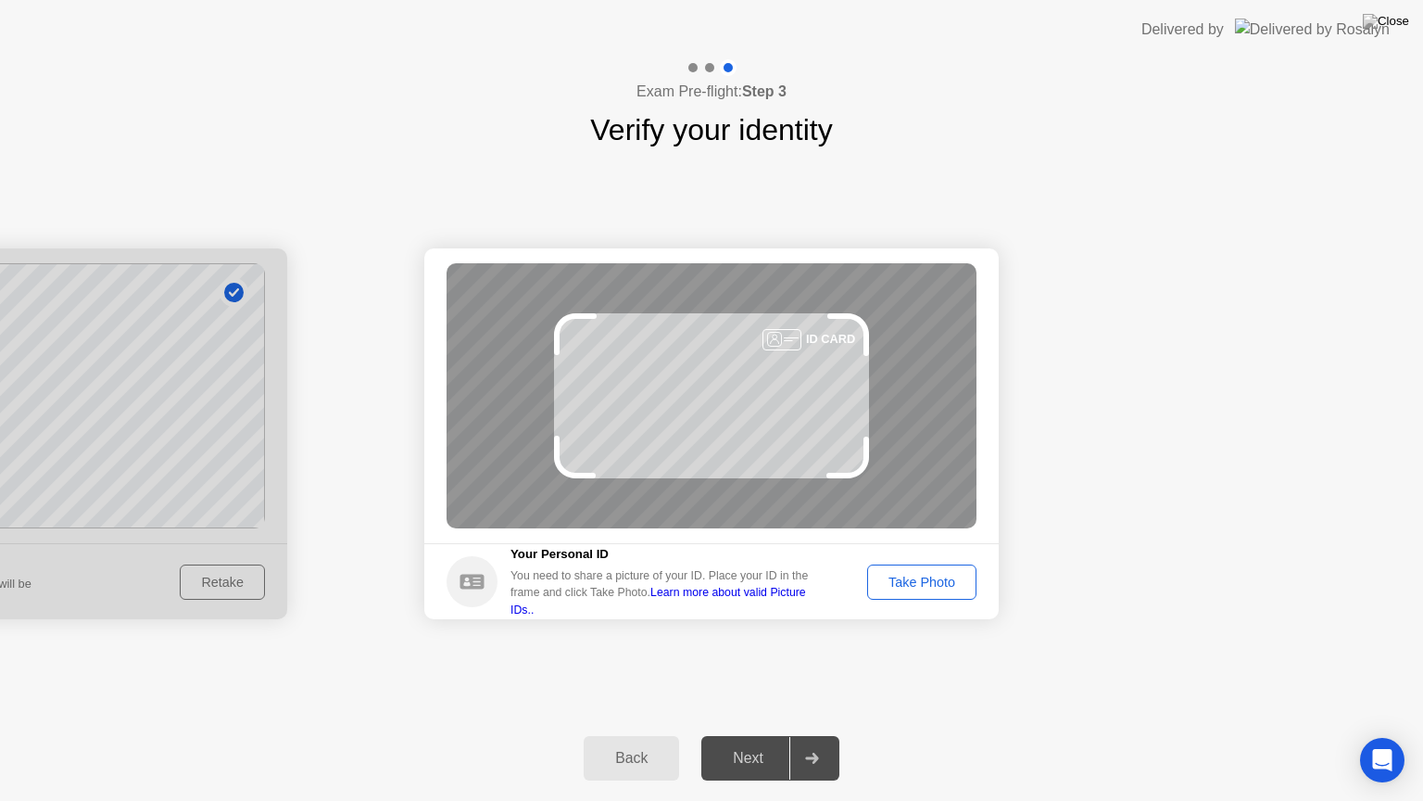
click at [912, 575] on div "Take Photo" at bounding box center [922, 582] width 96 height 15
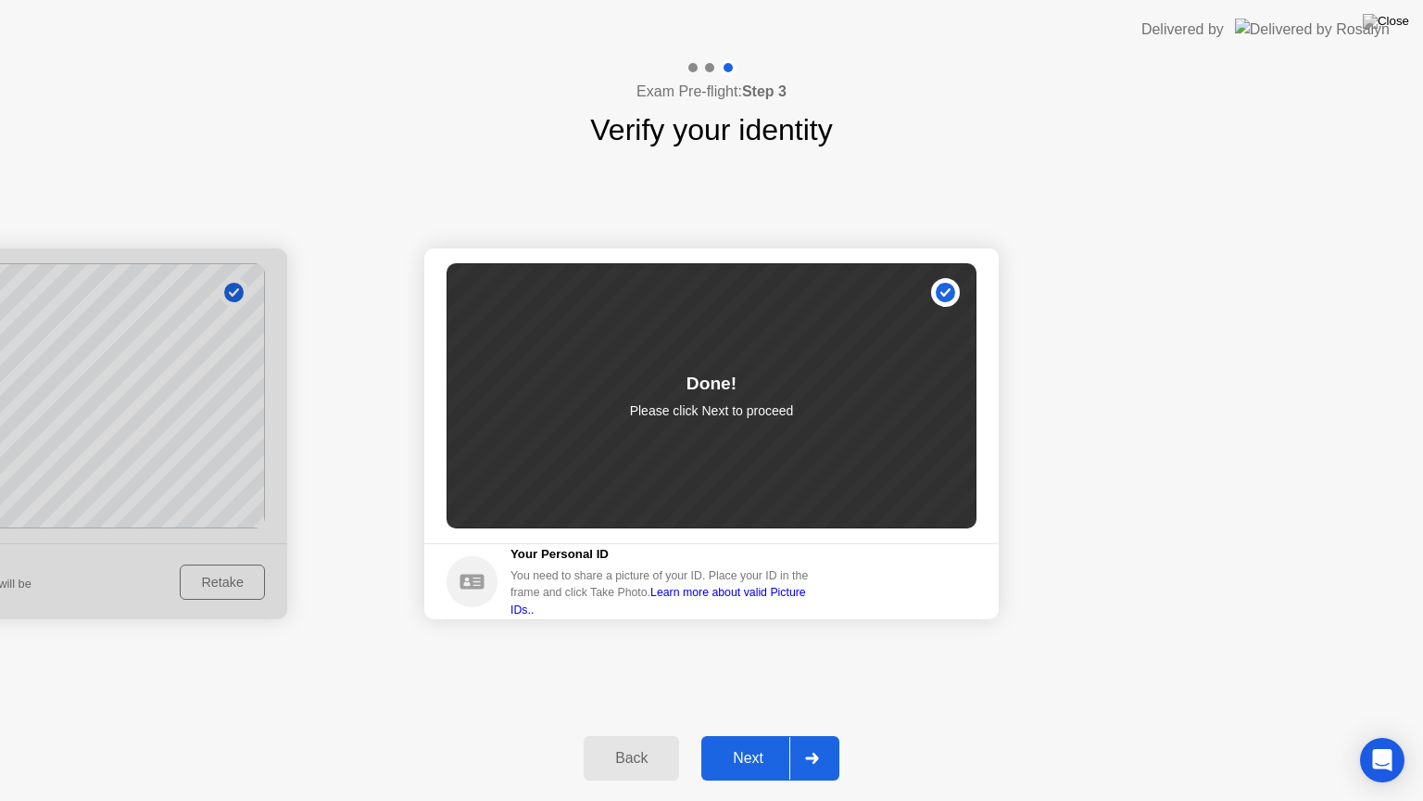
click at [744, 742] on div "Next" at bounding box center [748, 758] width 82 height 17
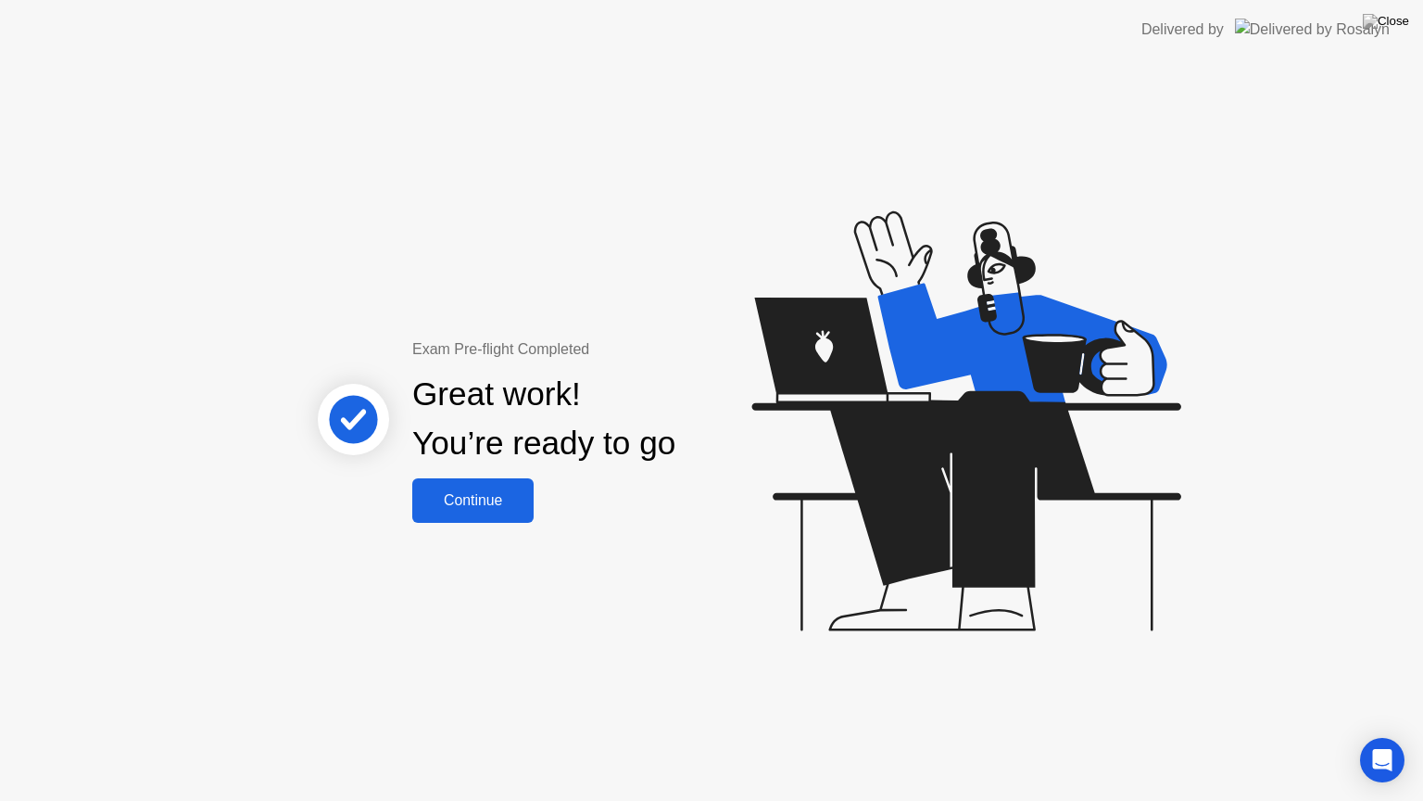
click at [448, 487] on button "Continue" at bounding box center [472, 500] width 121 height 44
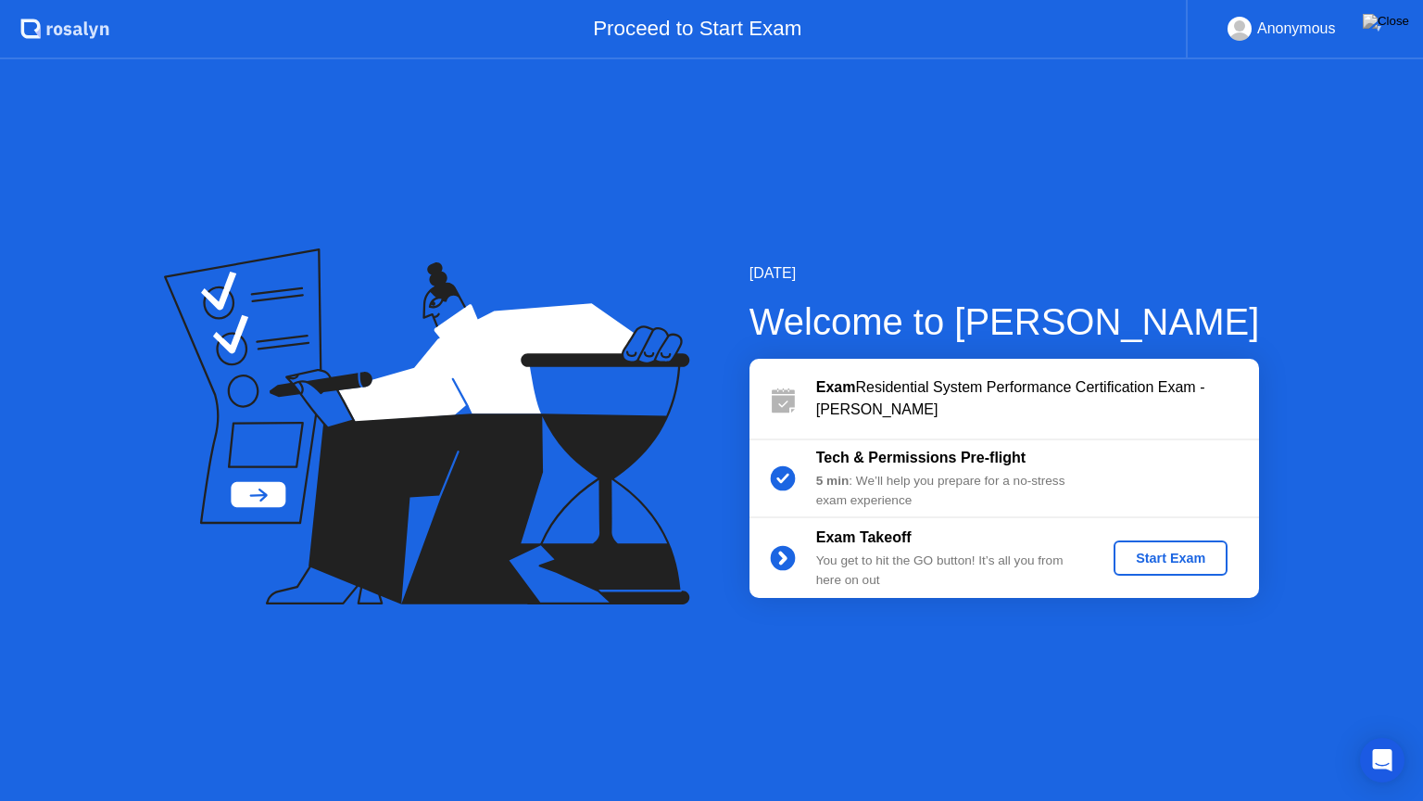
click at [1172, 552] on div "Start Exam" at bounding box center [1170, 557] width 99 height 15
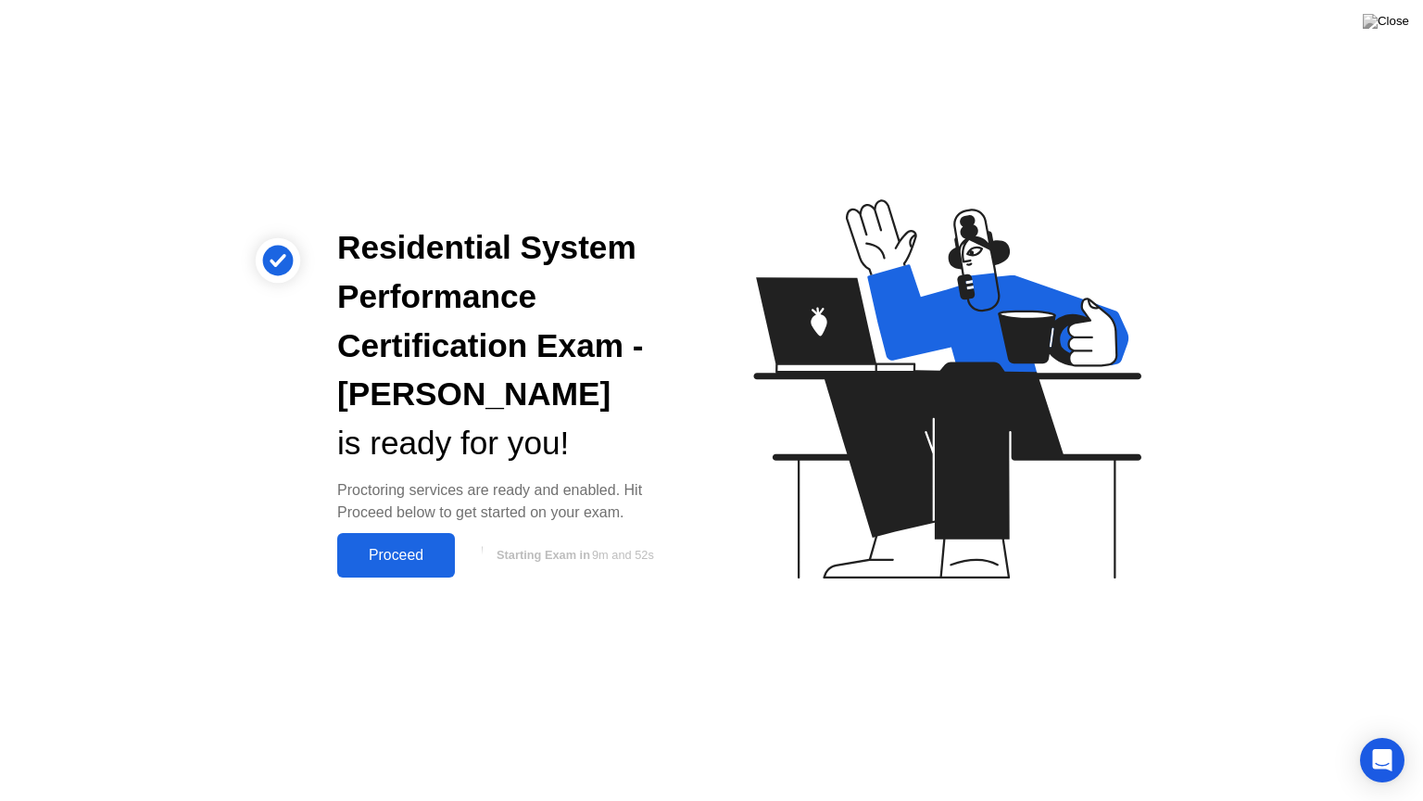
click at [394, 556] on div "Proceed" at bounding box center [396, 555] width 107 height 17
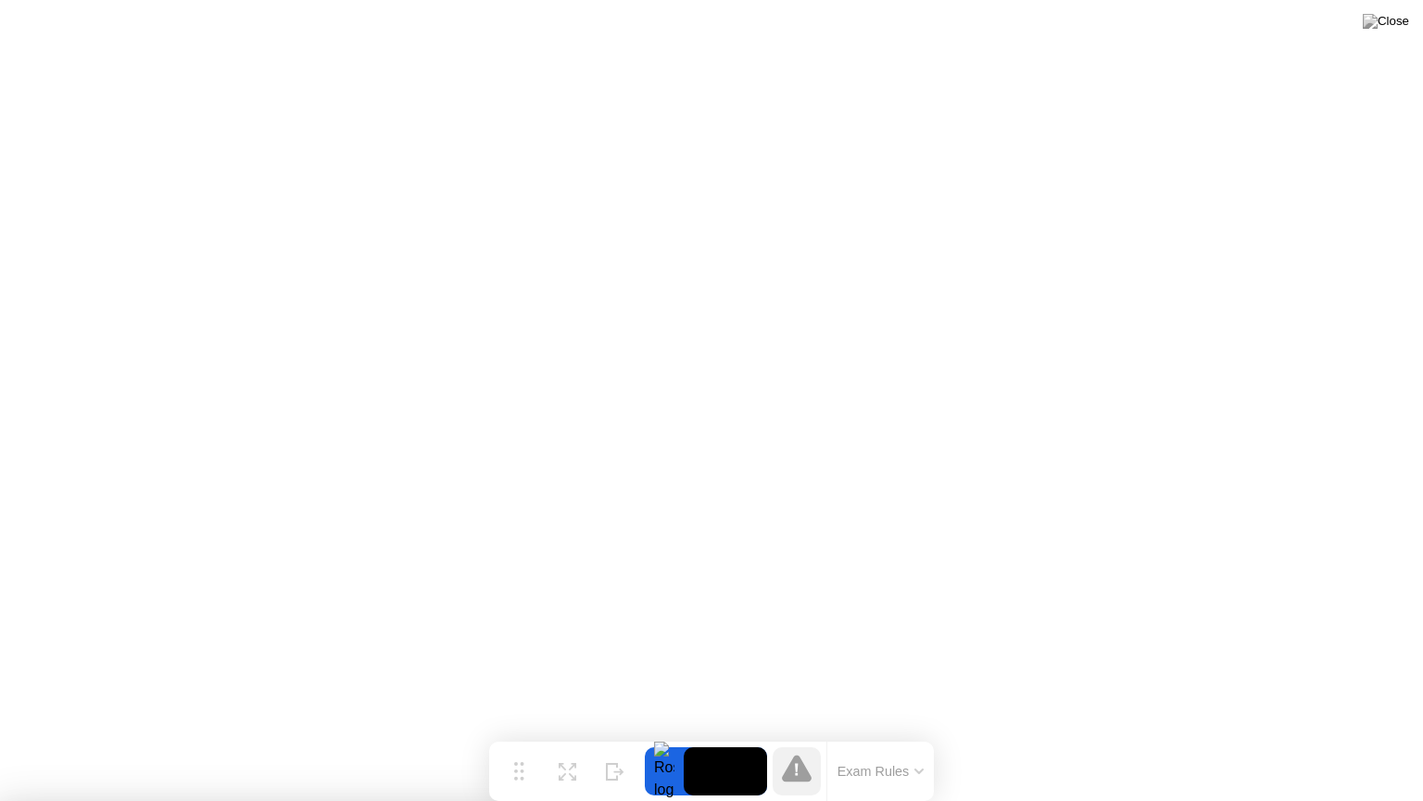
click at [871, 742] on button "Exam Rules" at bounding box center [881, 771] width 98 height 17
